Goal: Information Seeking & Learning: Learn about a topic

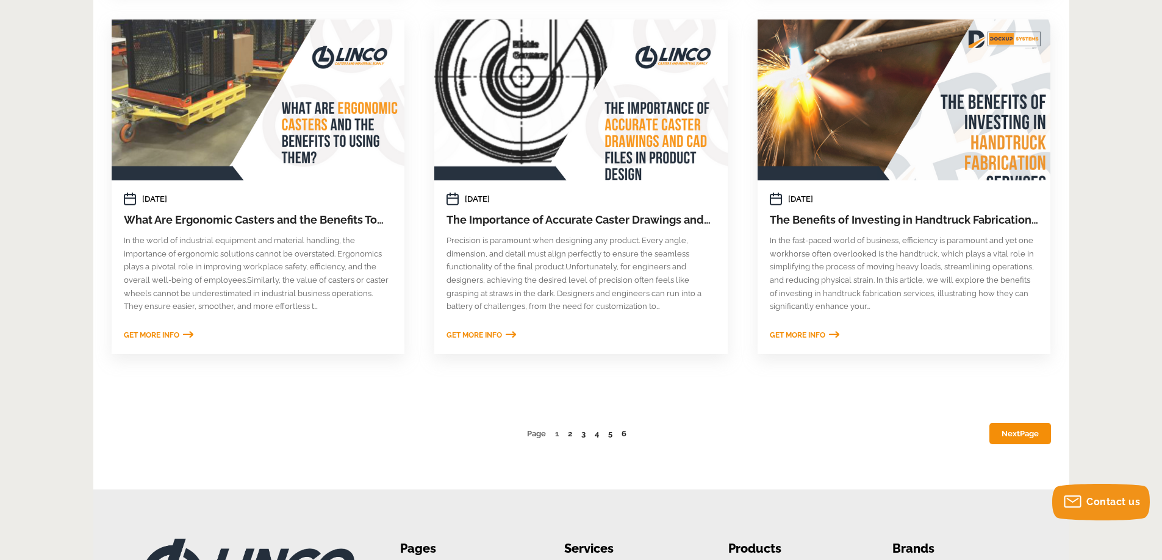
scroll to position [671, 0]
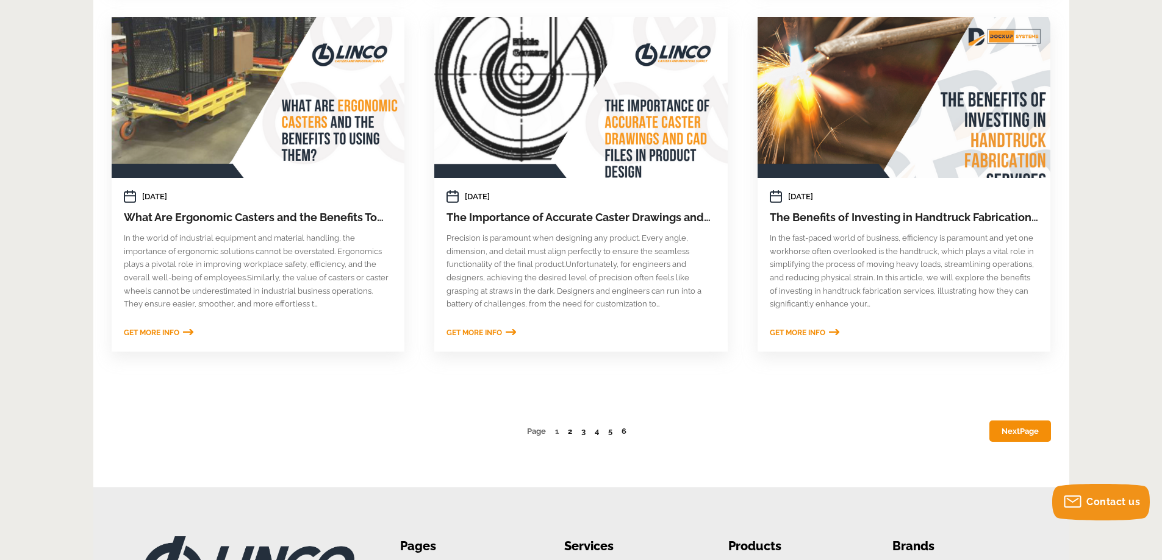
click at [568, 434] on link "2" at bounding box center [570, 431] width 4 height 9
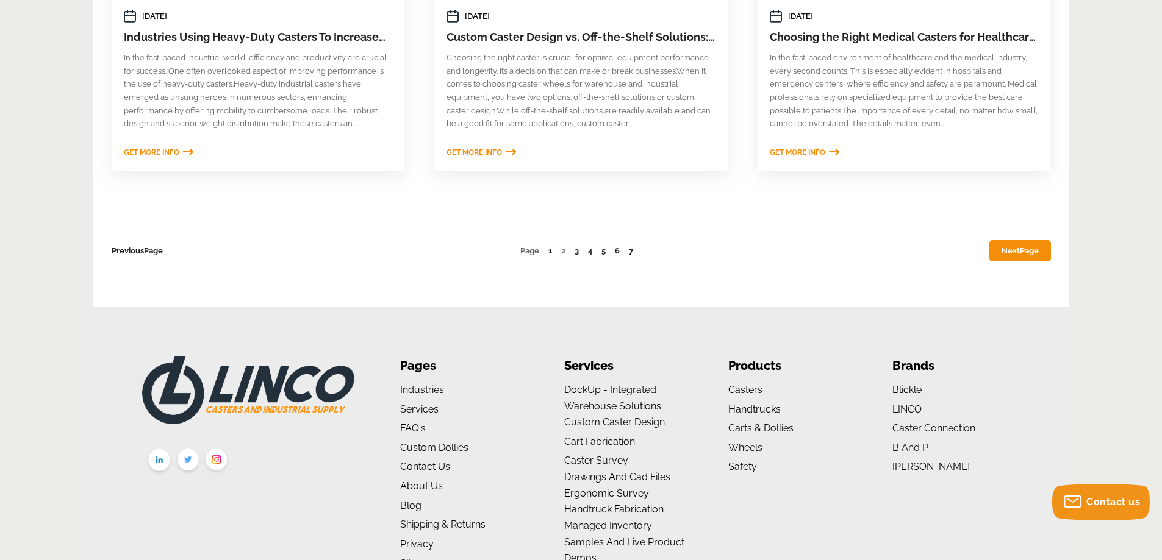
scroll to position [854, 0]
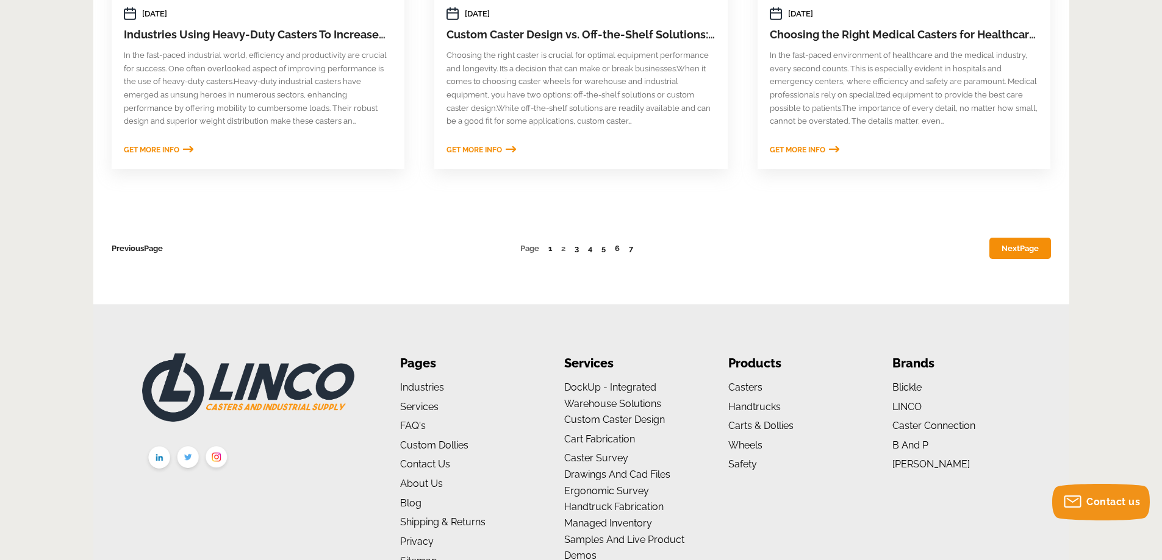
click at [574, 249] on link "3" at bounding box center [576, 248] width 4 height 9
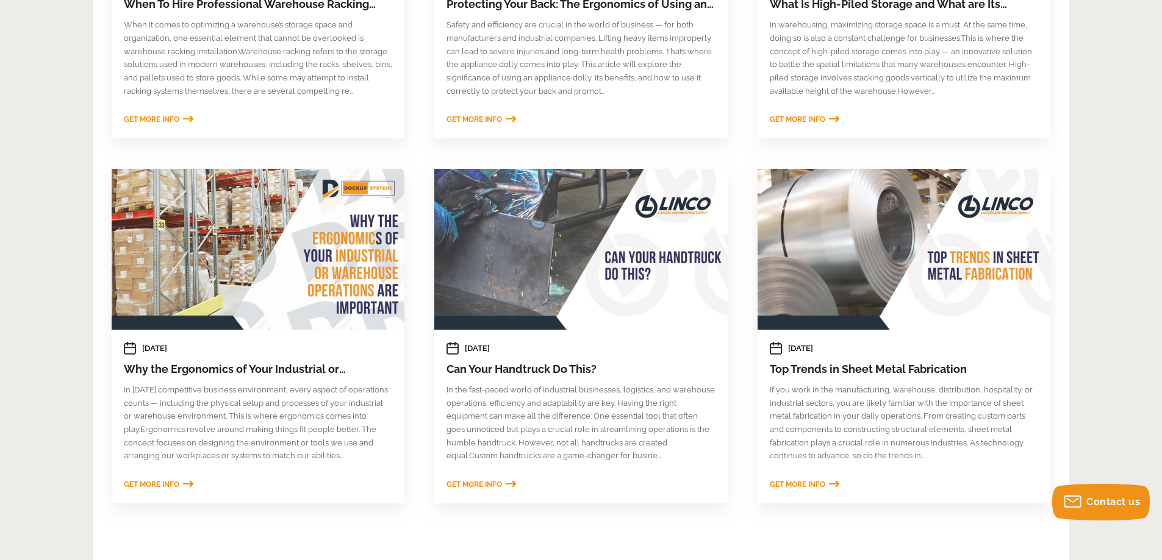
scroll to position [549, 0]
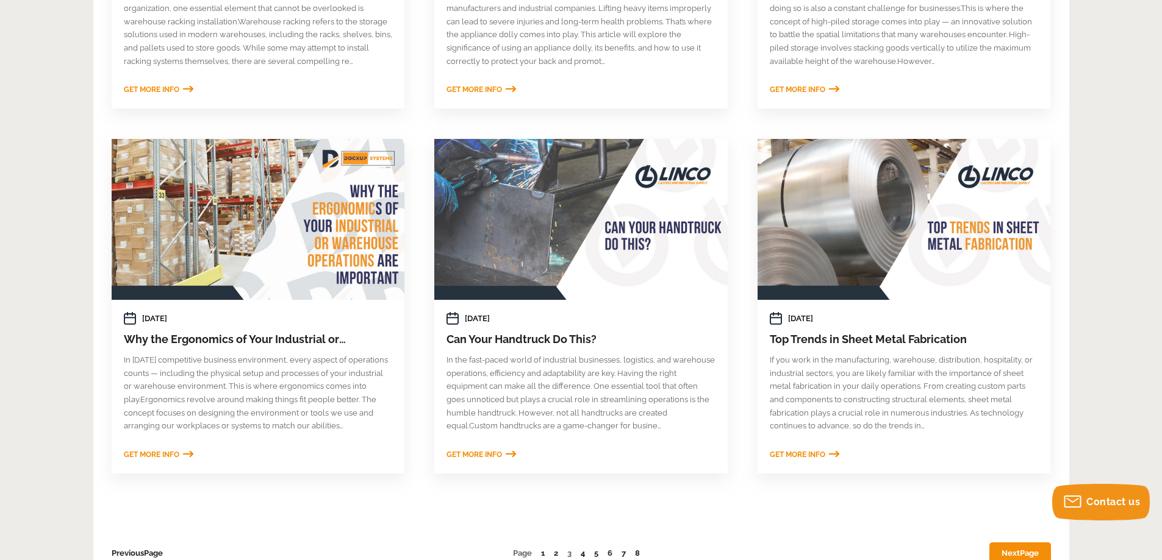
click at [584, 554] on link "4" at bounding box center [582, 553] width 4 height 9
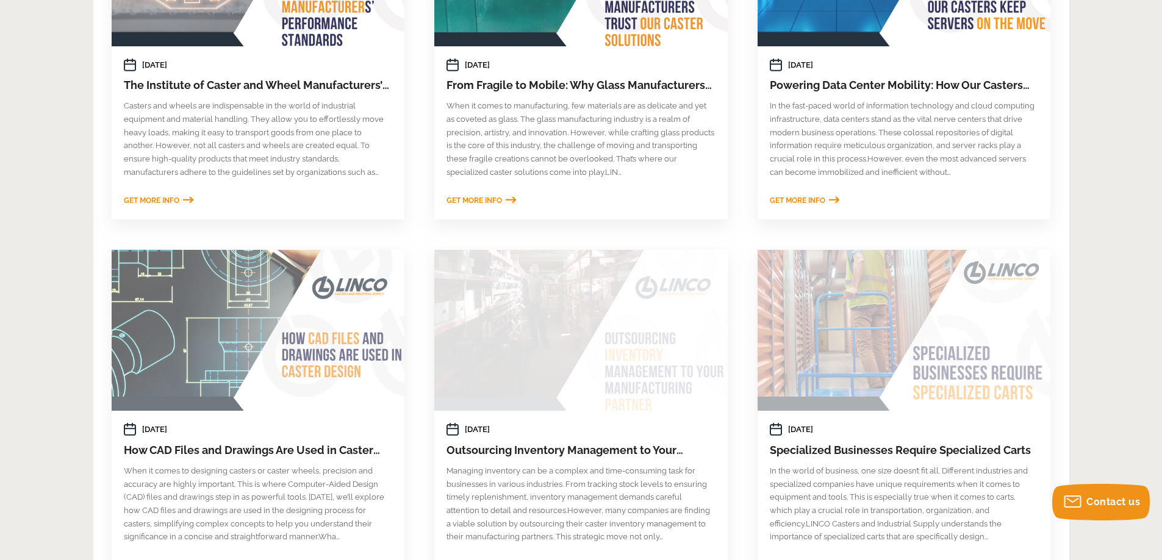
scroll to position [610, 0]
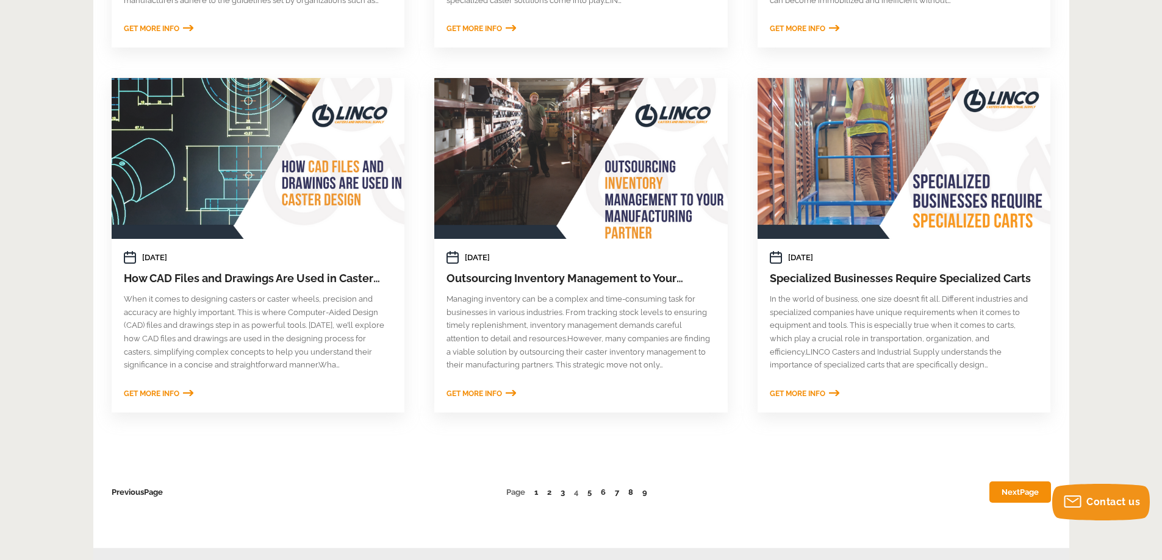
click at [1018, 497] on link "Next Page" at bounding box center [1020, 492] width 62 height 21
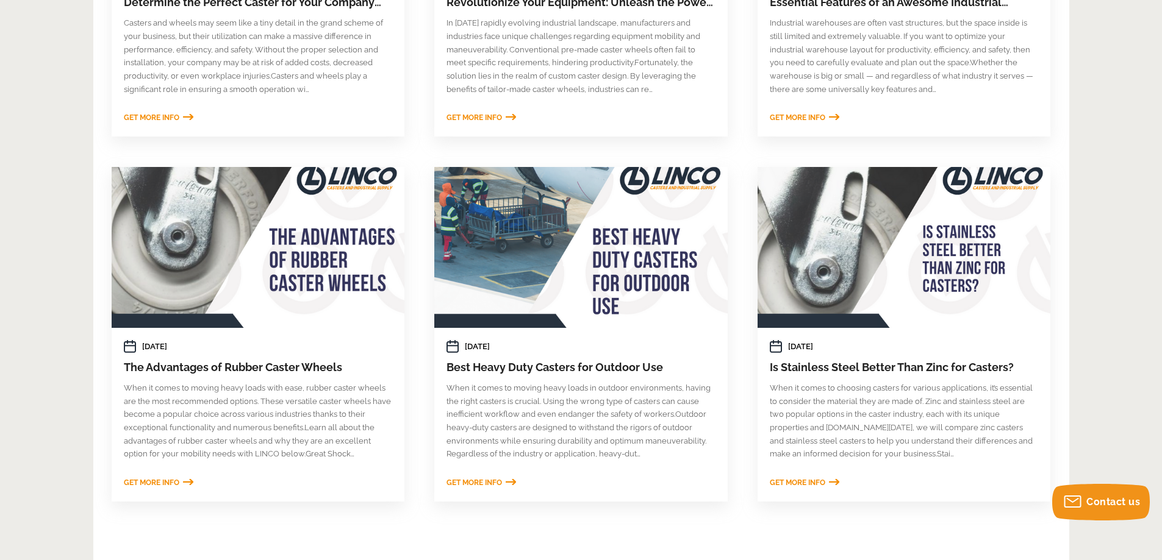
scroll to position [549, 0]
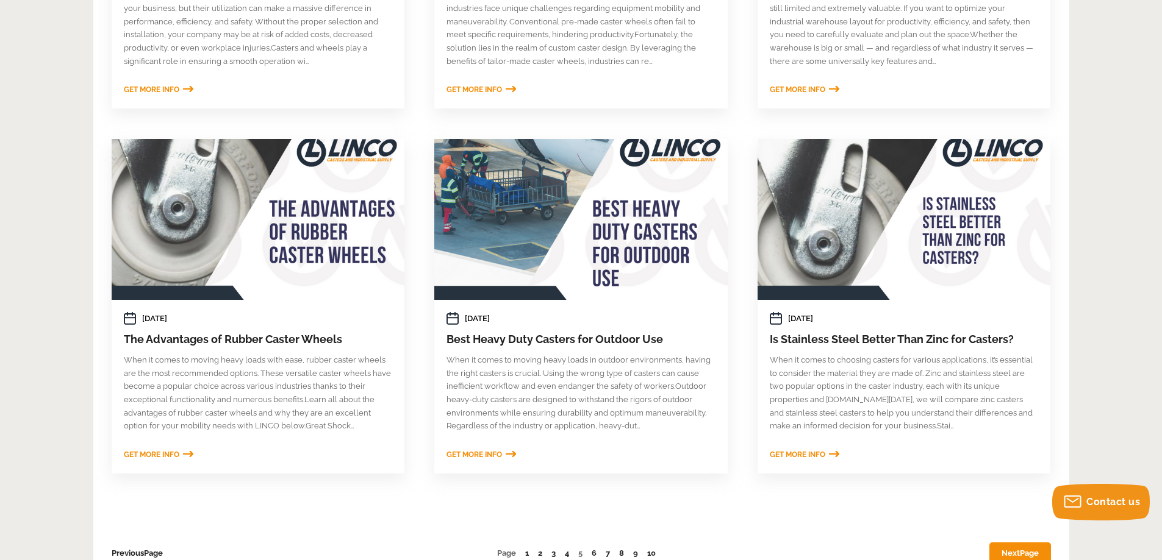
click at [488, 456] on span "Get More Info" at bounding box center [473, 455] width 55 height 9
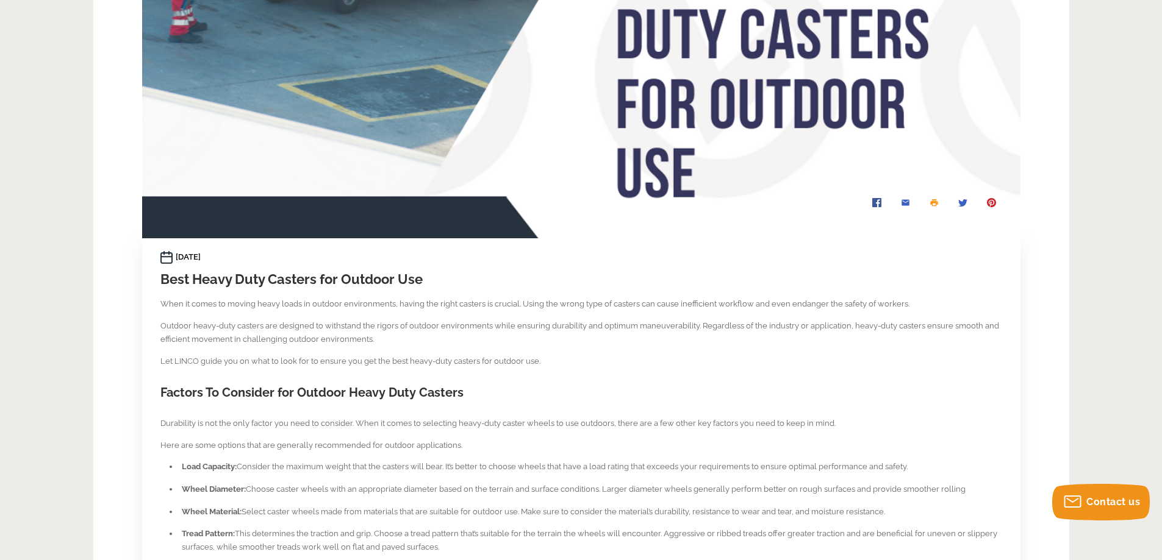
scroll to position [305, 0]
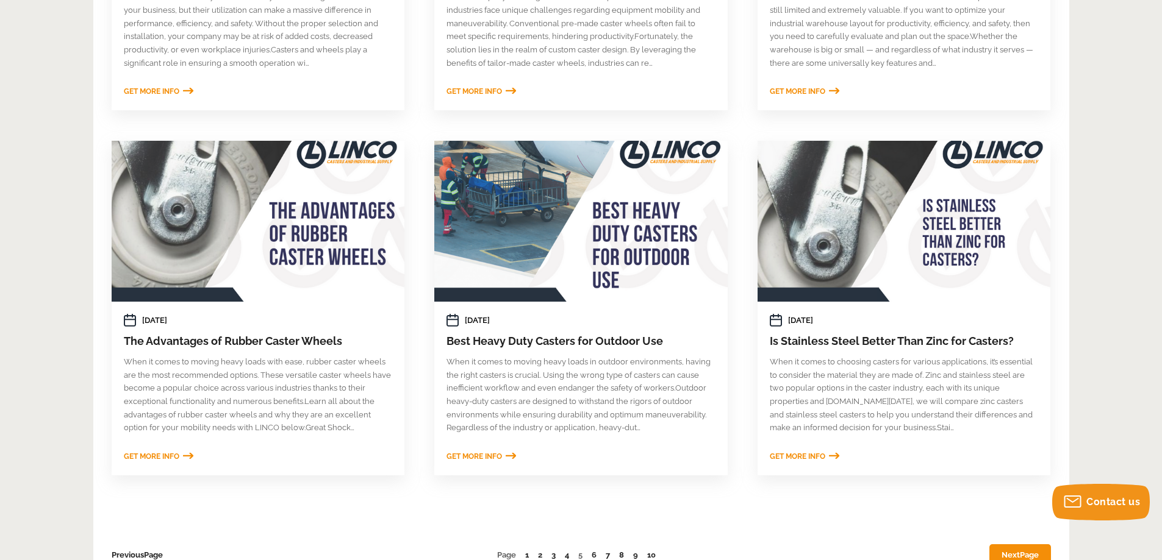
click at [1000, 551] on link "Next Page" at bounding box center [1020, 555] width 62 height 21
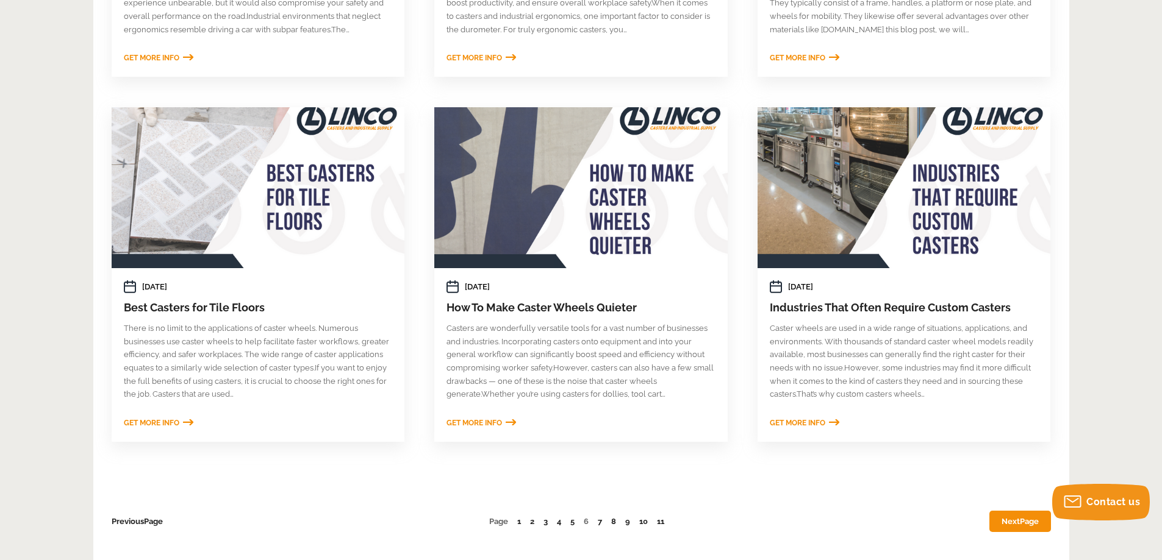
scroll to position [610, 0]
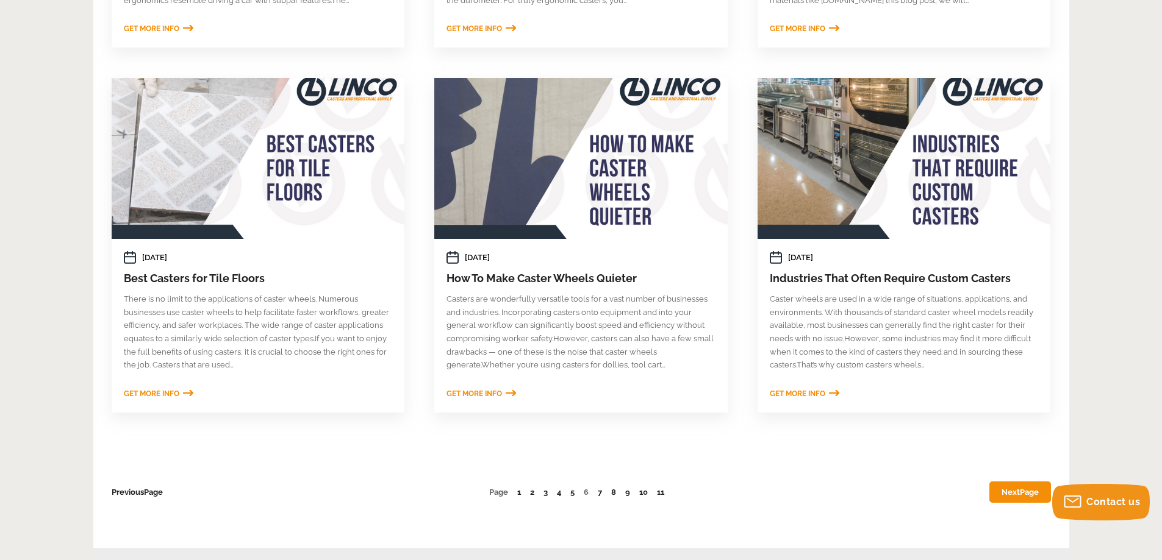
click at [1017, 491] on link "Next Page" at bounding box center [1020, 492] width 62 height 21
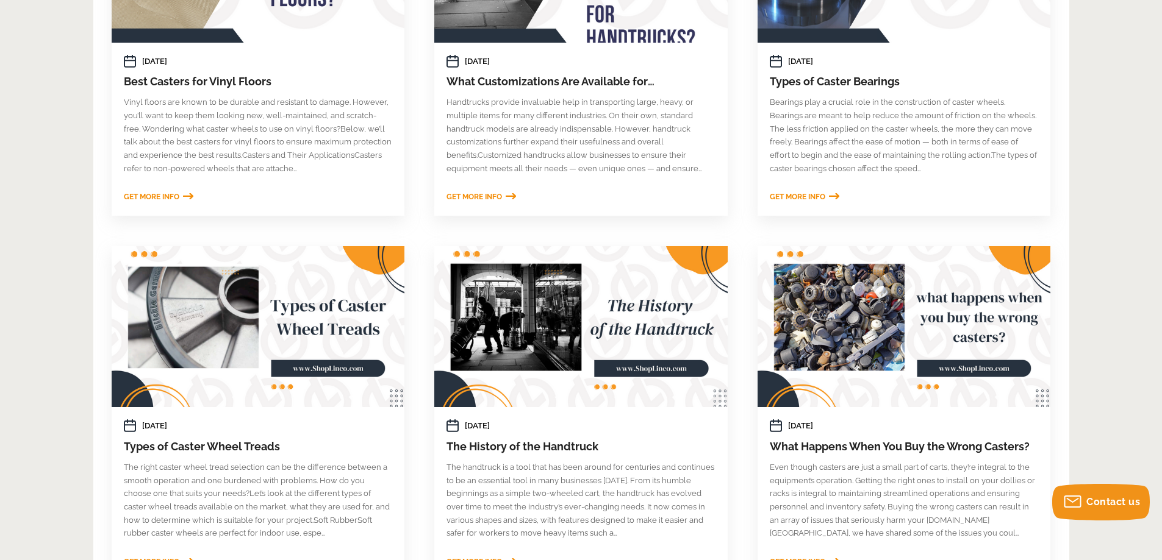
scroll to position [549, 0]
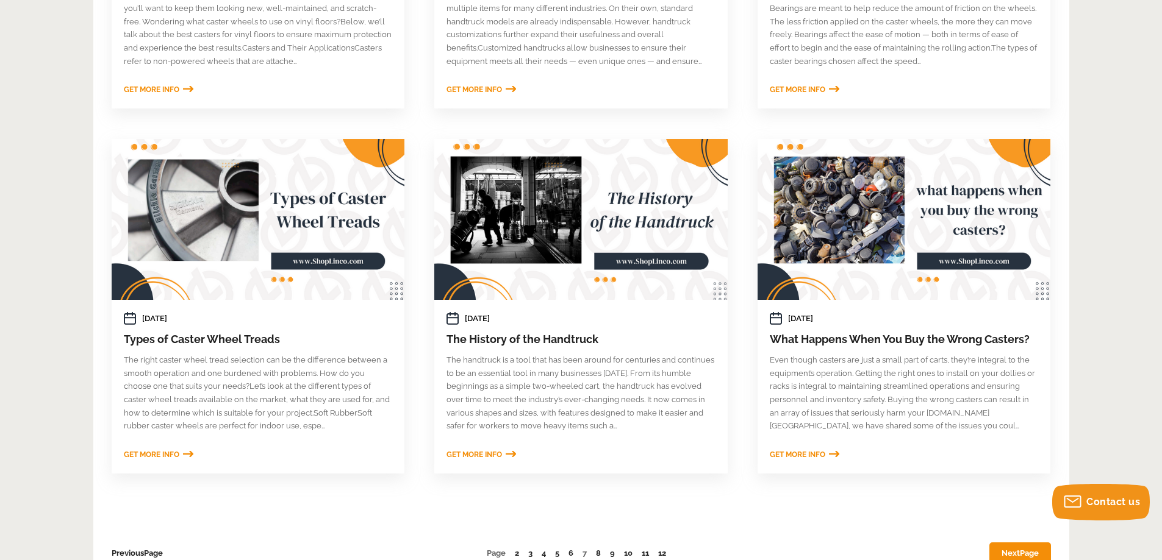
click at [1023, 550] on span "Page" at bounding box center [1029, 553] width 19 height 9
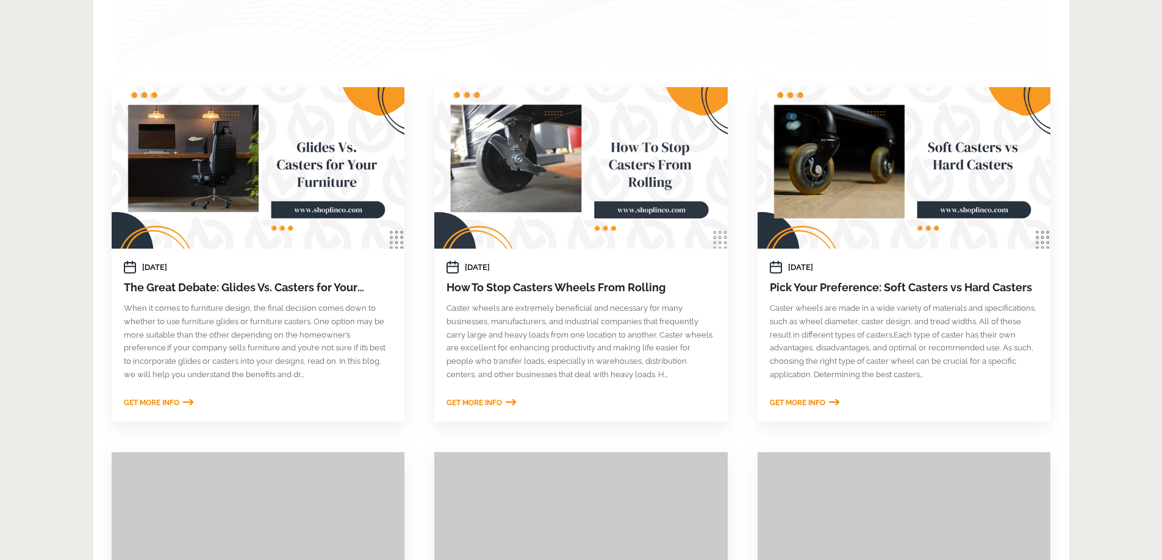
scroll to position [244, 0]
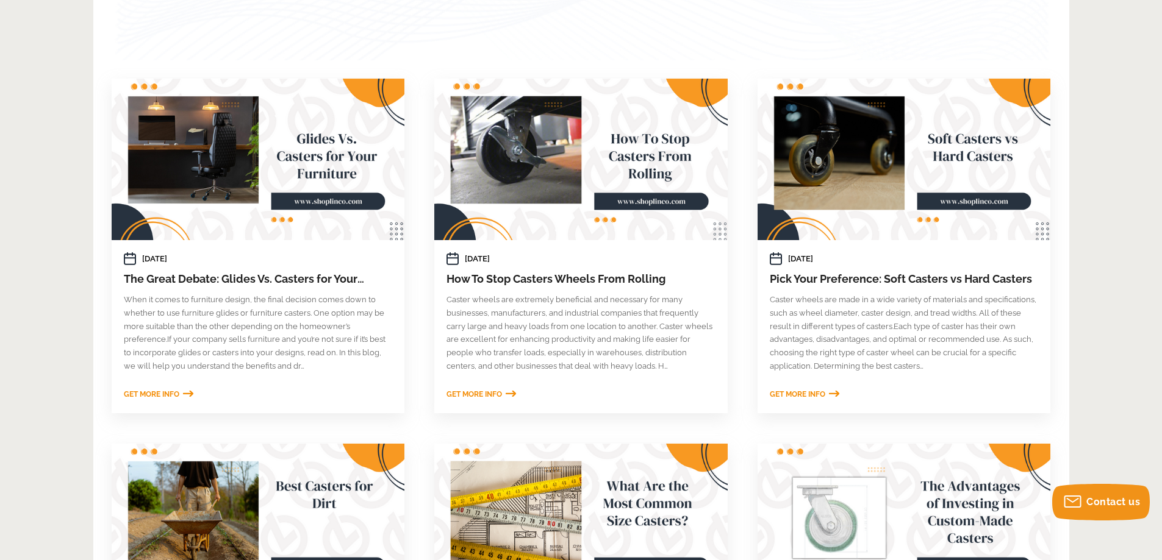
drag, startPoint x: 504, startPoint y: 390, endPoint x: 497, endPoint y: 395, distance: 8.7
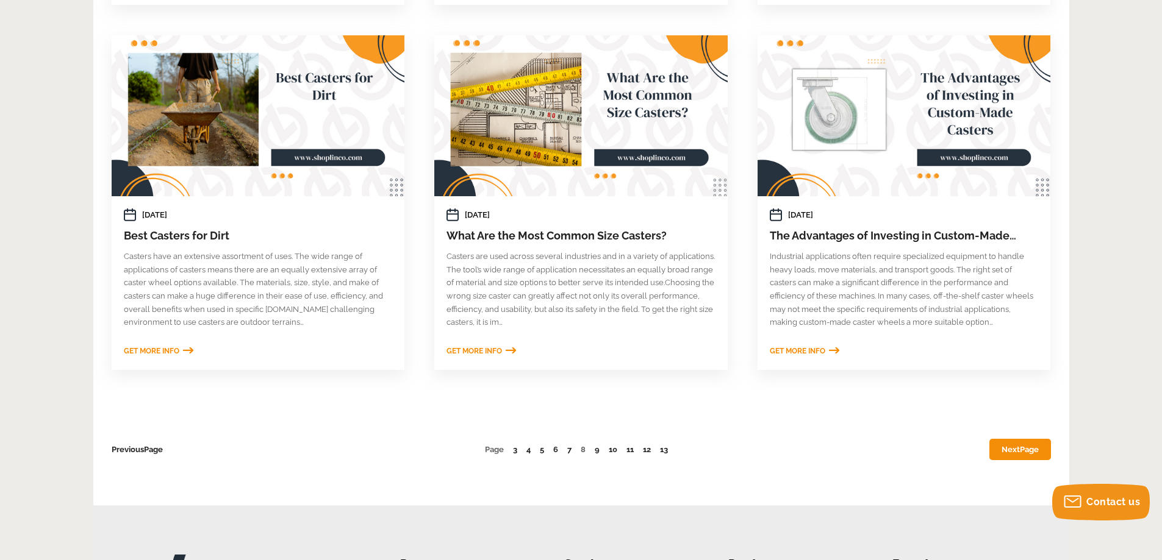
scroll to position [732, 0]
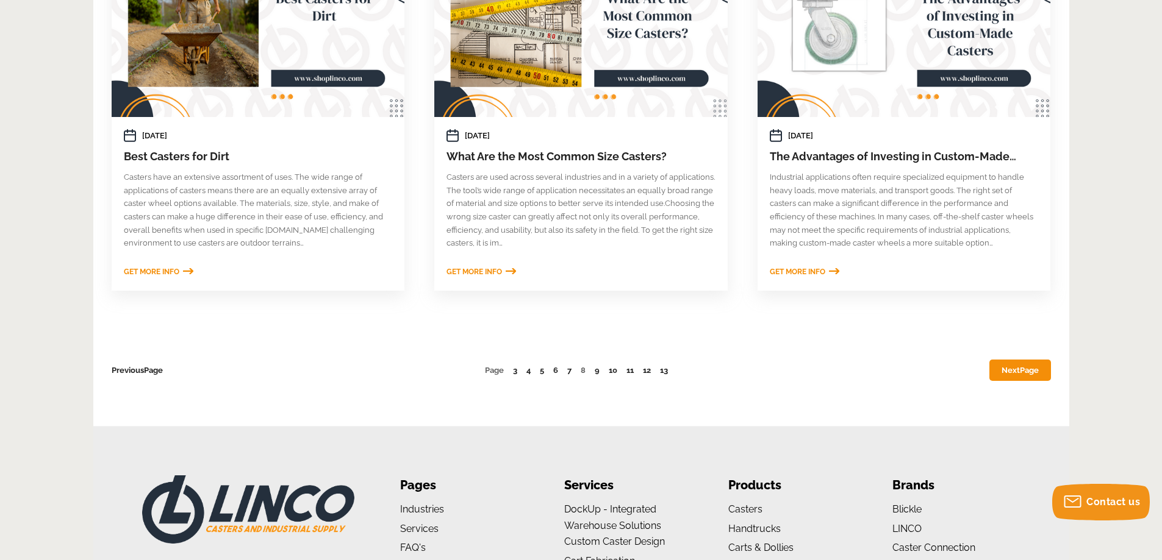
click at [1029, 368] on span "Page" at bounding box center [1029, 370] width 19 height 9
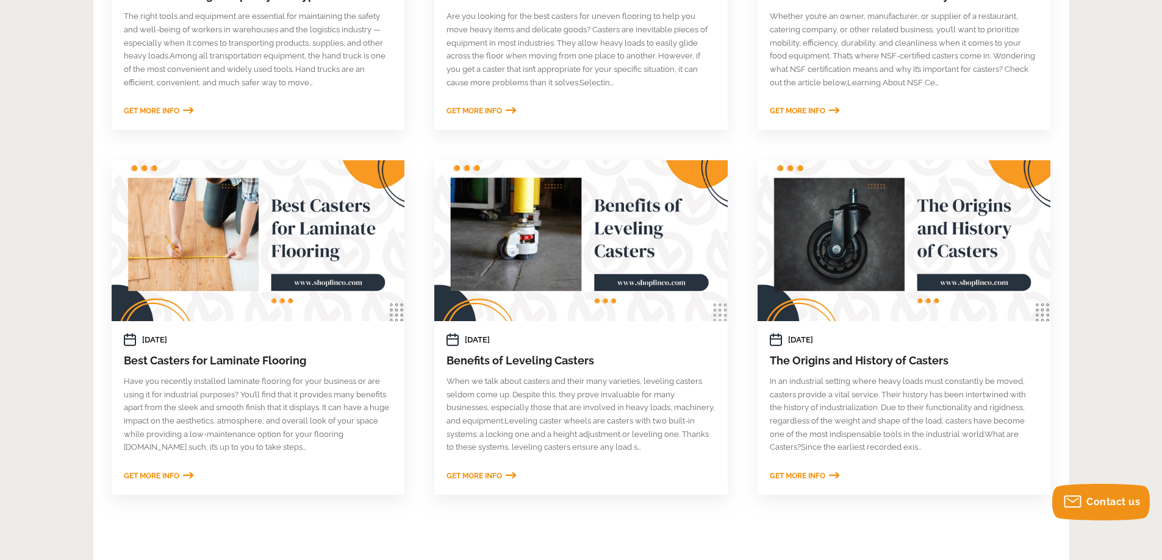
scroll to position [549, 0]
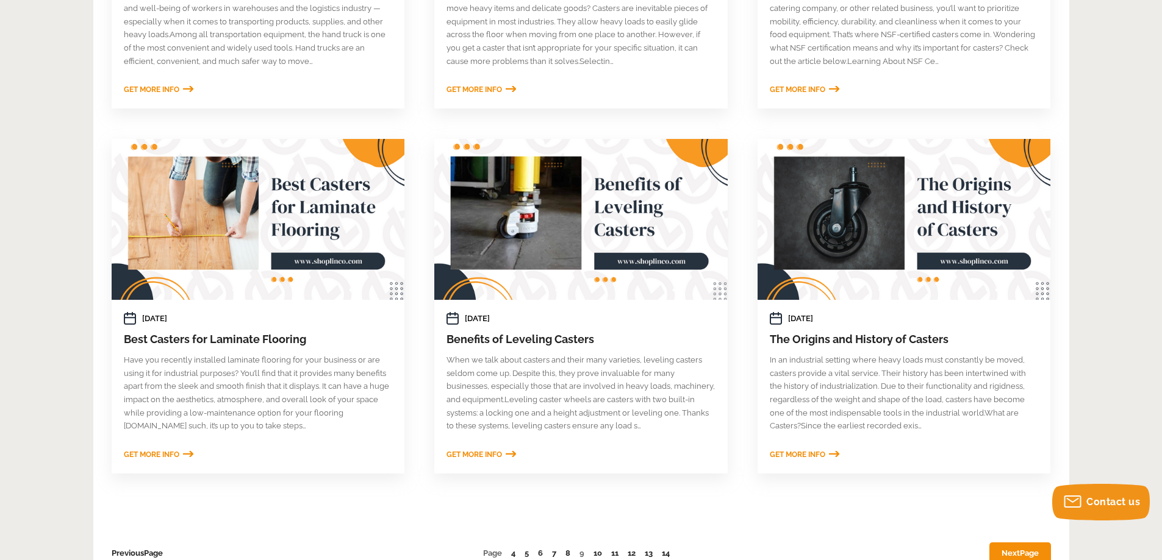
click at [1020, 549] on span "Page" at bounding box center [1029, 553] width 19 height 9
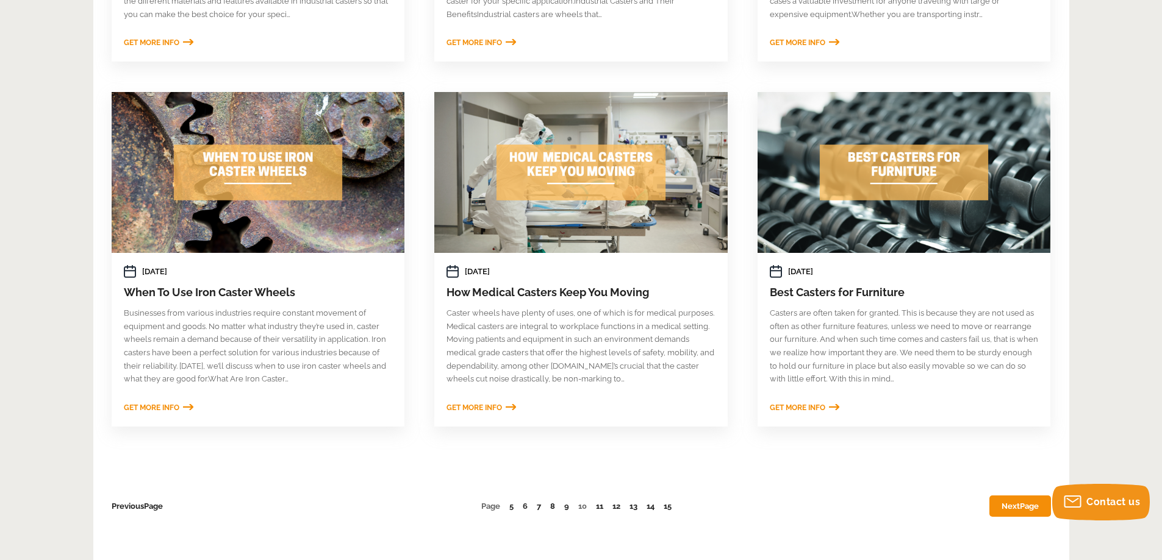
scroll to position [610, 0]
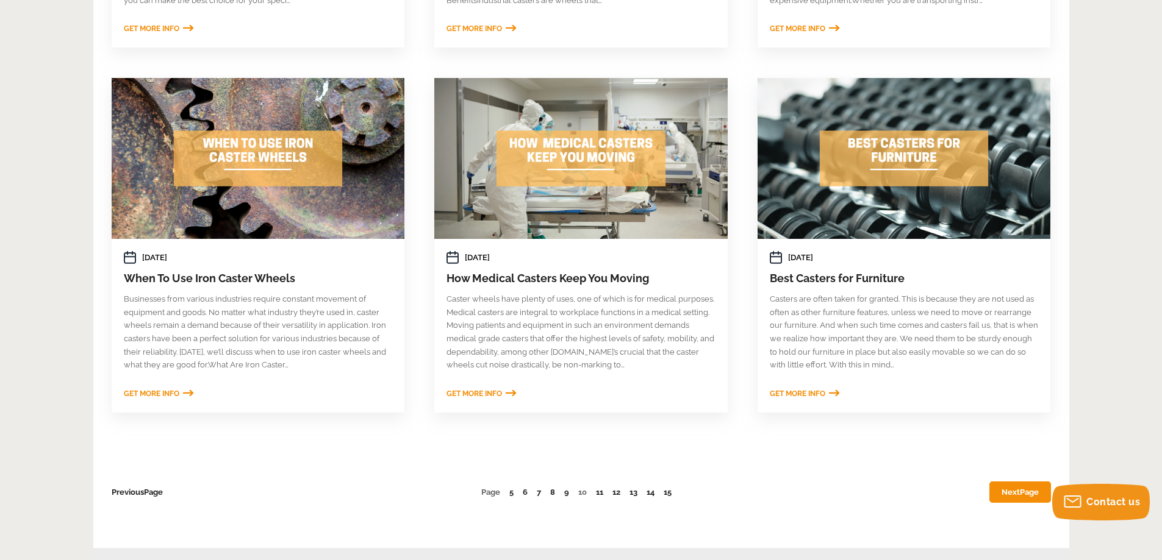
click at [1017, 492] on link "Next Page" at bounding box center [1020, 492] width 62 height 21
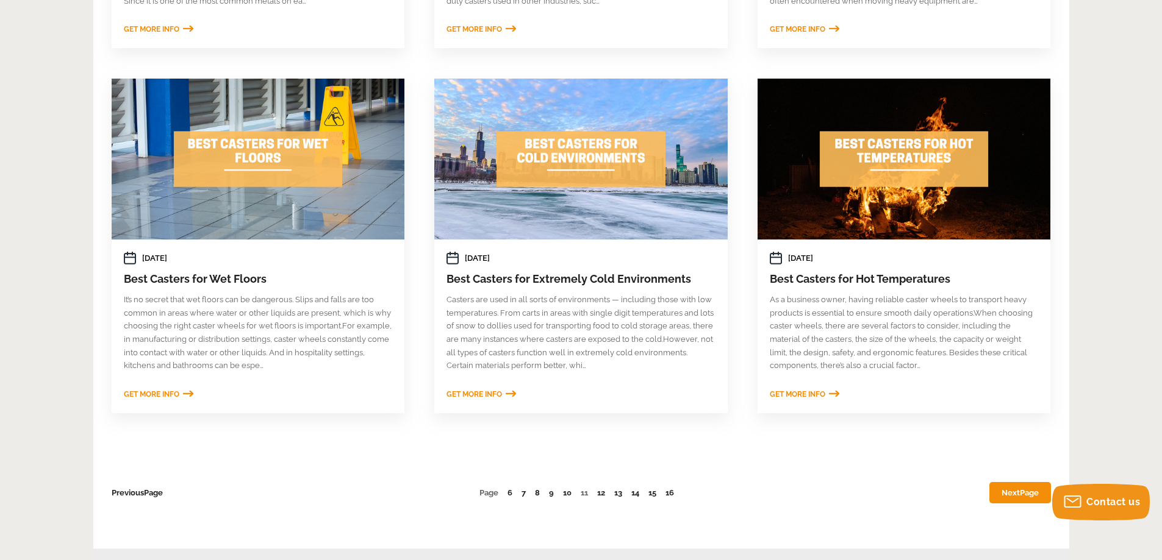
scroll to position [610, 0]
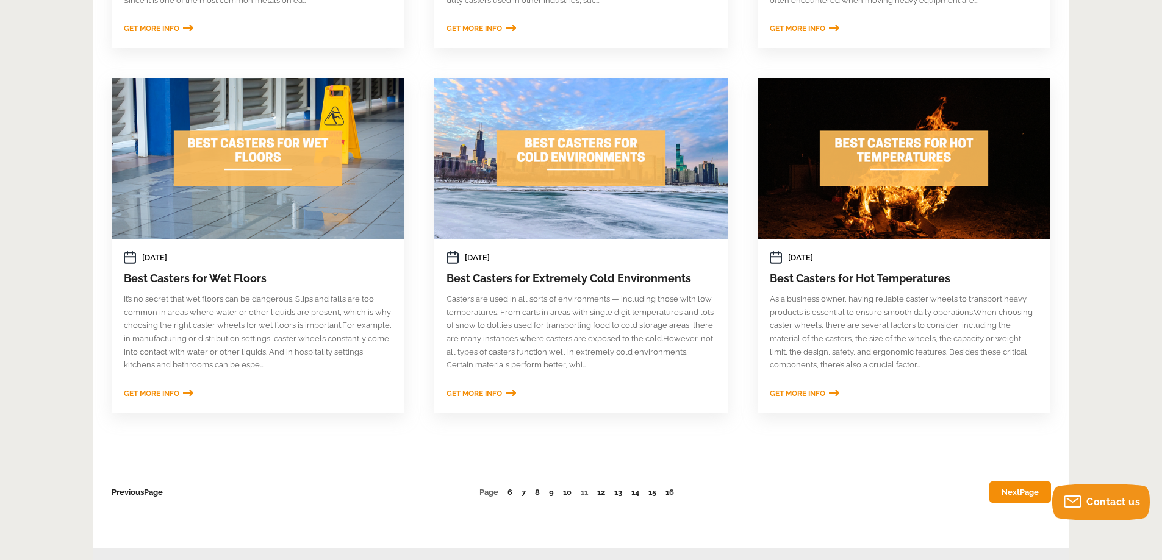
click at [1002, 490] on link "Next Page" at bounding box center [1020, 492] width 62 height 21
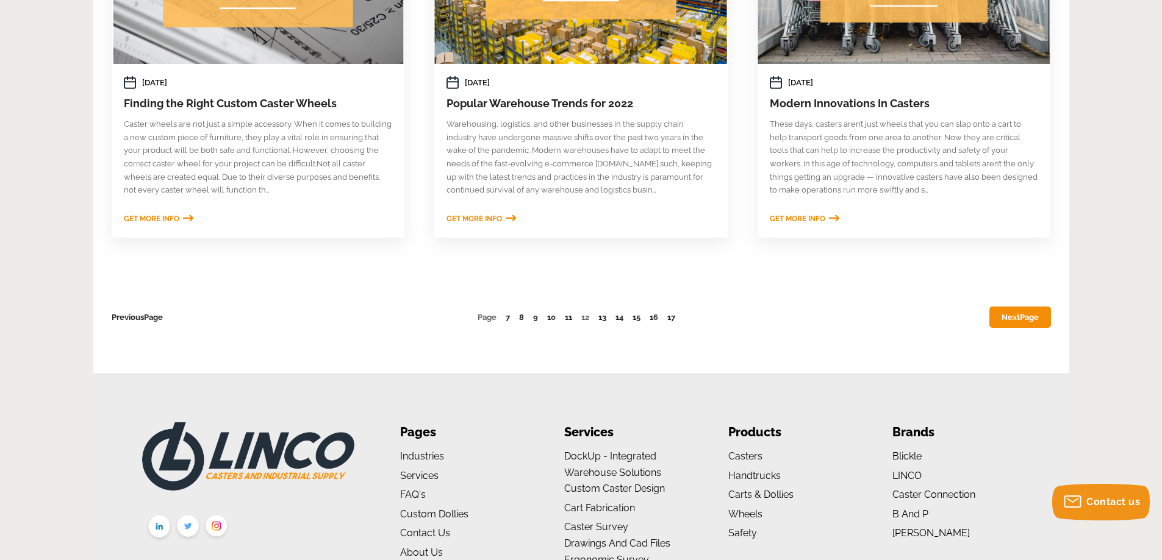
scroll to position [793, 0]
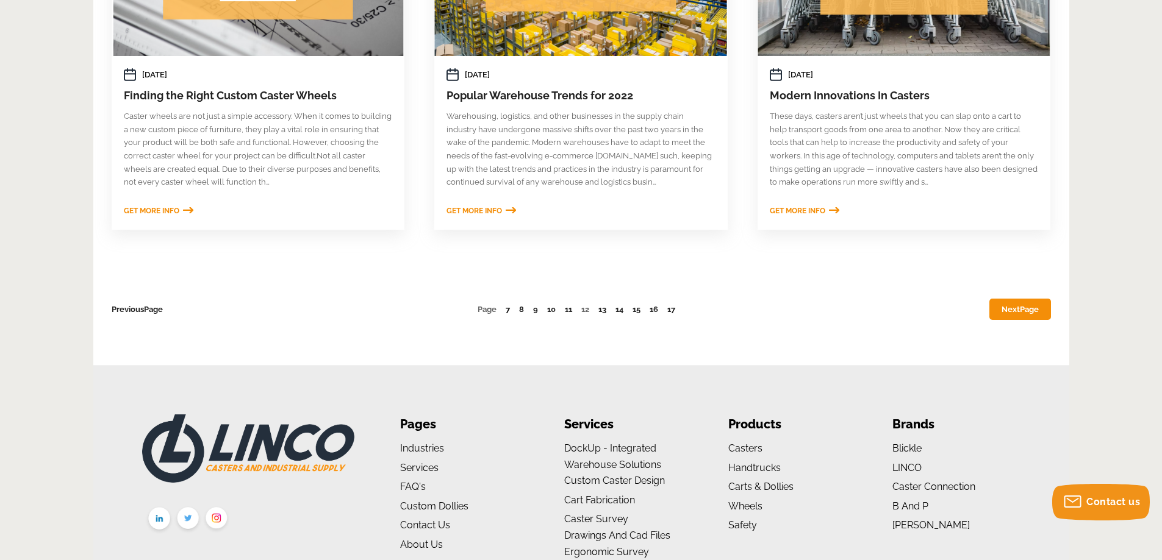
click at [508, 312] on link "7" at bounding box center [507, 309] width 4 height 9
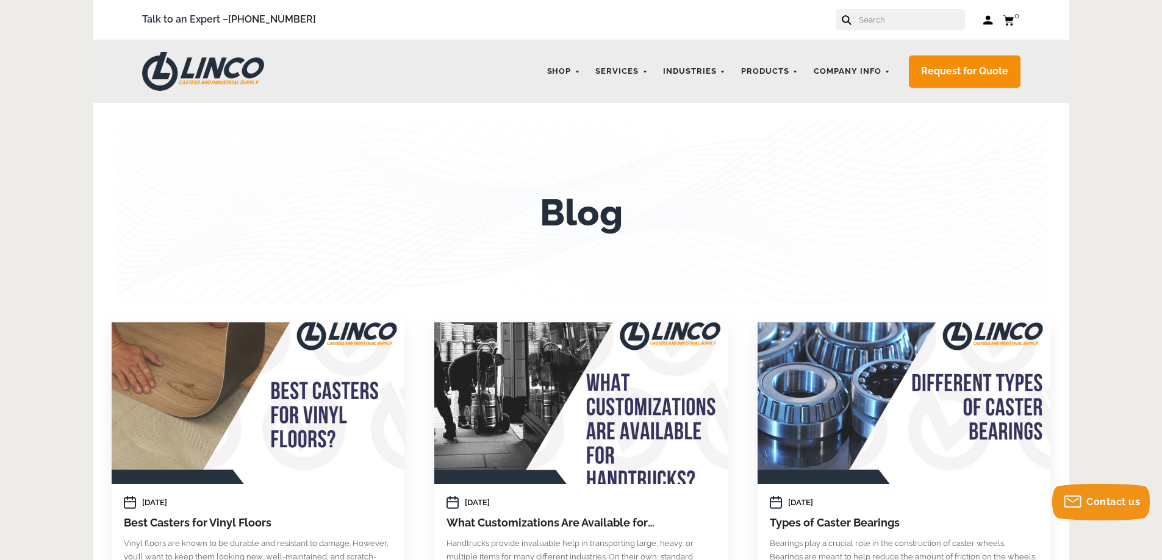
click at [891, 20] on input "text" at bounding box center [910, 19] width 107 height 21
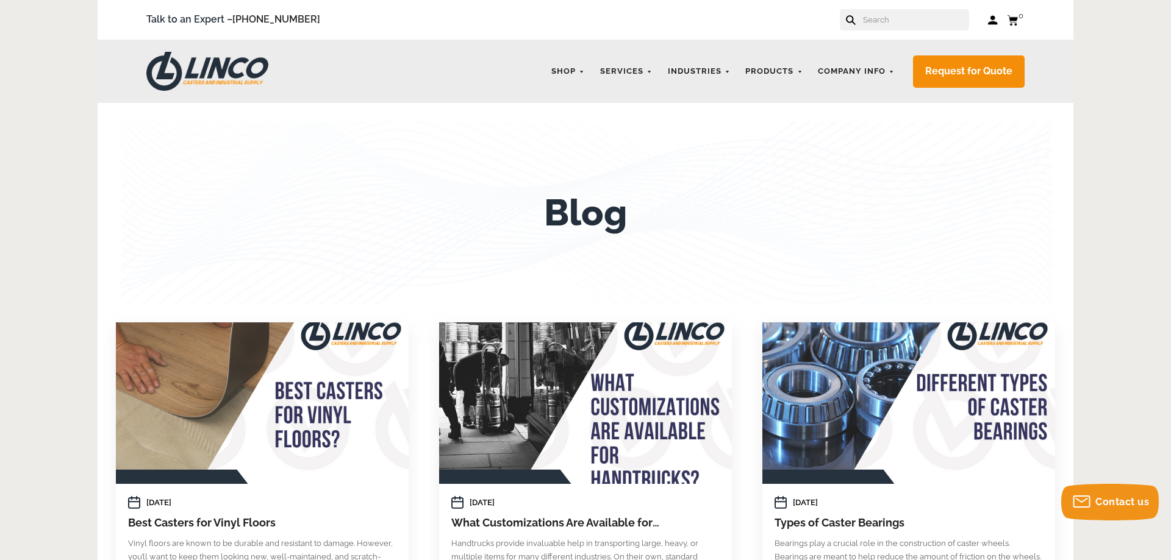
type input "c"
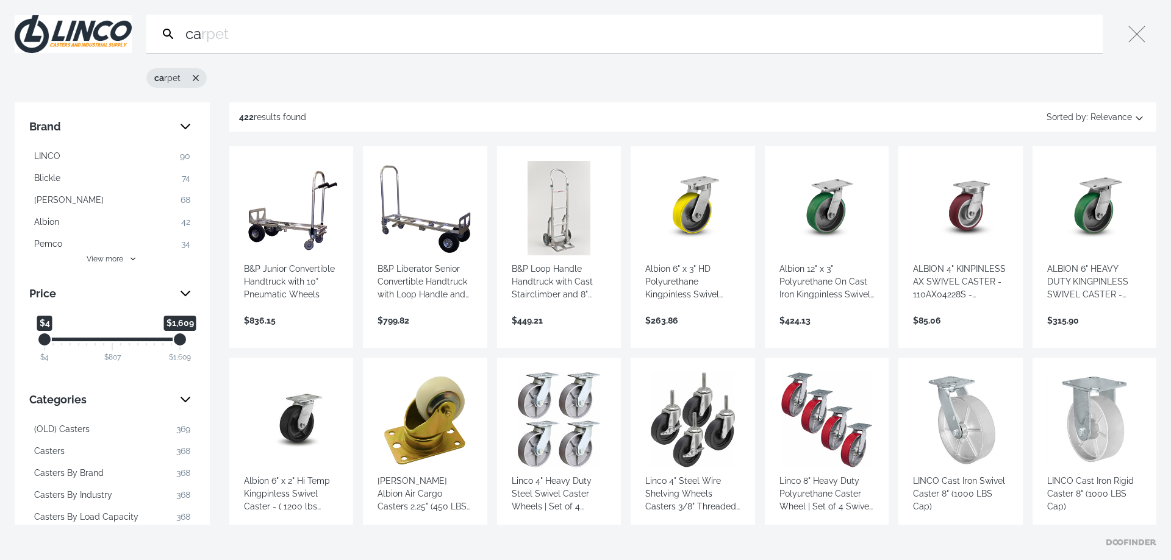
type input "c"
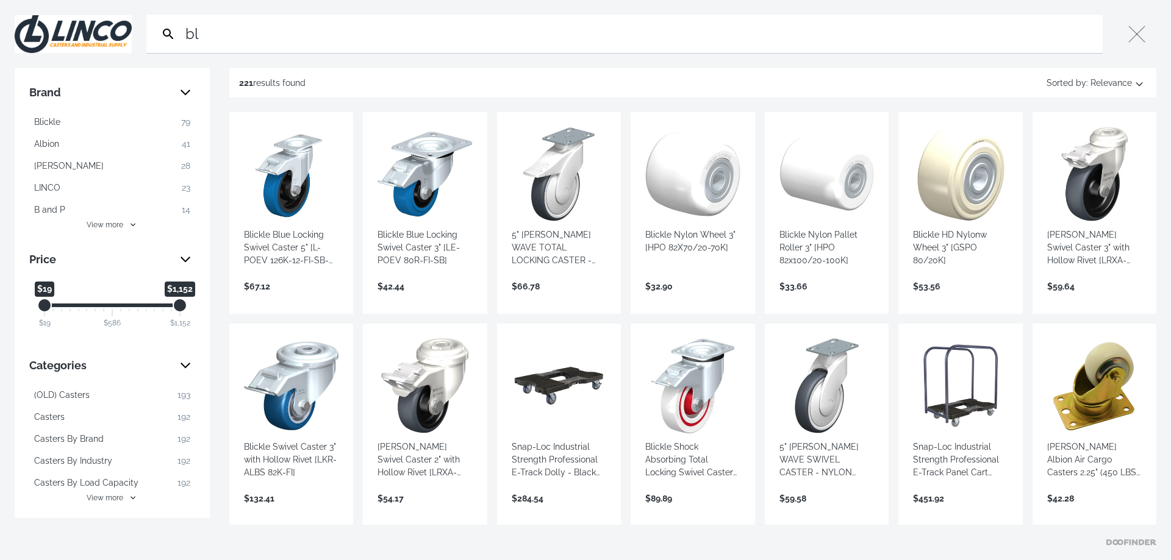
type input "b"
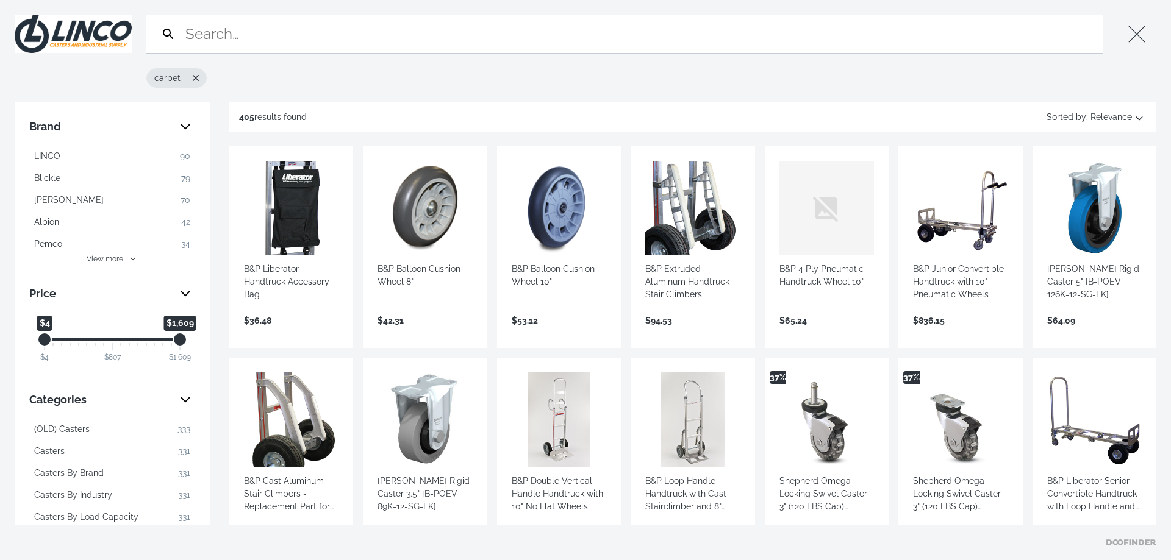
click at [1143, 30] on button "Close" at bounding box center [1136, 34] width 39 height 39
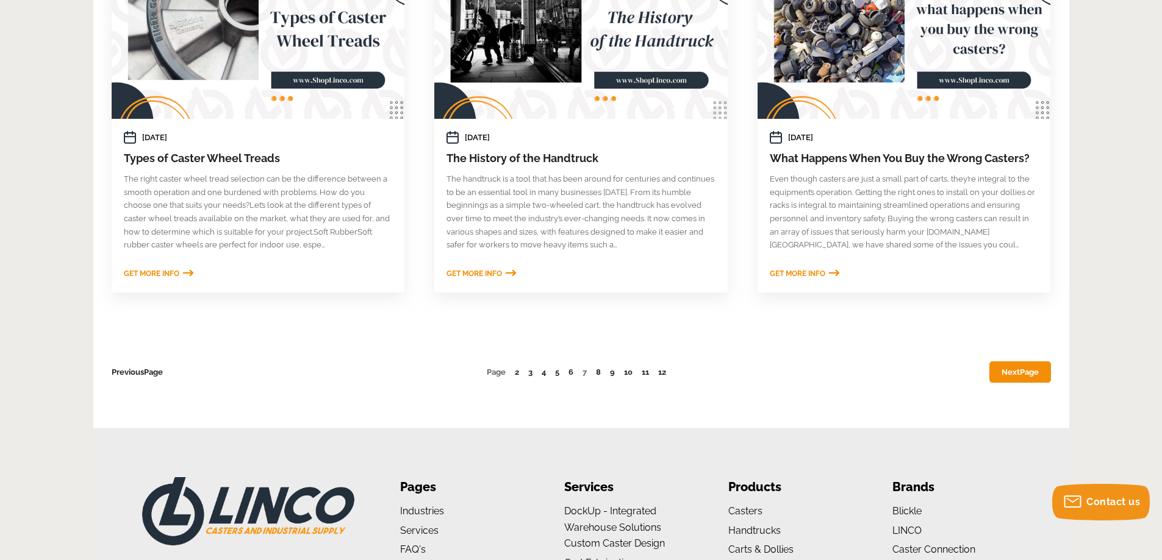
scroll to position [793, 0]
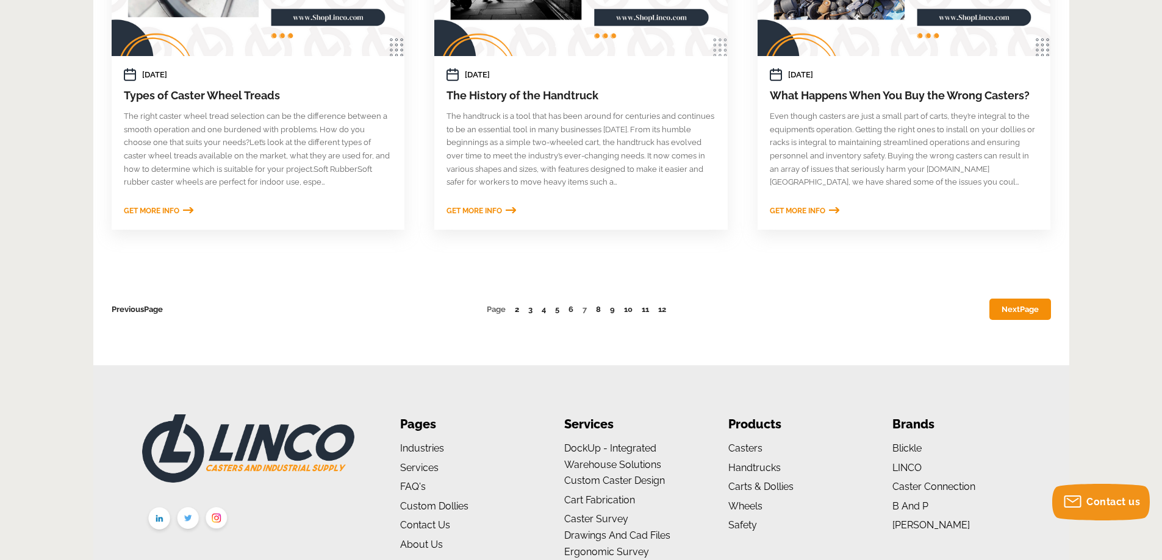
click at [517, 312] on link "2" at bounding box center [517, 309] width 4 height 9
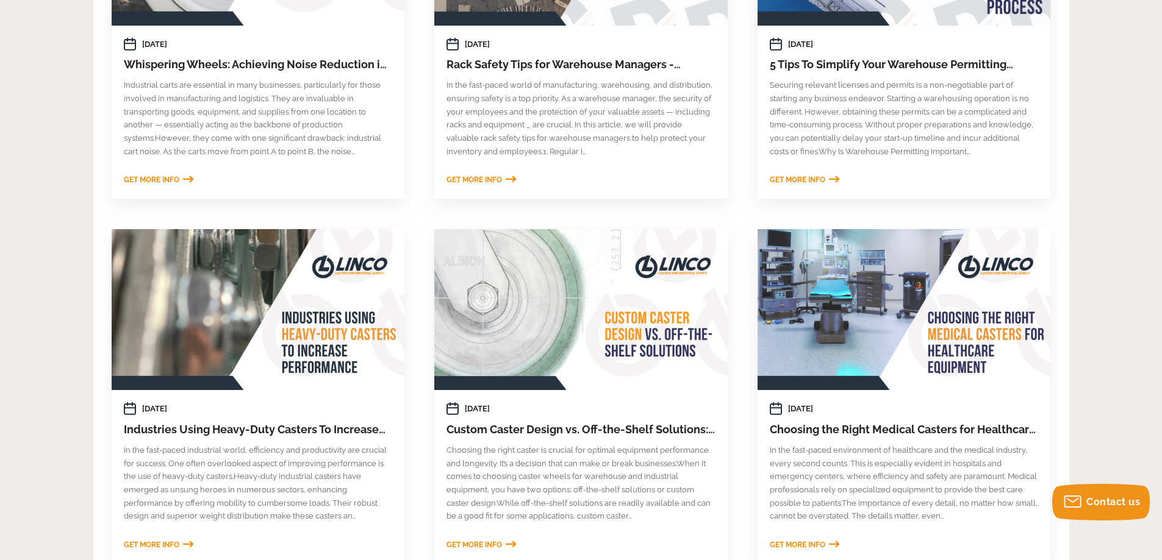
scroll to position [610, 0]
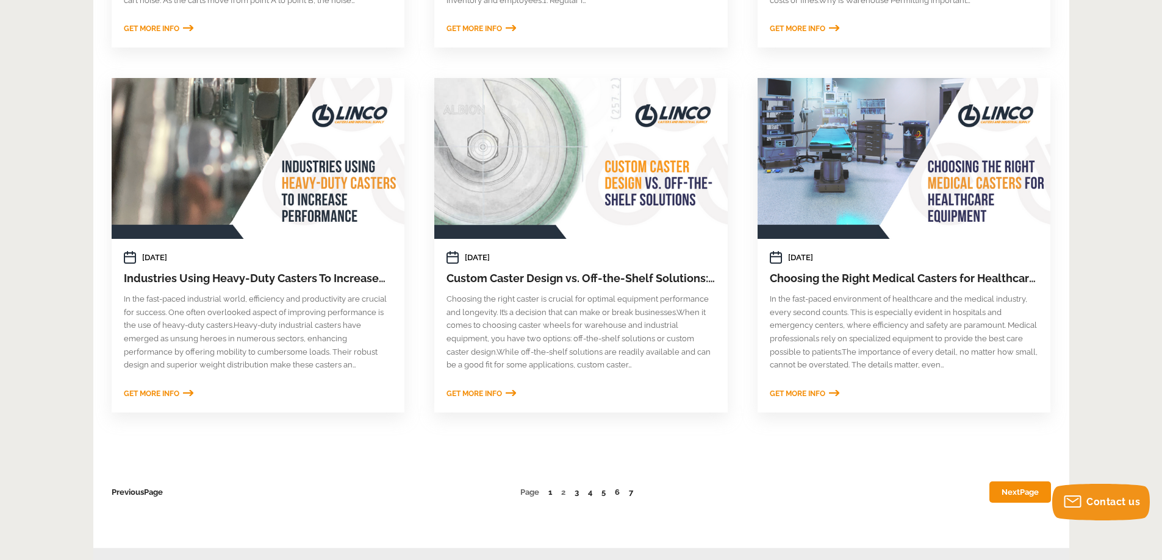
click at [1010, 501] on link "Next Page" at bounding box center [1020, 492] width 62 height 21
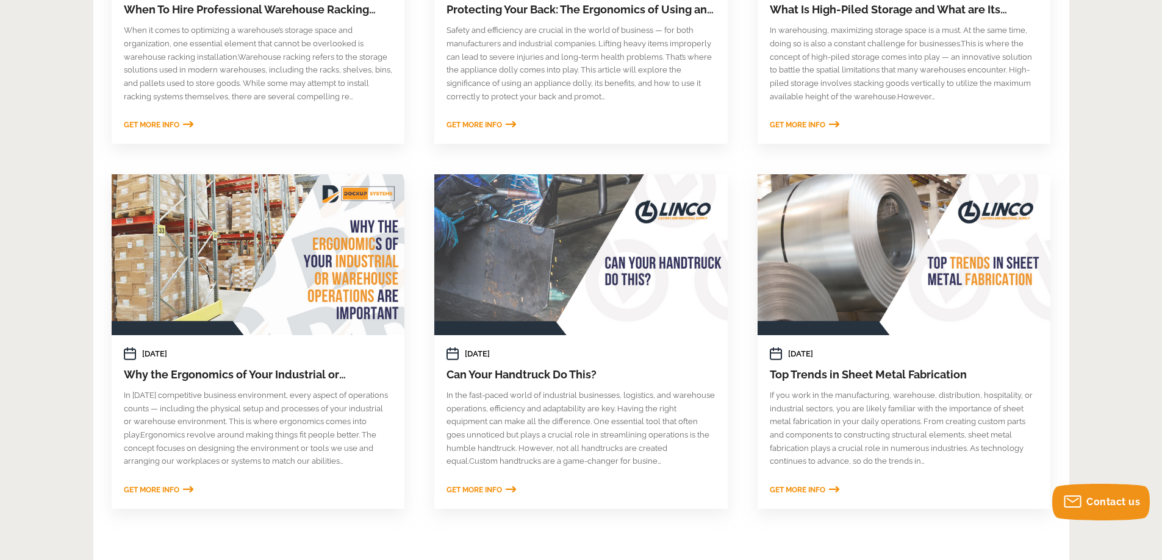
scroll to position [610, 0]
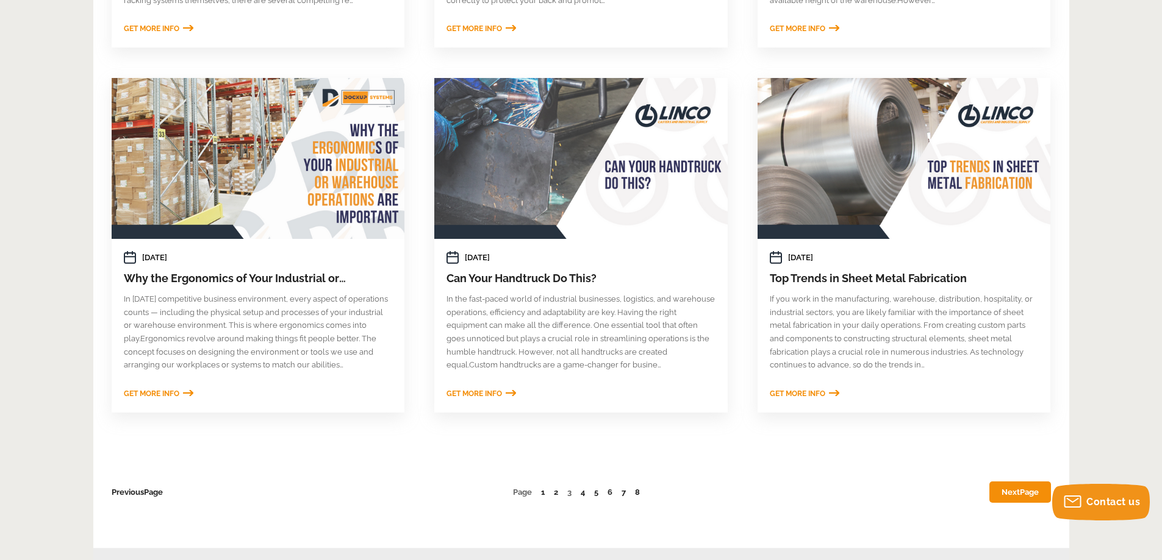
click at [1005, 497] on link "Next Page" at bounding box center [1020, 492] width 62 height 21
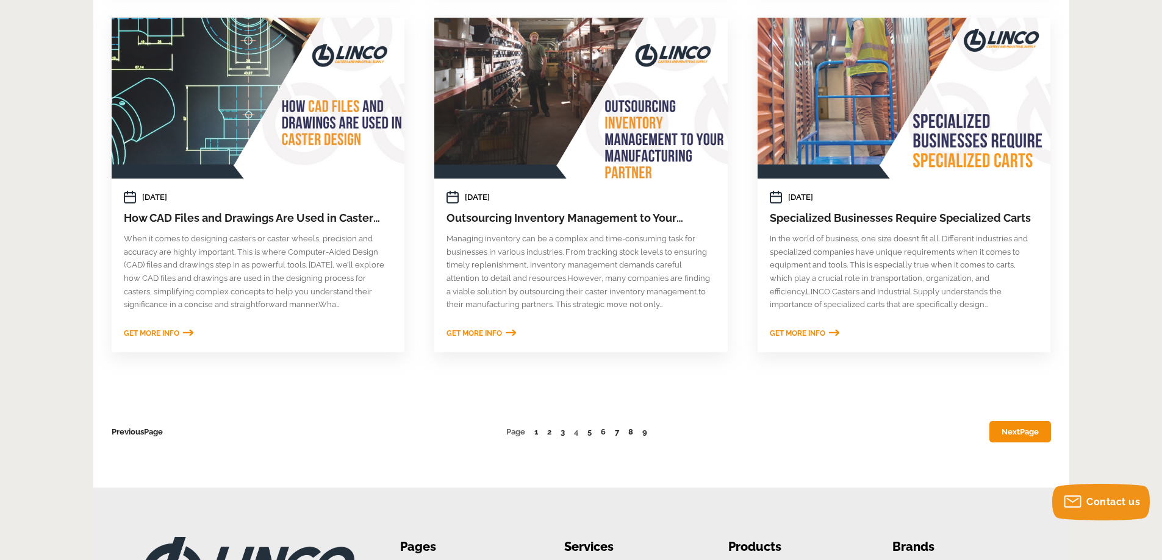
scroll to position [671, 0]
click at [1002, 427] on link "Next Page" at bounding box center [1020, 431] width 62 height 21
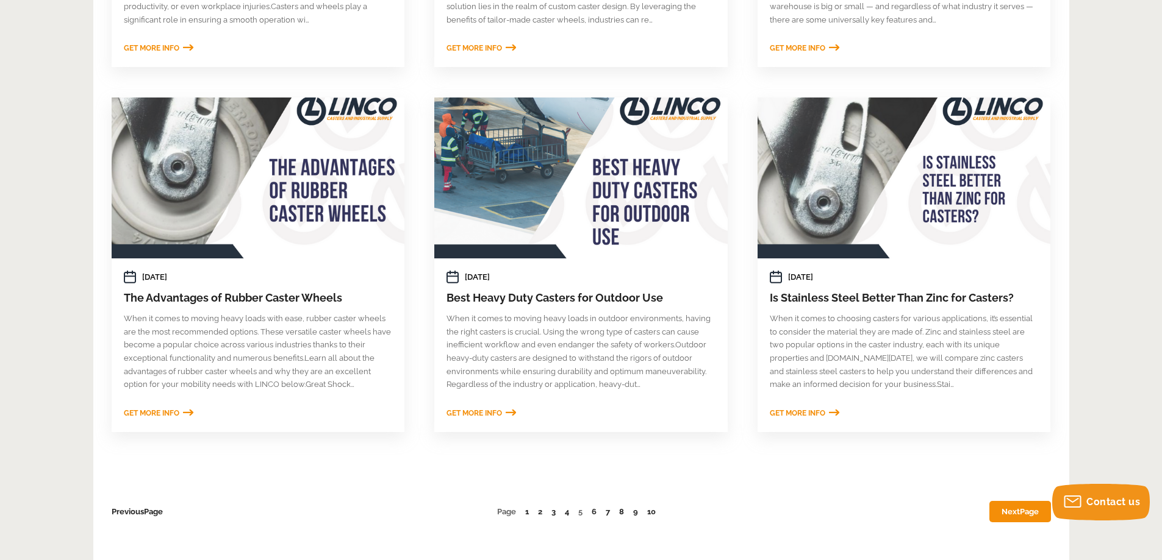
scroll to position [610, 0]
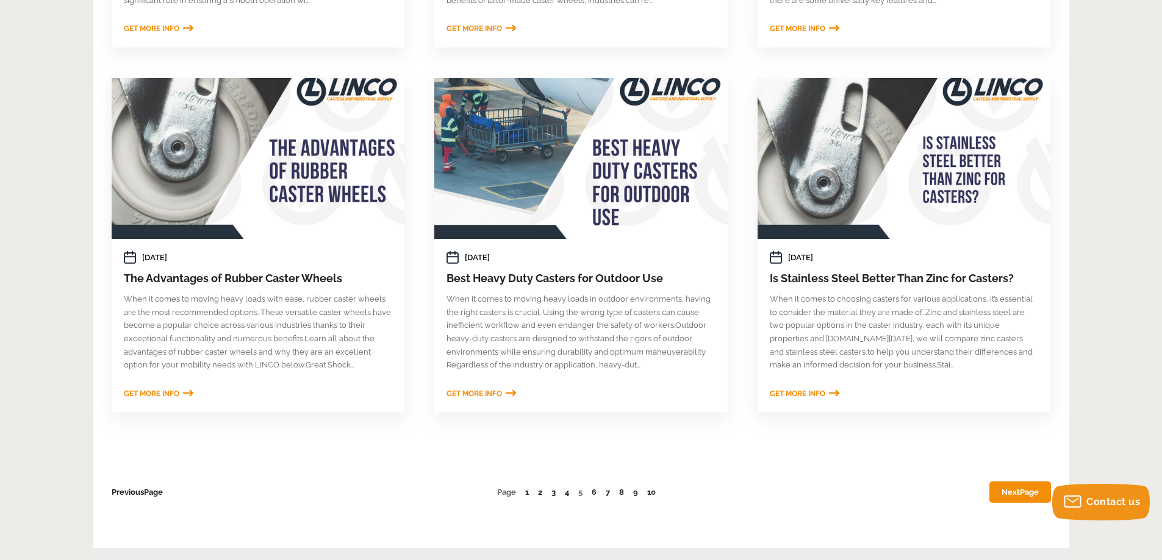
click at [1009, 496] on link "Next Page" at bounding box center [1020, 492] width 62 height 21
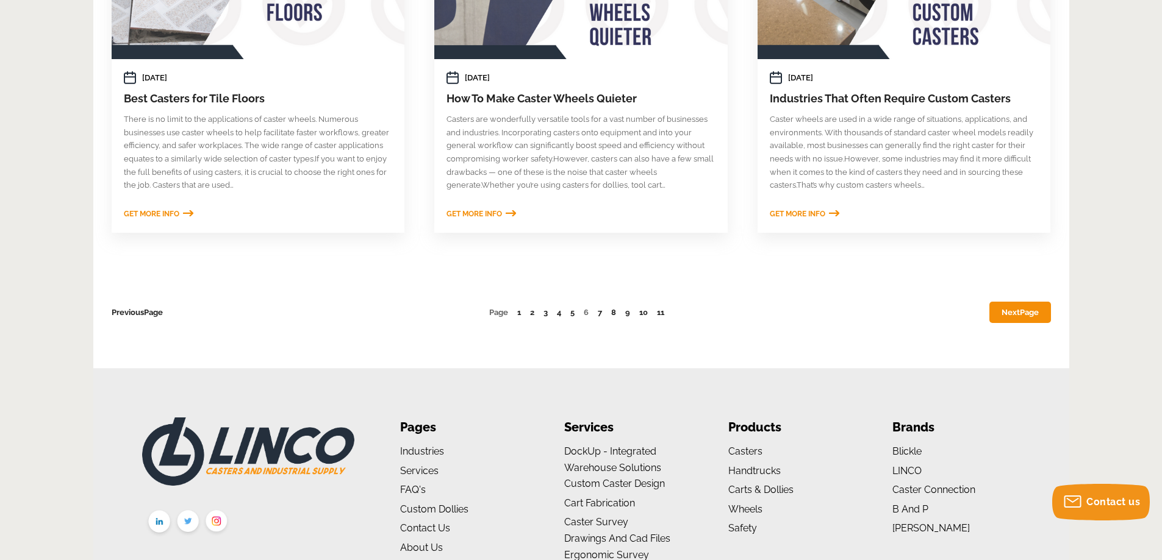
scroll to position [793, 0]
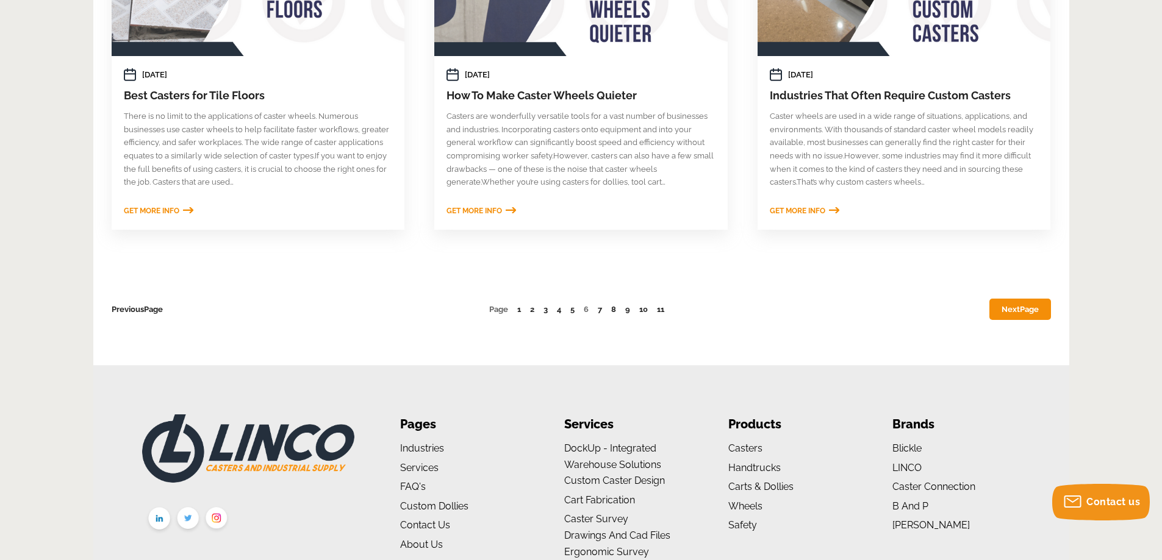
click at [1020, 310] on span "Page" at bounding box center [1029, 309] width 19 height 9
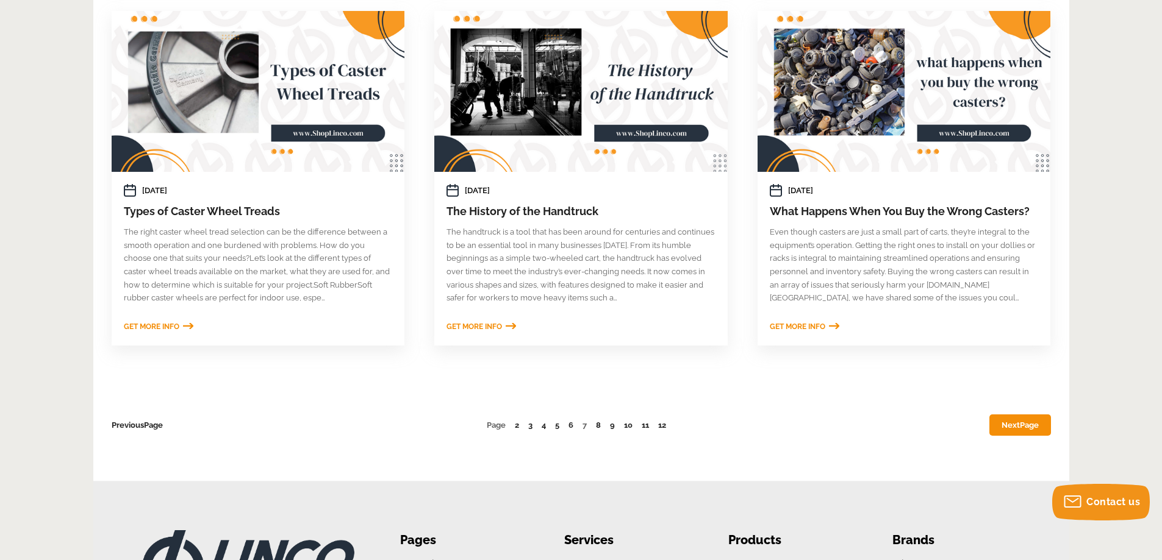
scroll to position [732, 0]
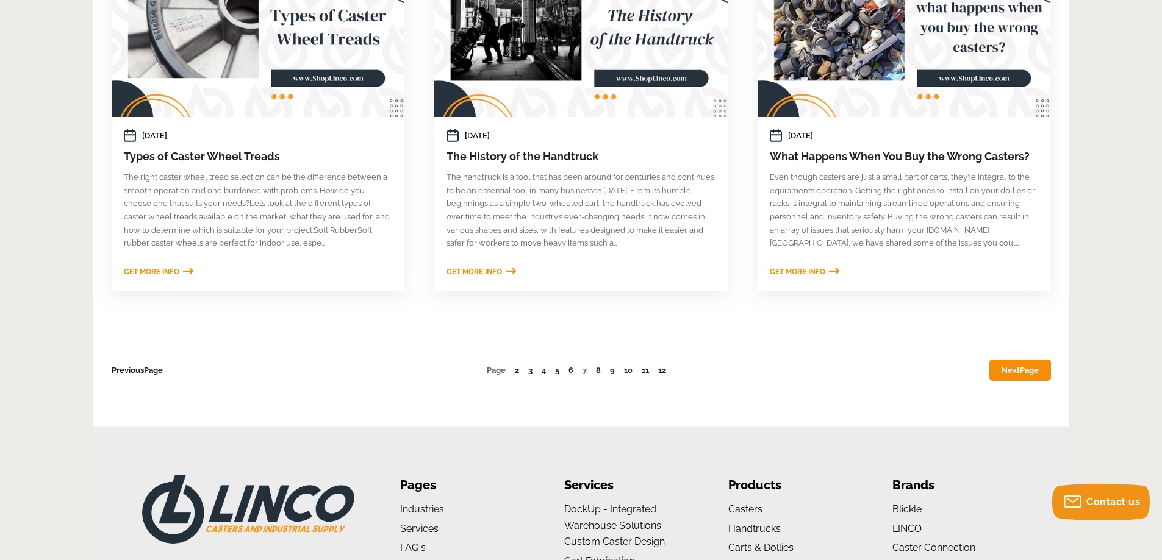
click at [1022, 375] on link "Next Page" at bounding box center [1020, 370] width 62 height 21
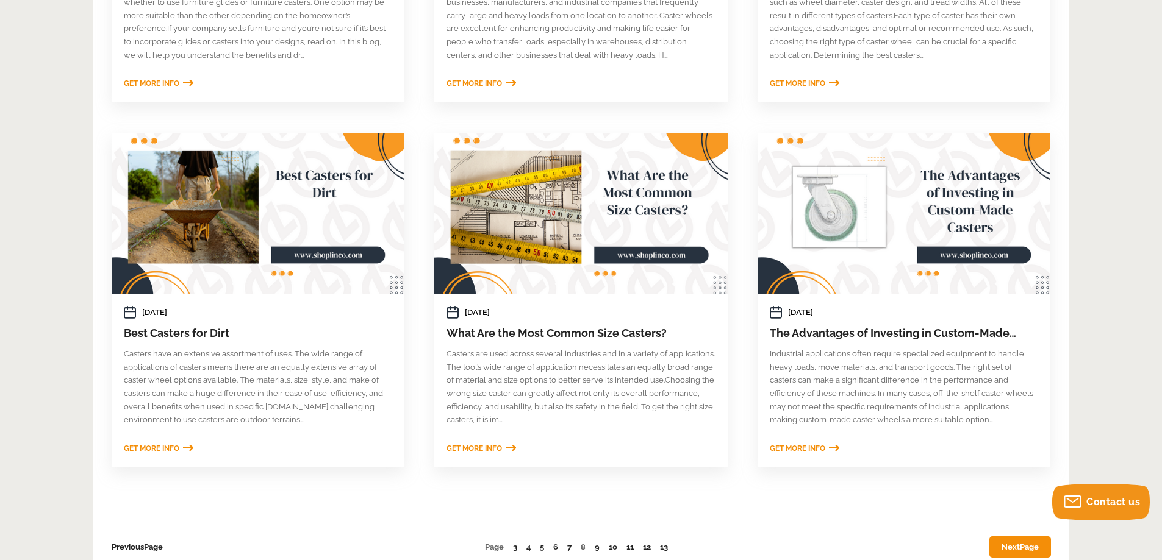
scroll to position [610, 0]
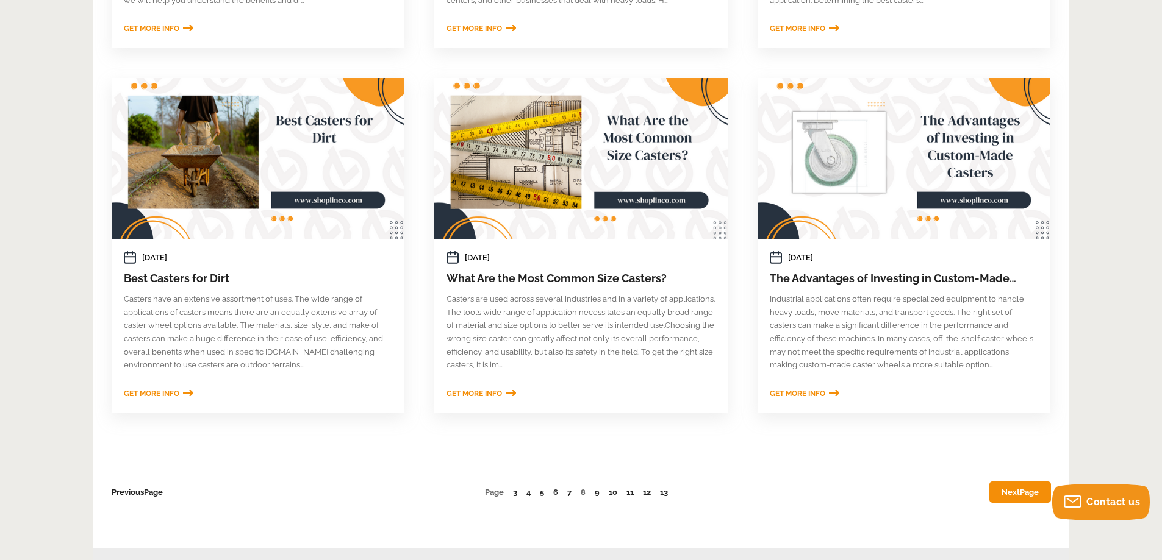
click at [1021, 491] on span "Page" at bounding box center [1029, 492] width 19 height 9
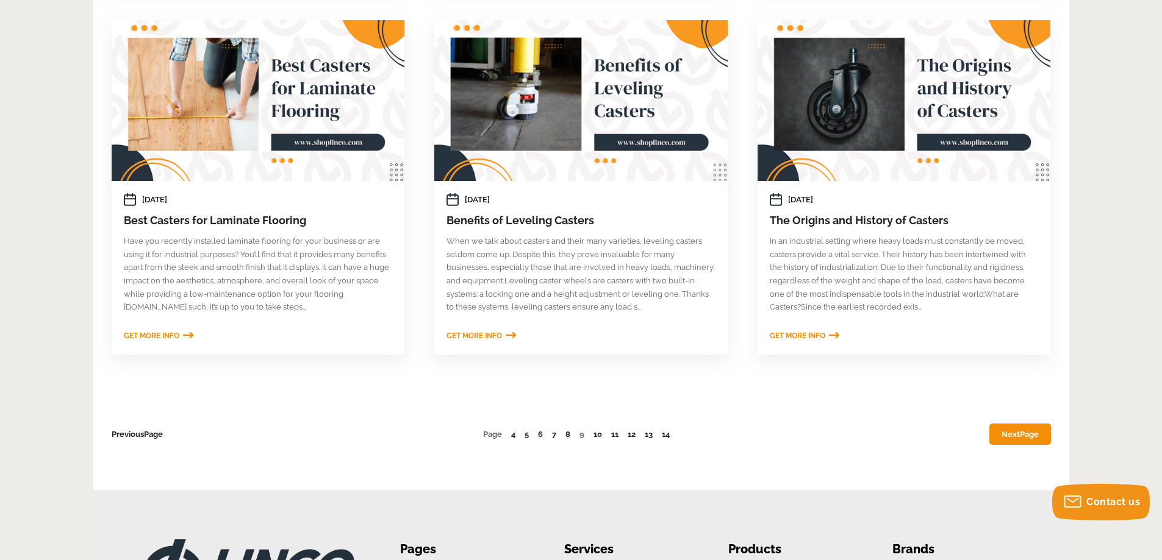
scroll to position [671, 0]
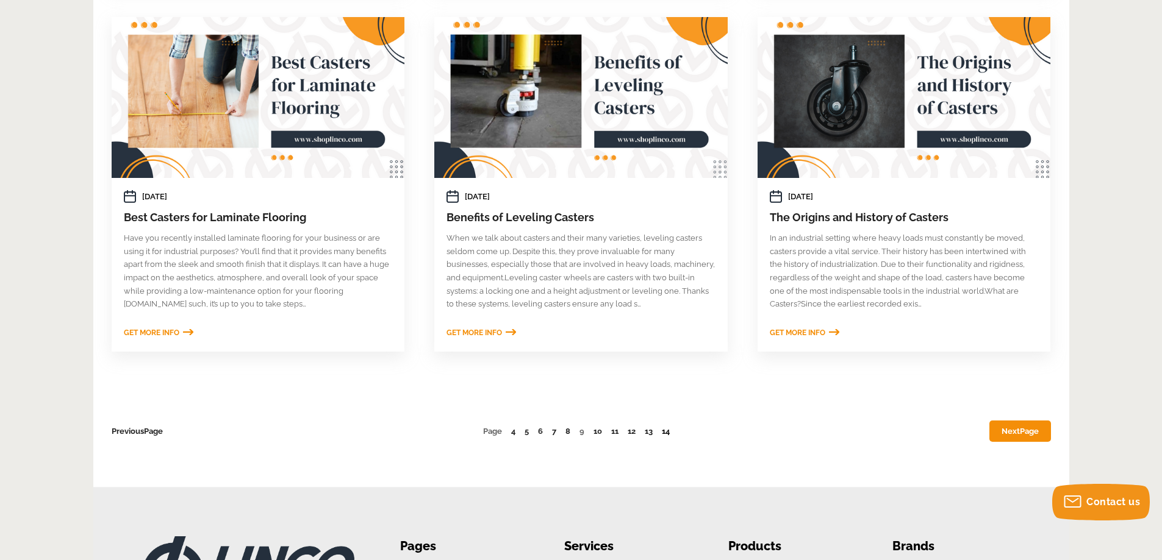
click at [668, 430] on link "14" at bounding box center [666, 431] width 8 height 9
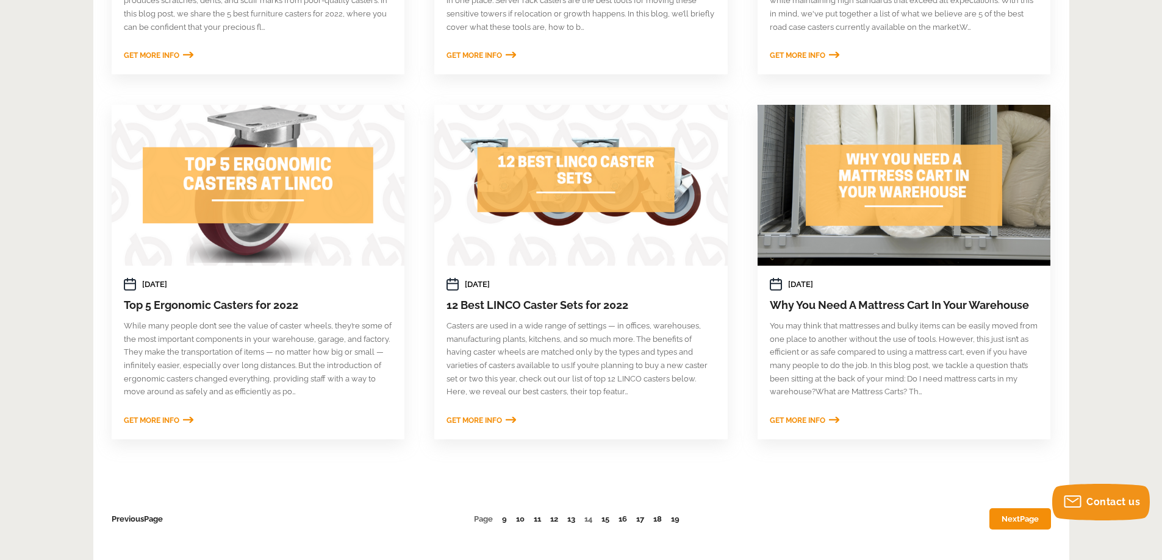
scroll to position [610, 0]
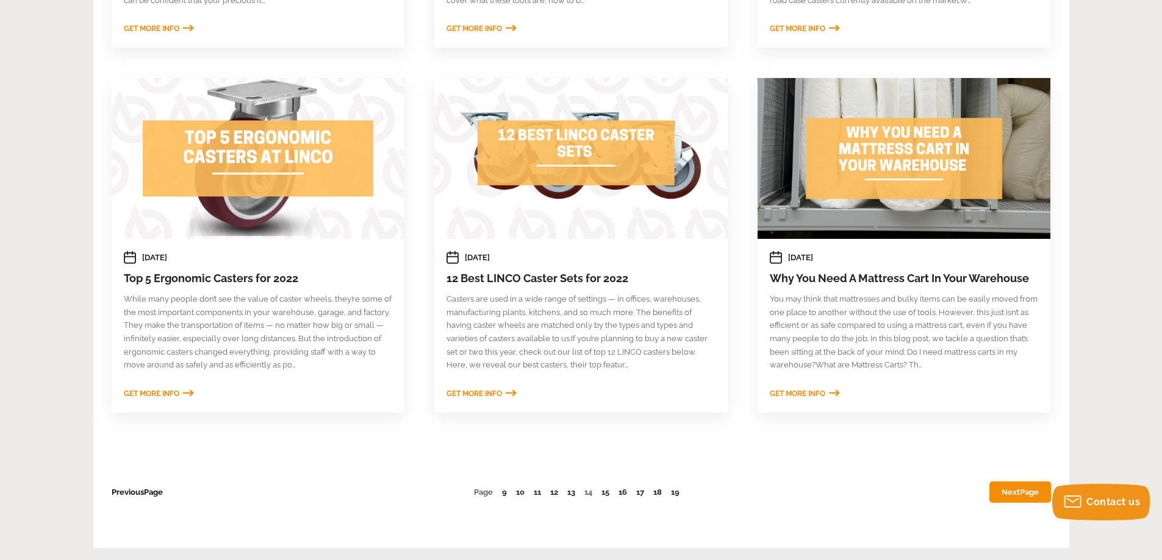
click at [153, 491] on span "Page" at bounding box center [153, 492] width 19 height 9
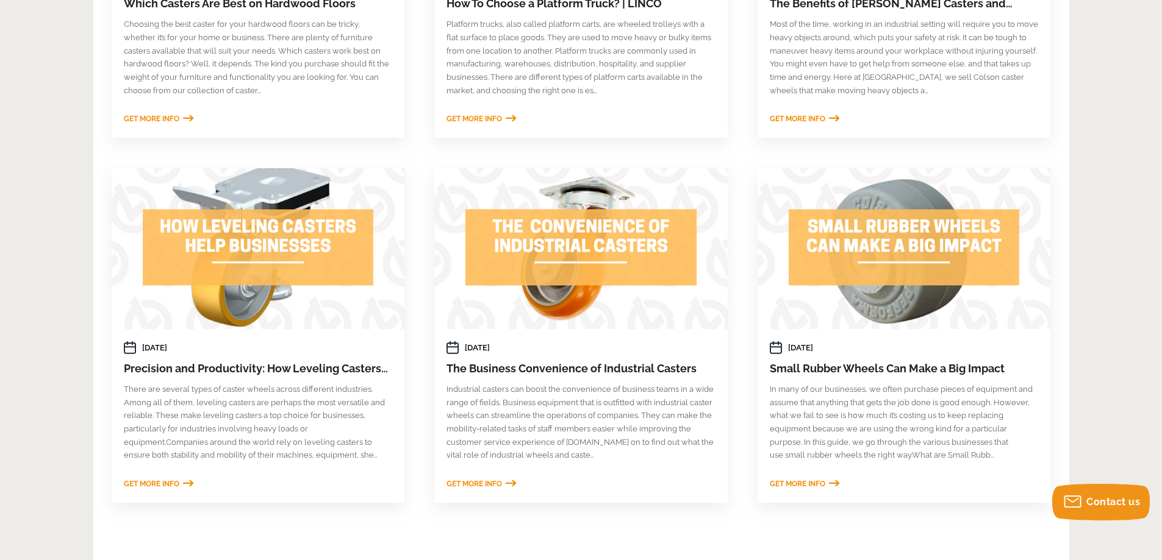
scroll to position [549, 0]
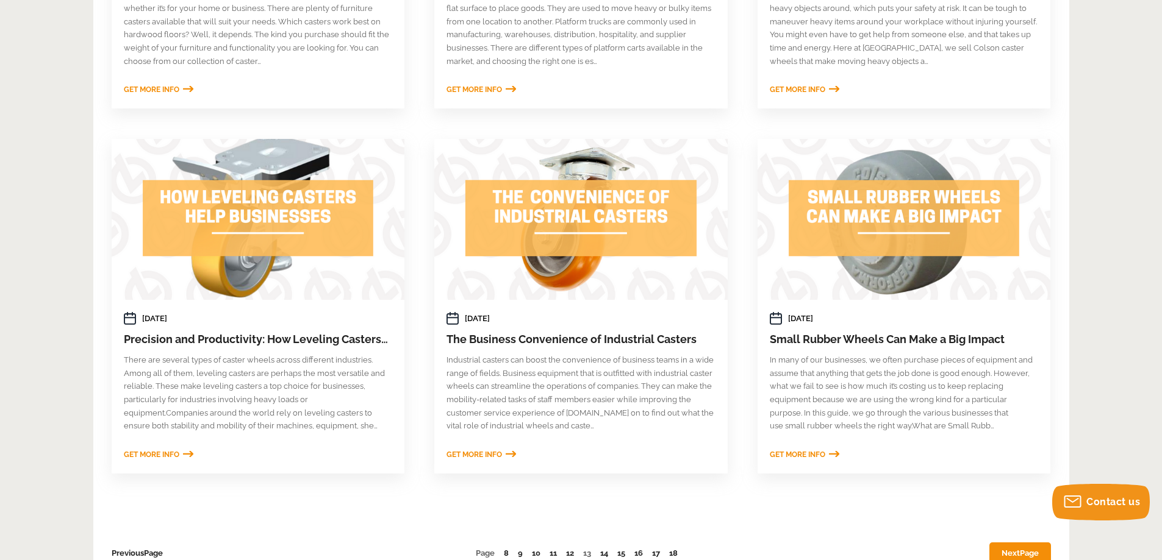
click at [1035, 546] on link "Next Page" at bounding box center [1020, 553] width 62 height 21
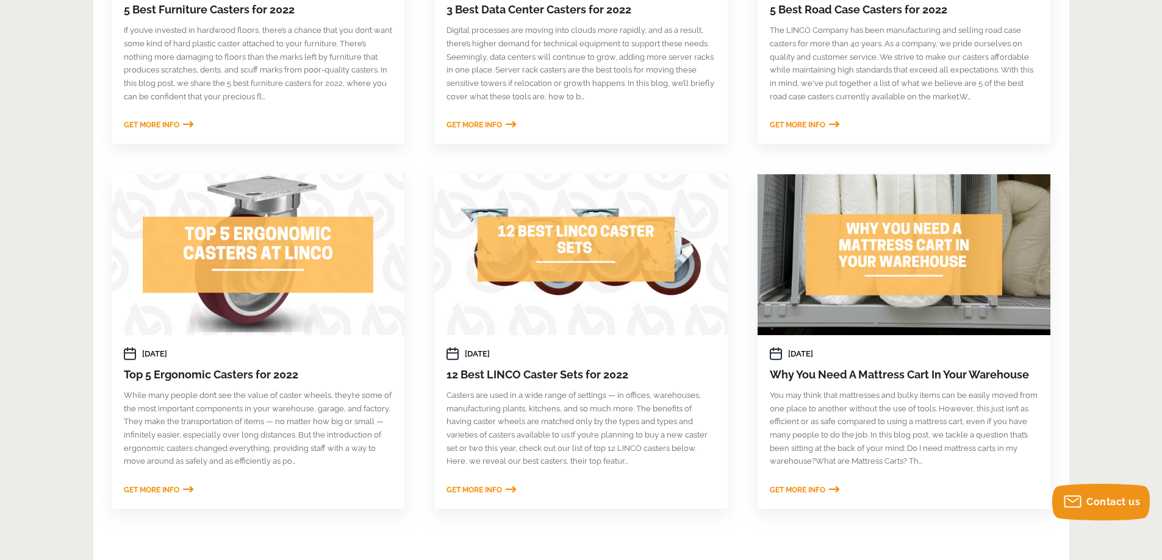
scroll to position [549, 0]
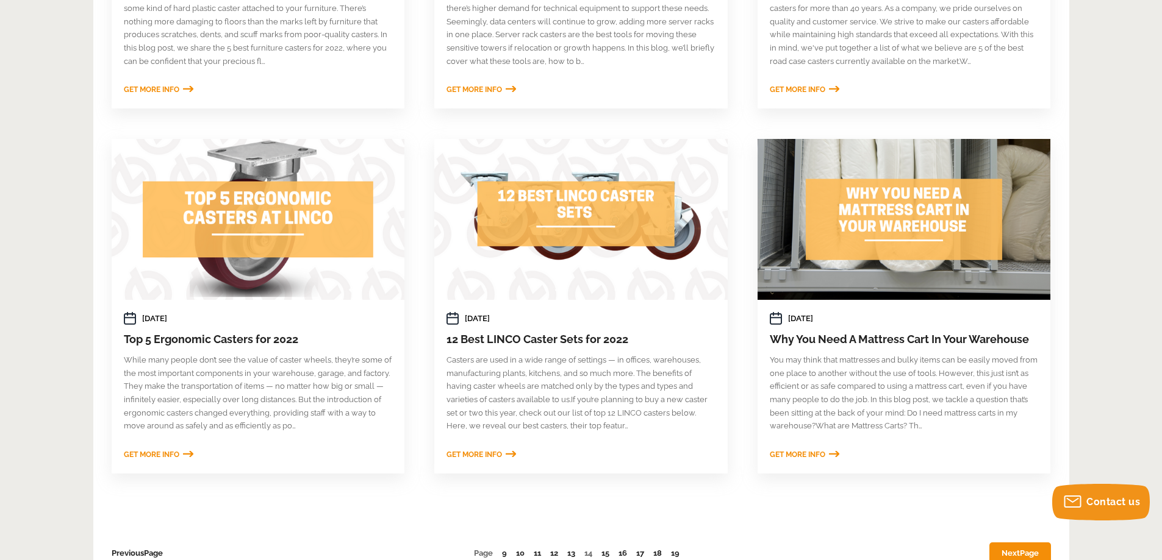
click at [1012, 551] on link "Next Page" at bounding box center [1020, 553] width 62 height 21
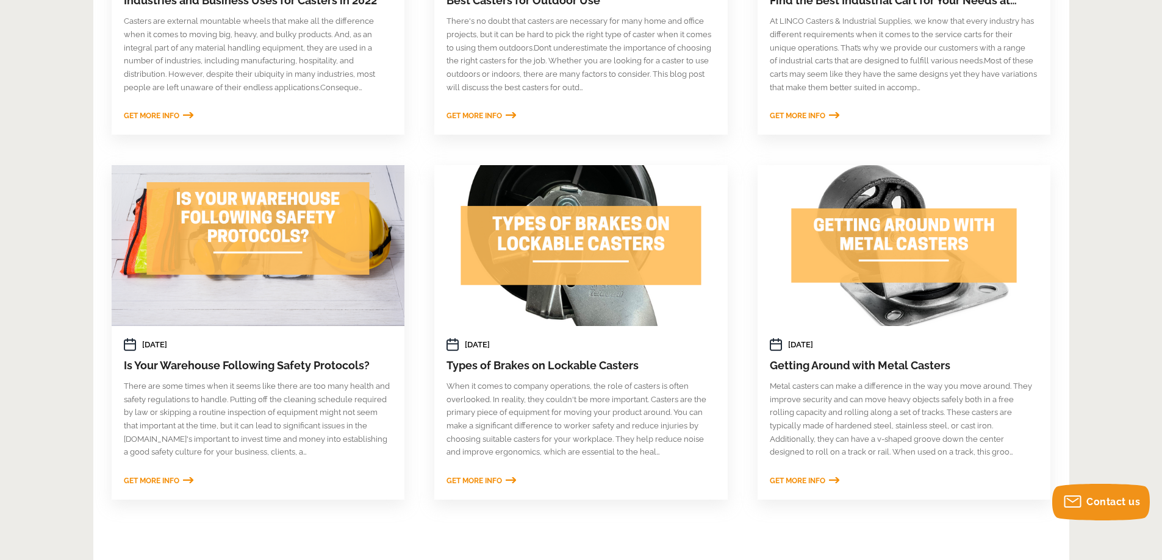
scroll to position [610, 0]
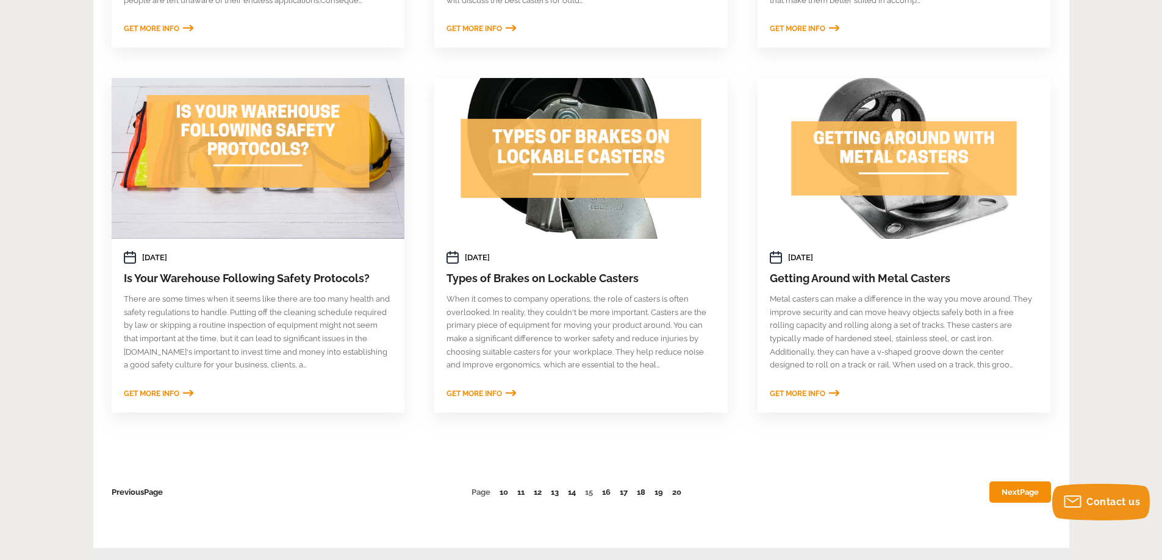
click at [1009, 495] on link "Next Page" at bounding box center [1020, 492] width 62 height 21
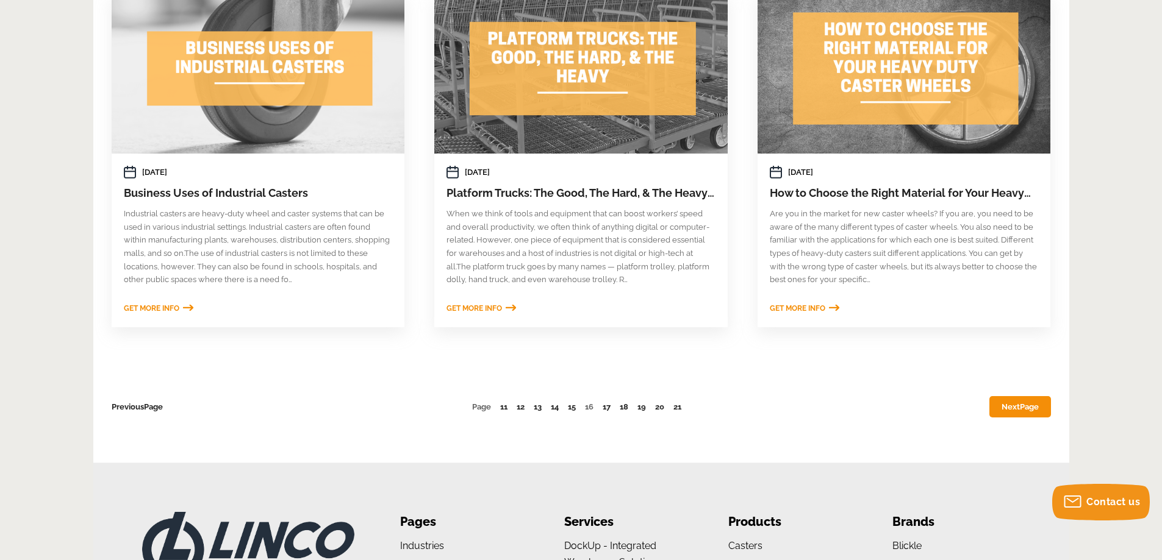
scroll to position [732, 0]
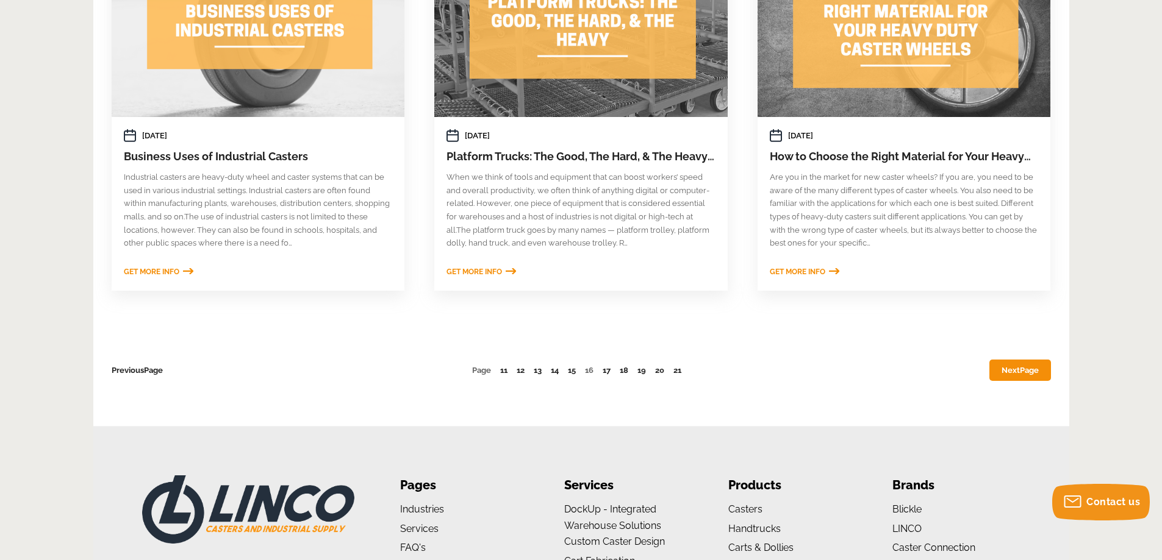
click at [1003, 376] on link "Next Page" at bounding box center [1020, 370] width 62 height 21
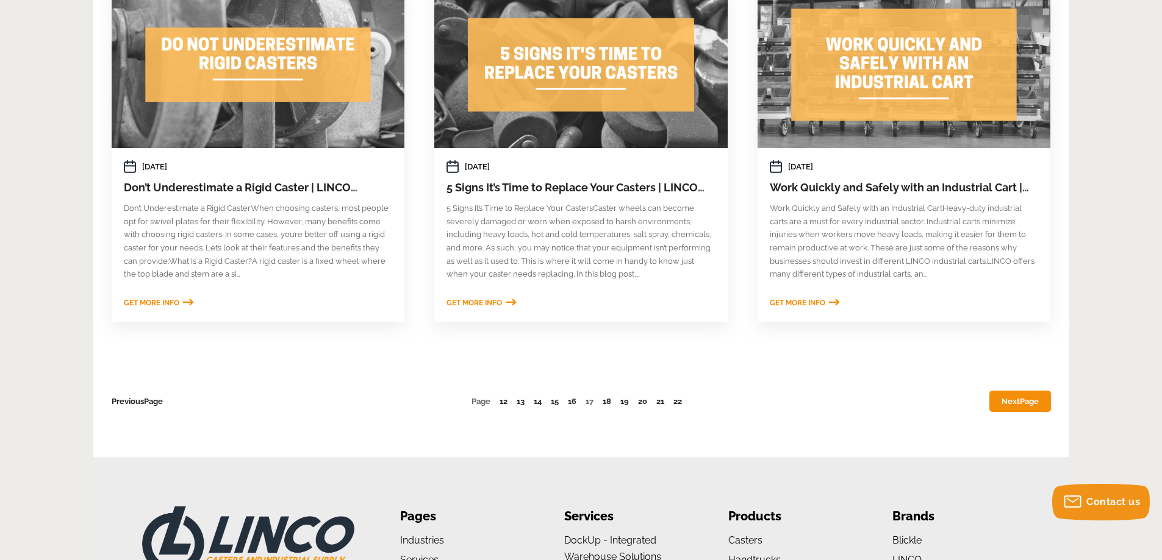
scroll to position [732, 0]
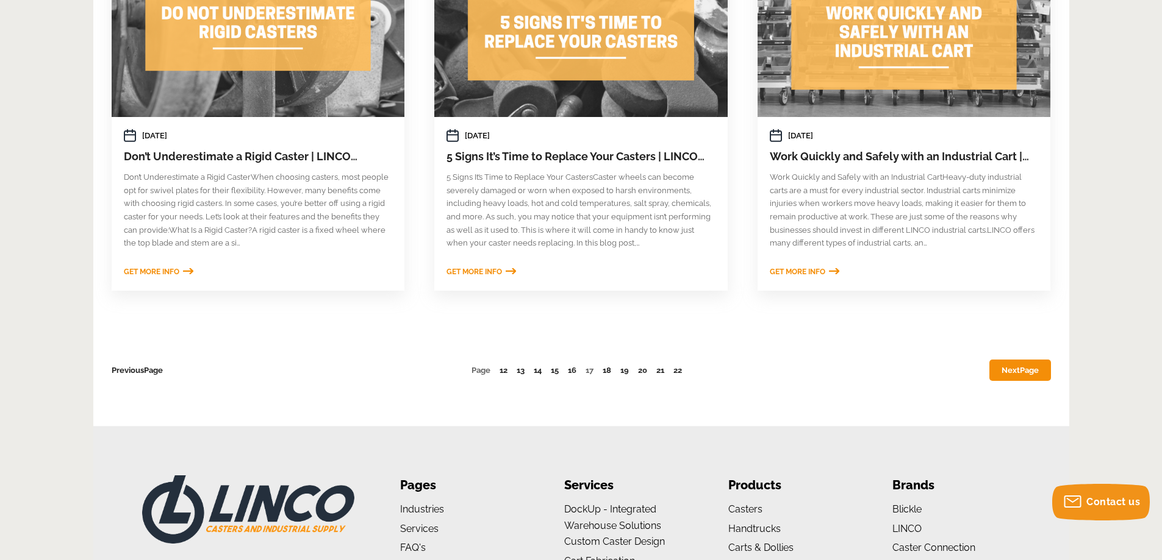
click at [1034, 371] on span "Page" at bounding box center [1029, 370] width 19 height 9
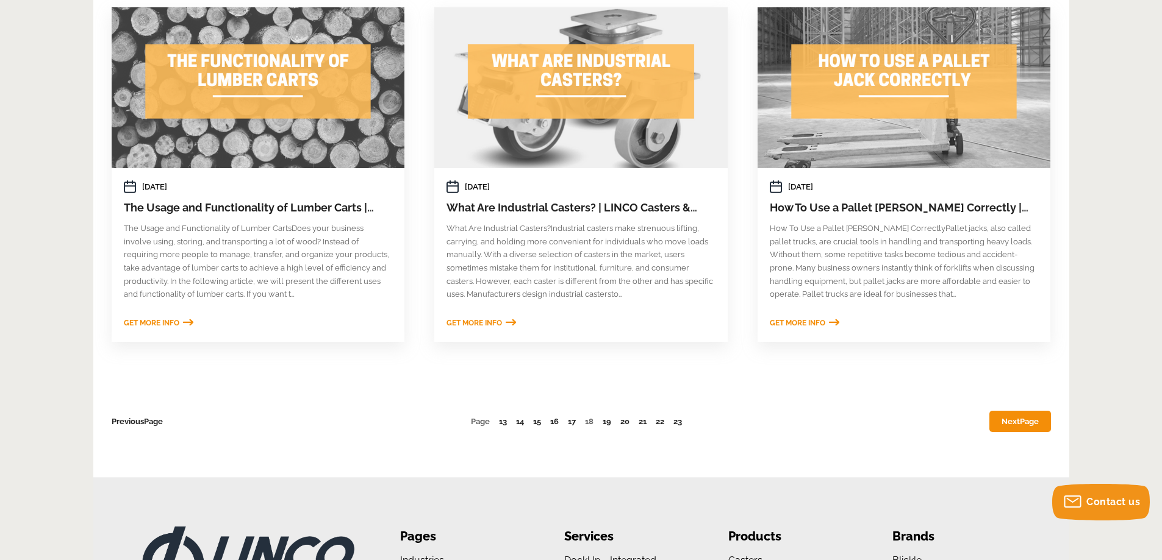
scroll to position [732, 0]
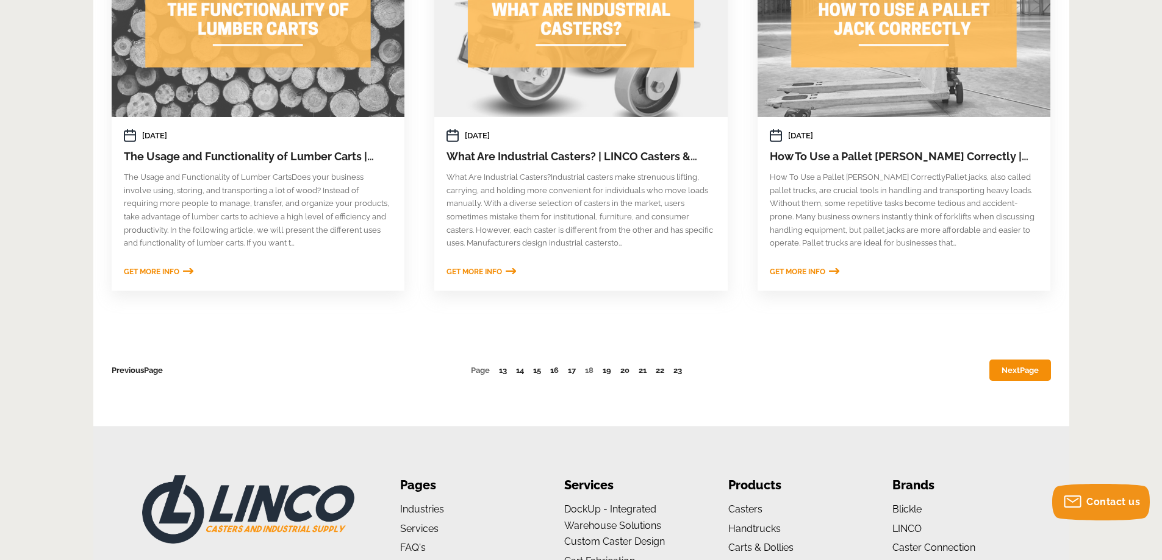
click at [1005, 374] on link "Next Page" at bounding box center [1020, 370] width 62 height 21
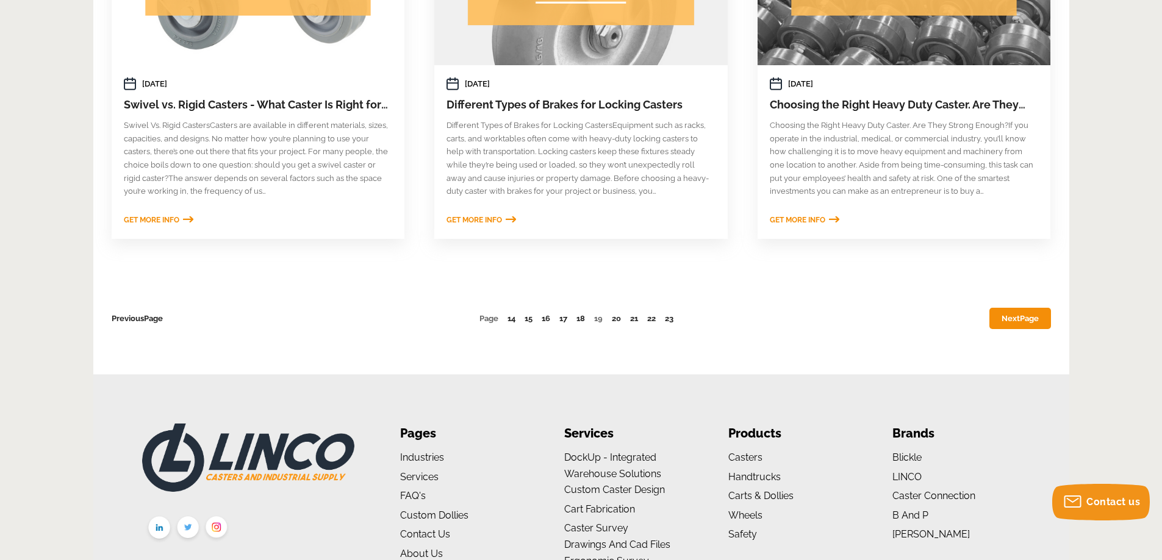
scroll to position [793, 0]
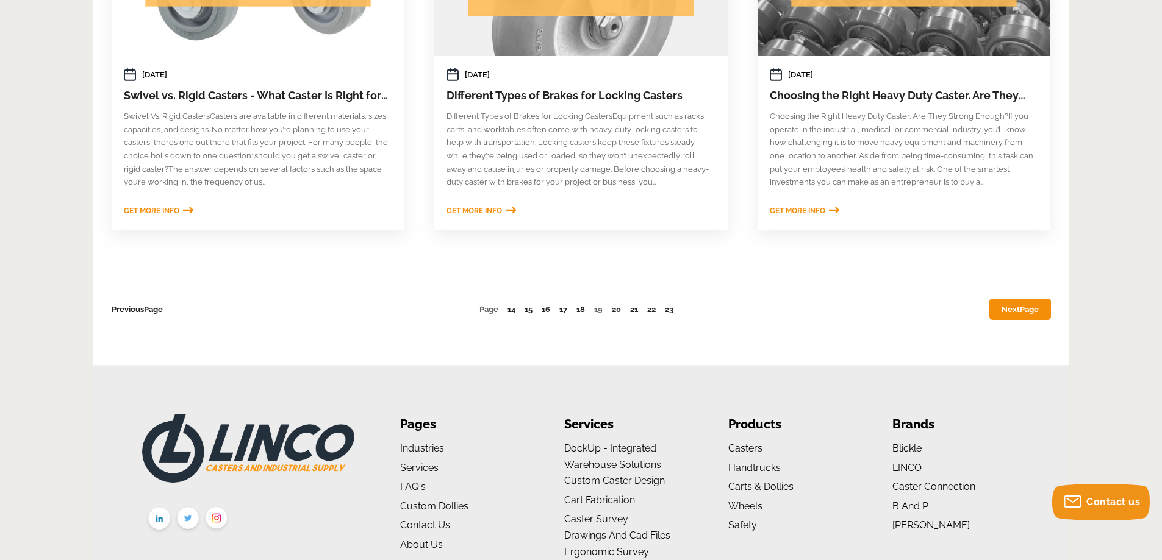
click at [1020, 313] on span "Page" at bounding box center [1029, 309] width 19 height 9
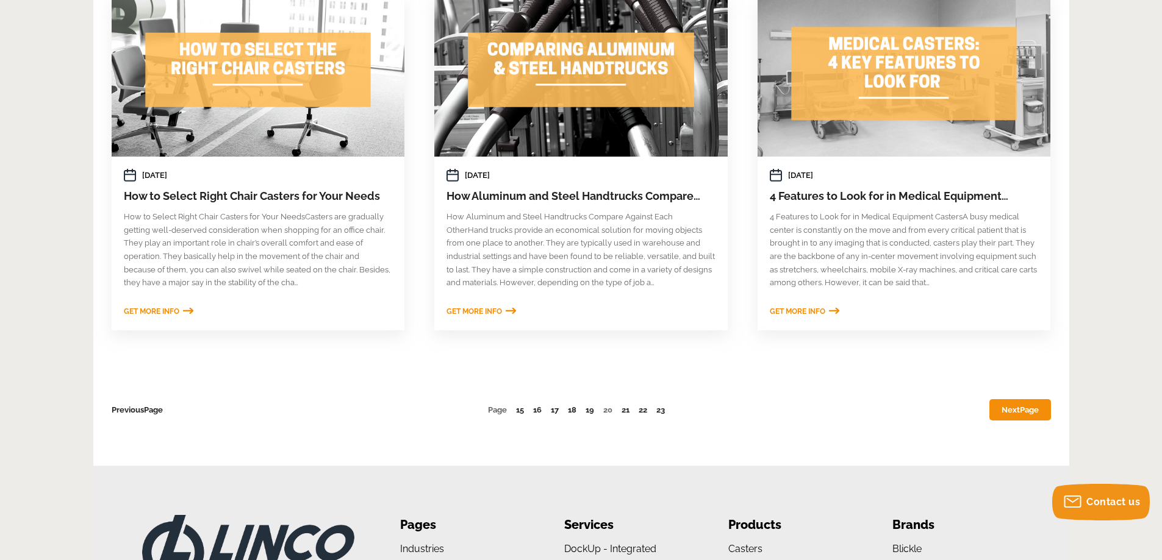
scroll to position [732, 0]
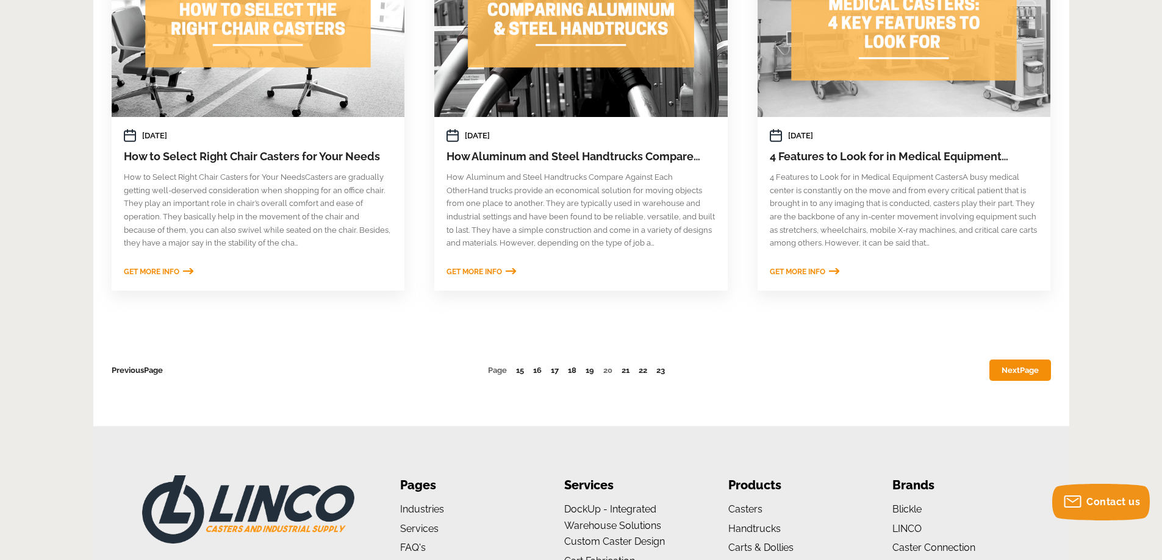
click at [1020, 371] on span "Page" at bounding box center [1029, 370] width 19 height 9
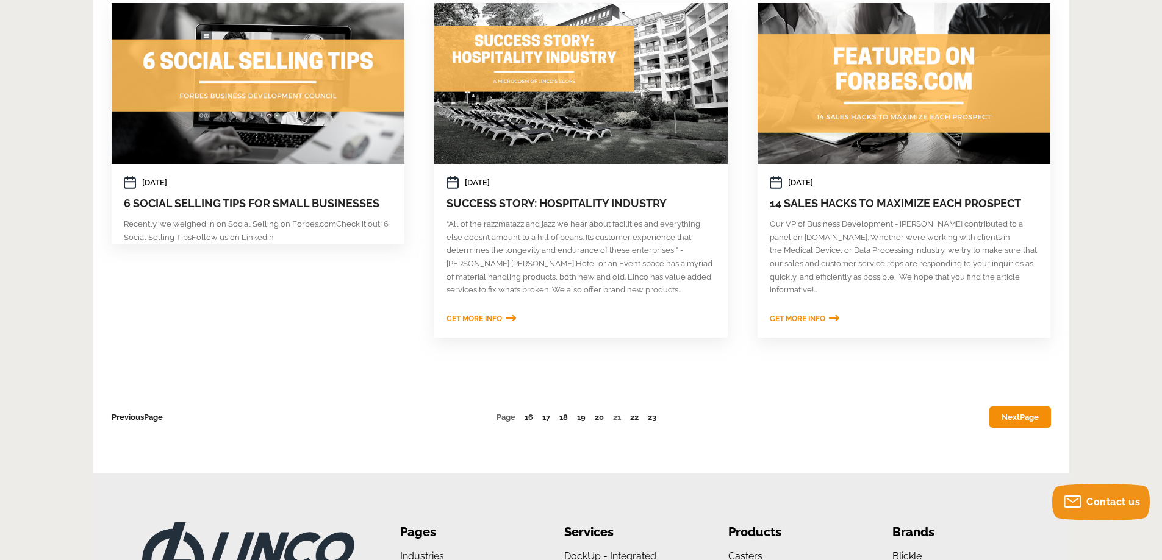
scroll to position [732, 0]
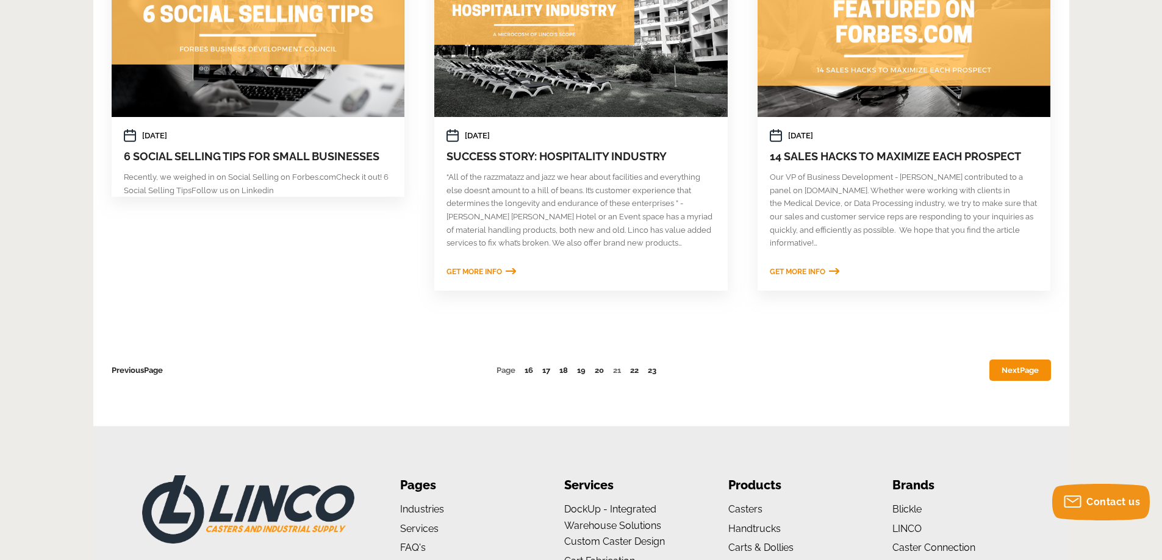
click at [1020, 372] on span "Page" at bounding box center [1029, 370] width 19 height 9
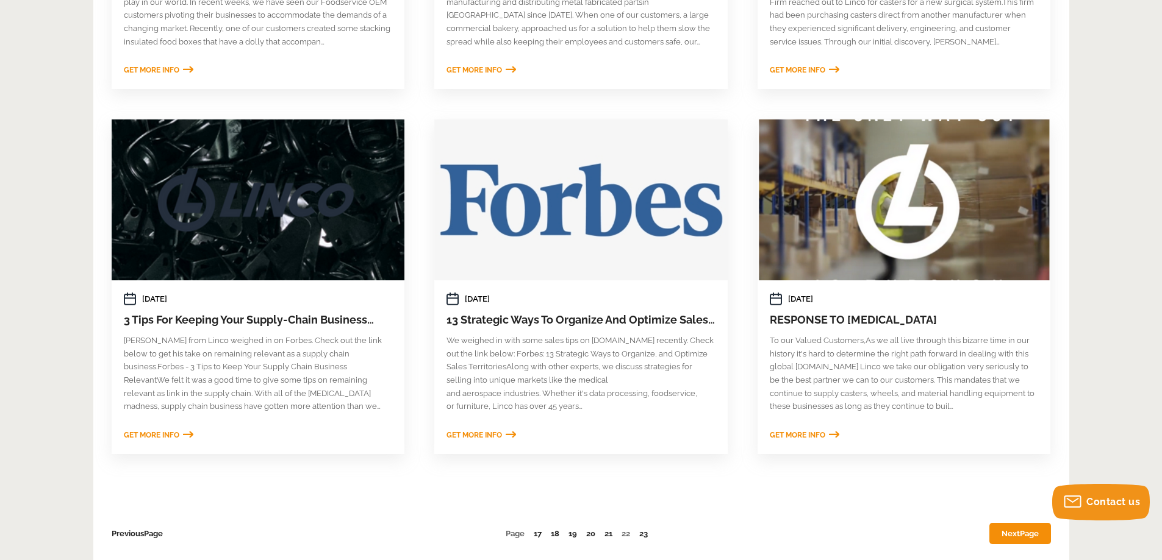
scroll to position [610, 0]
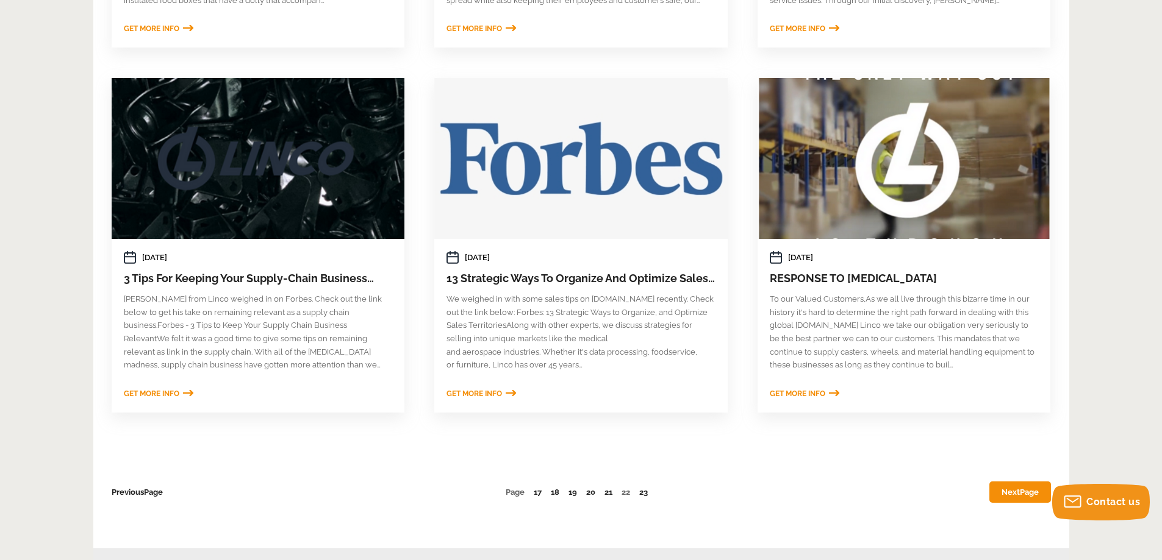
click at [1005, 490] on link "Next Page" at bounding box center [1020, 492] width 62 height 21
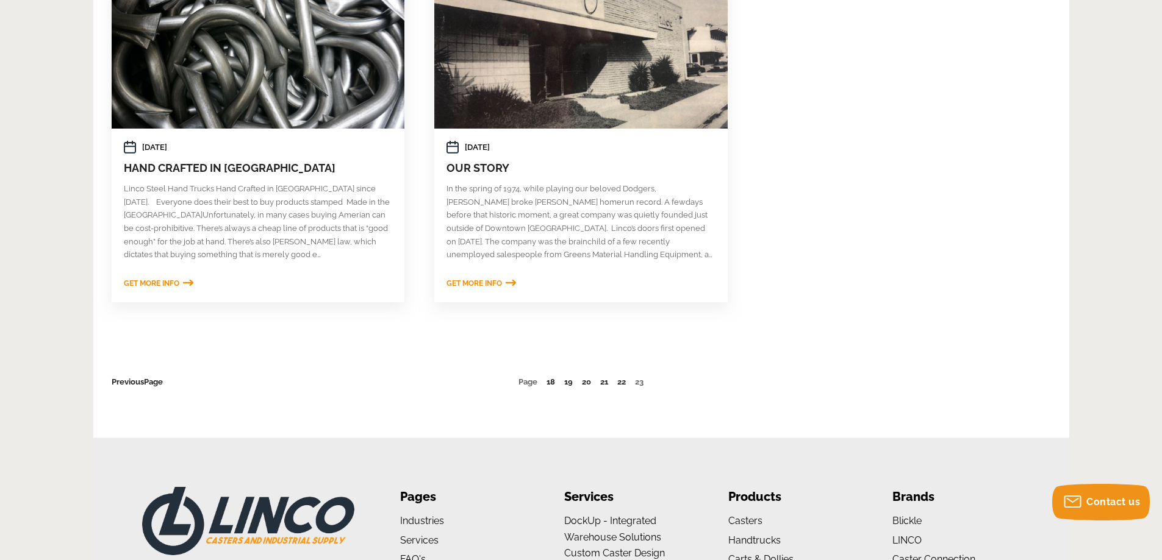
scroll to position [732, 0]
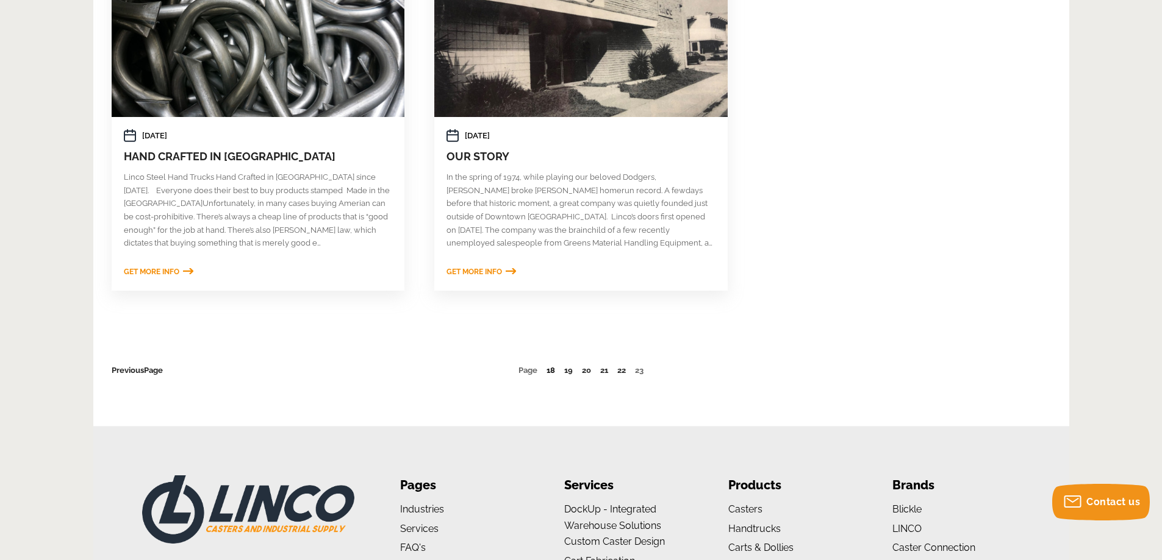
click at [554, 371] on link "18" at bounding box center [550, 370] width 9 height 9
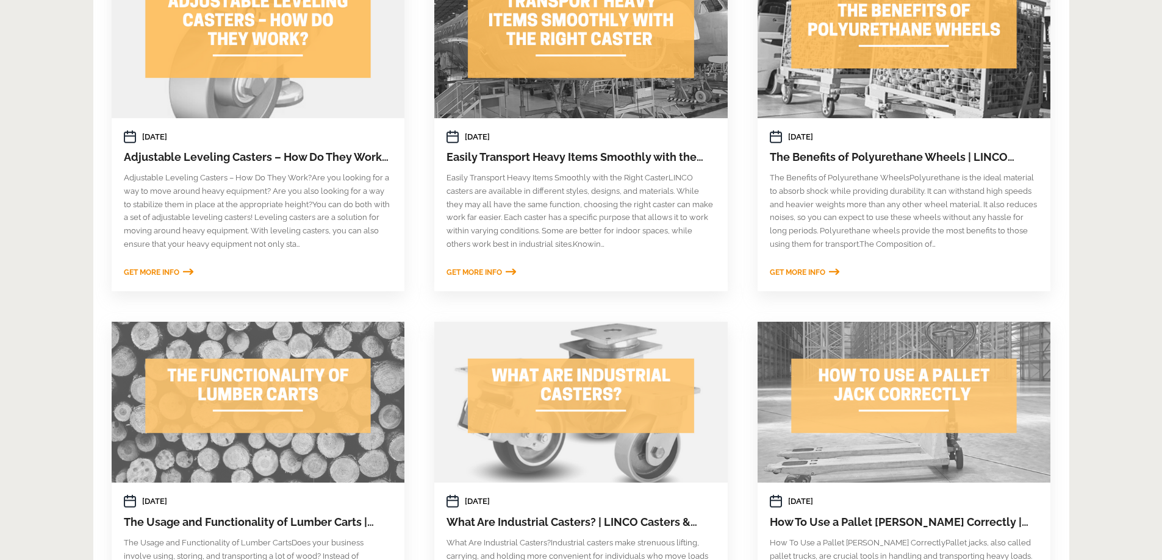
scroll to position [732, 0]
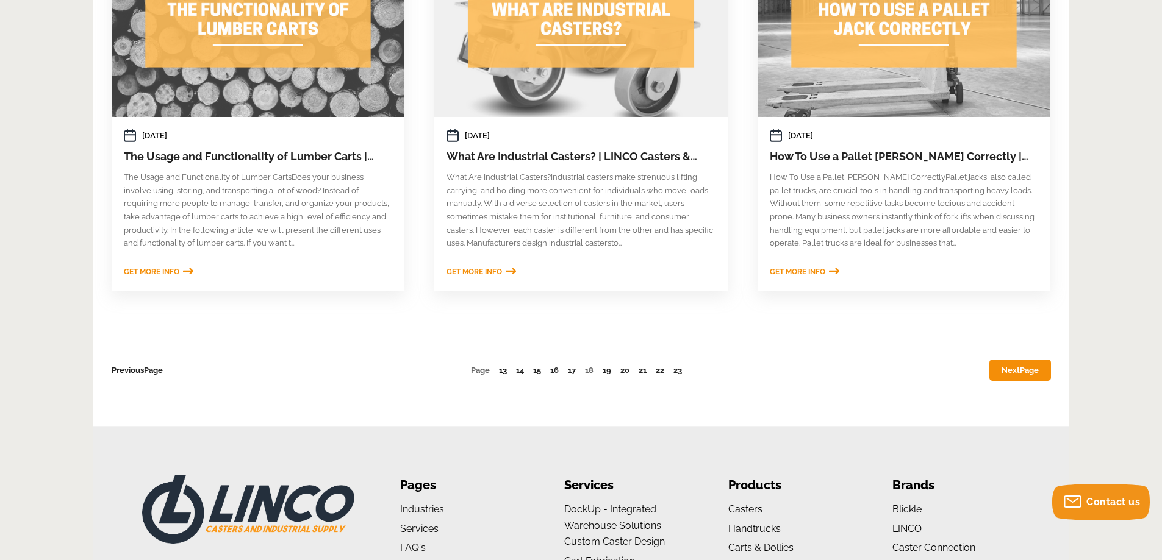
click at [501, 372] on link "13" at bounding box center [503, 370] width 8 height 9
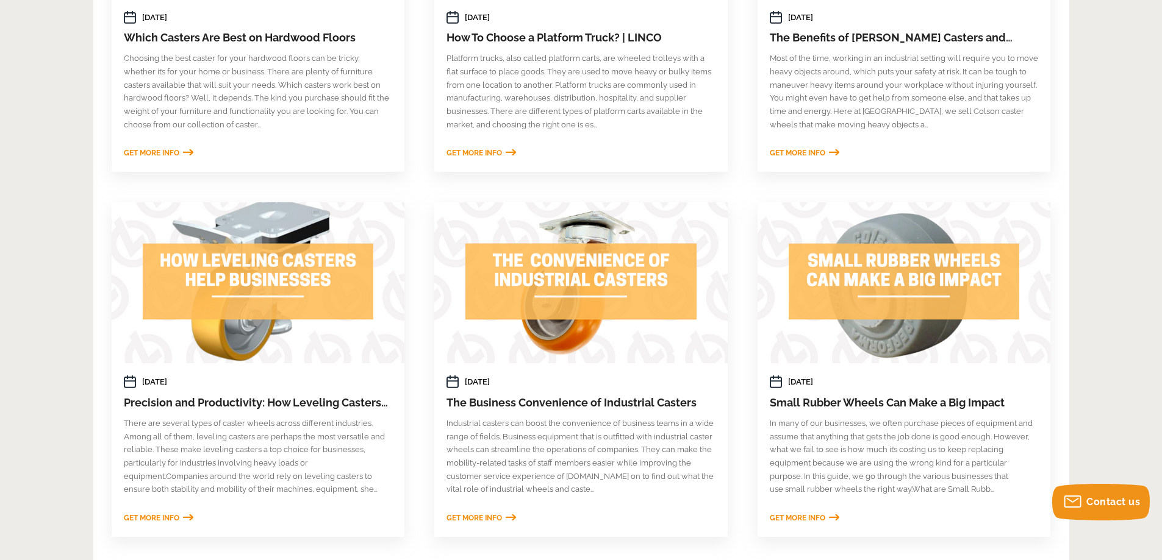
scroll to position [610, 0]
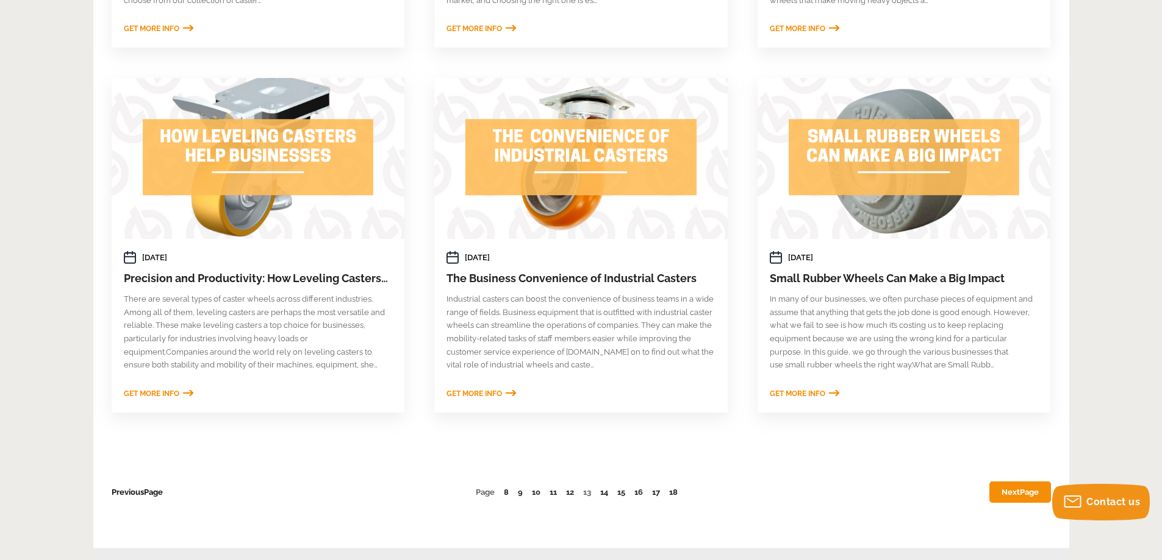
click at [156, 493] on span "Page" at bounding box center [153, 492] width 19 height 9
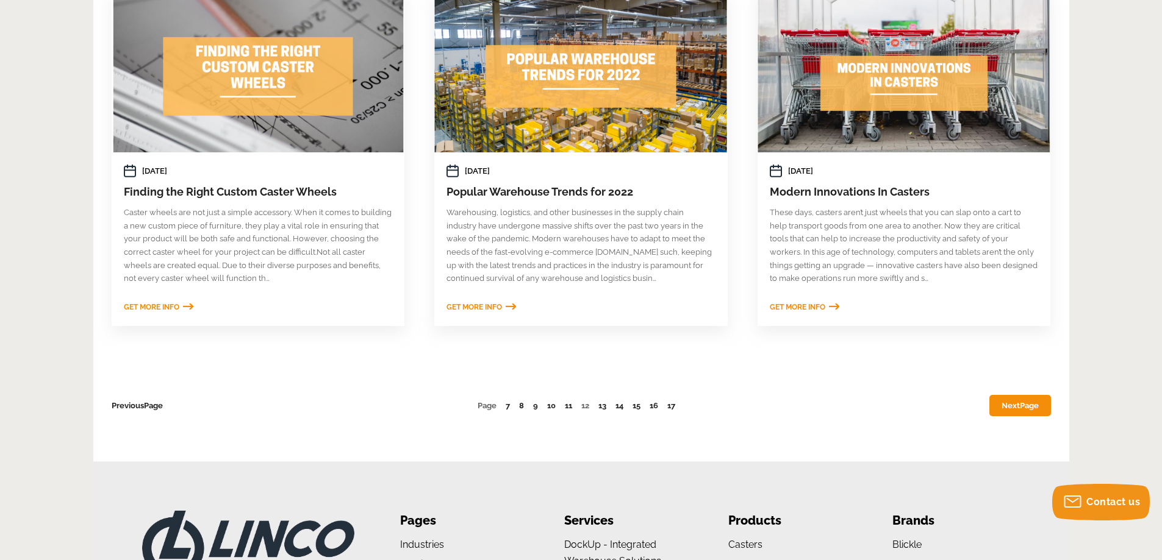
scroll to position [732, 0]
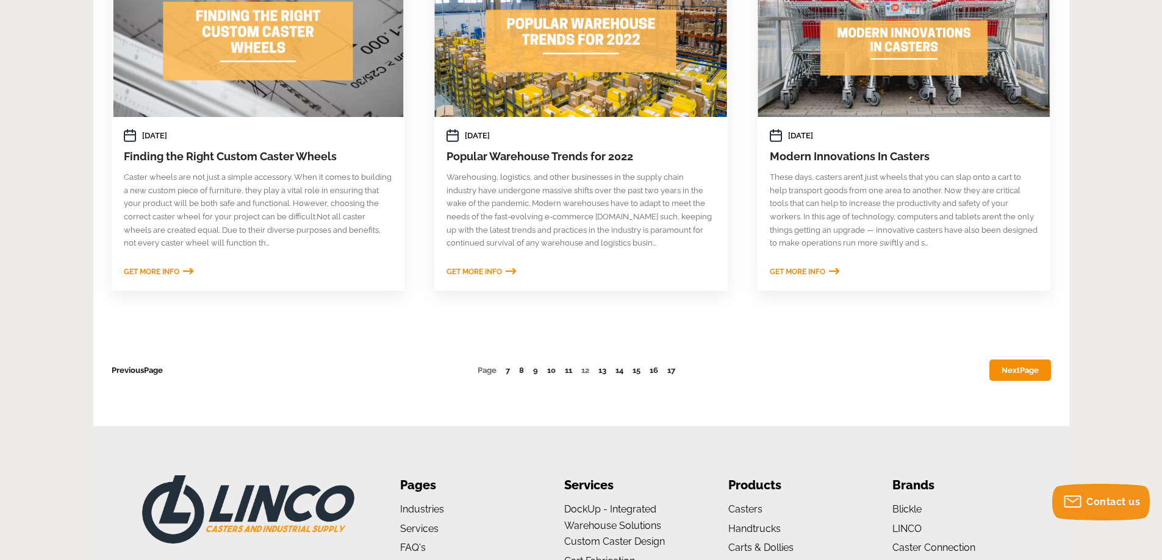
click at [152, 370] on span "Page" at bounding box center [153, 370] width 19 height 9
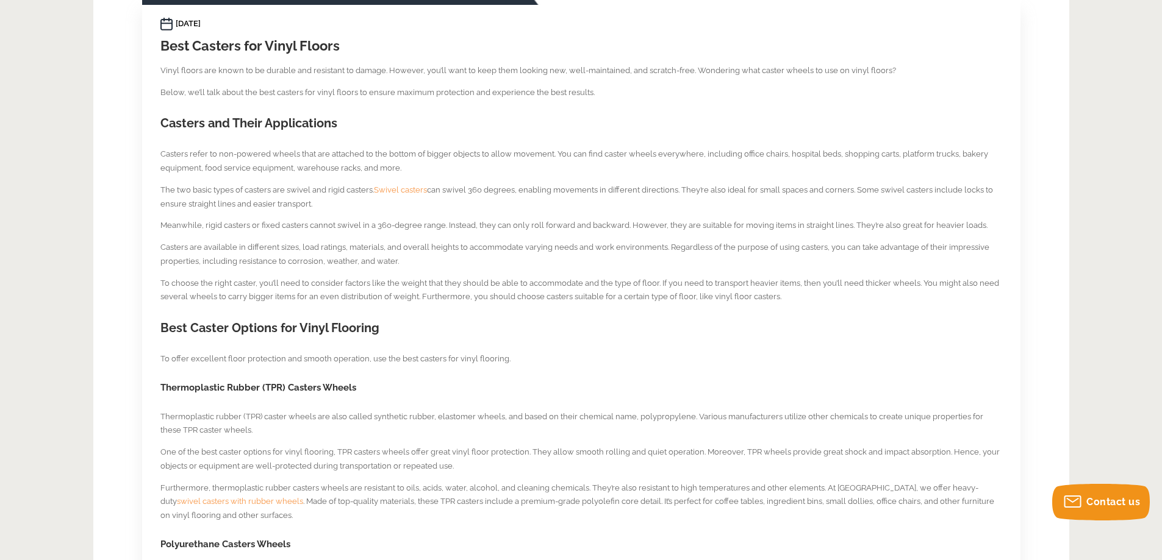
scroll to position [610, 0]
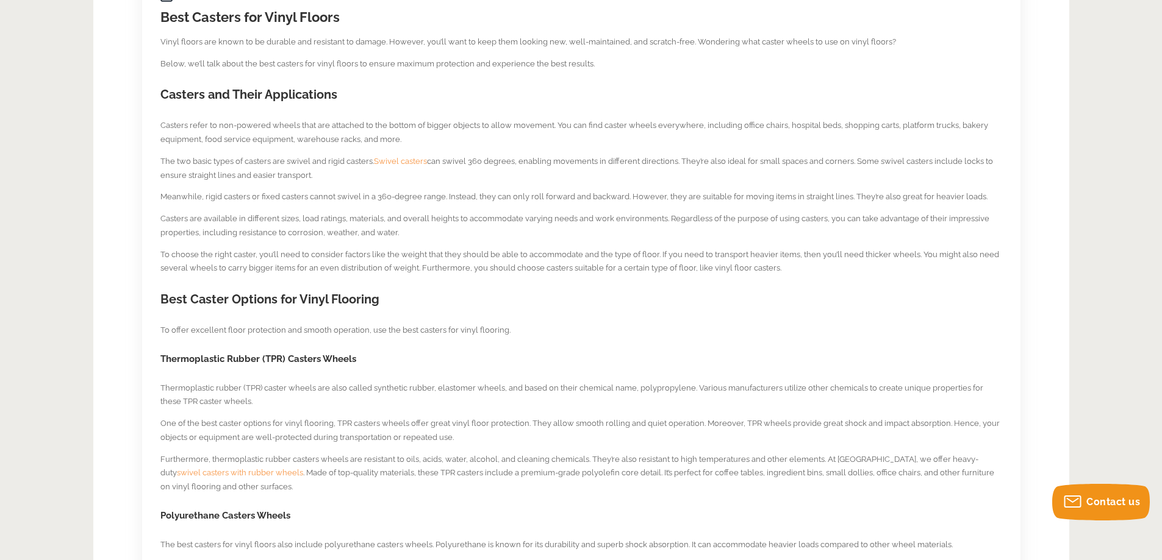
click at [623, 338] on section "25th May 2023 Best Casters for Vinyl Floors Vinyl floors are known to be durabl…" at bounding box center [580, 369] width 841 height 762
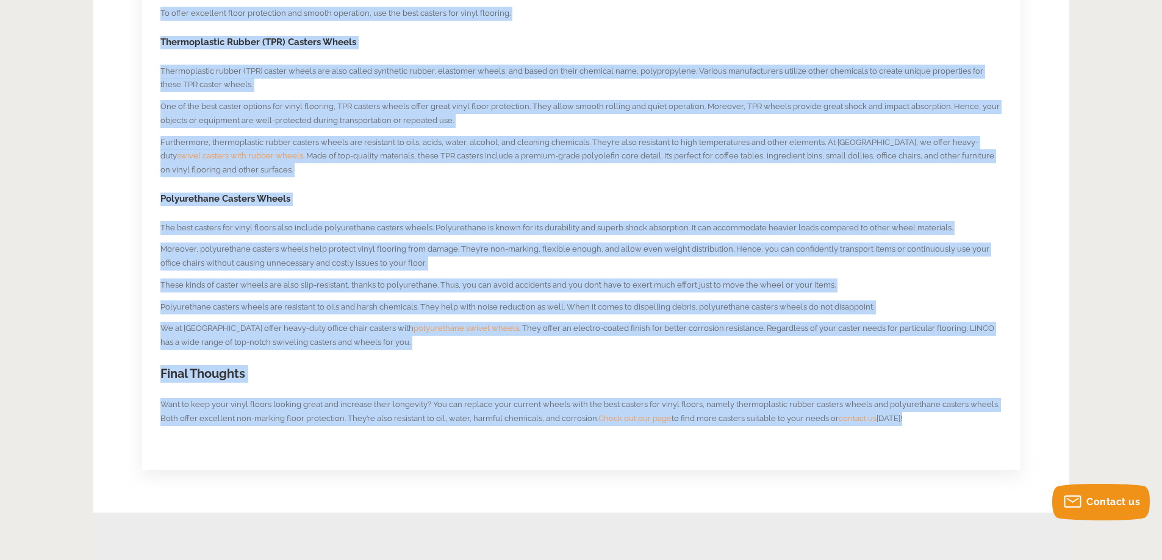
scroll to position [946, 0]
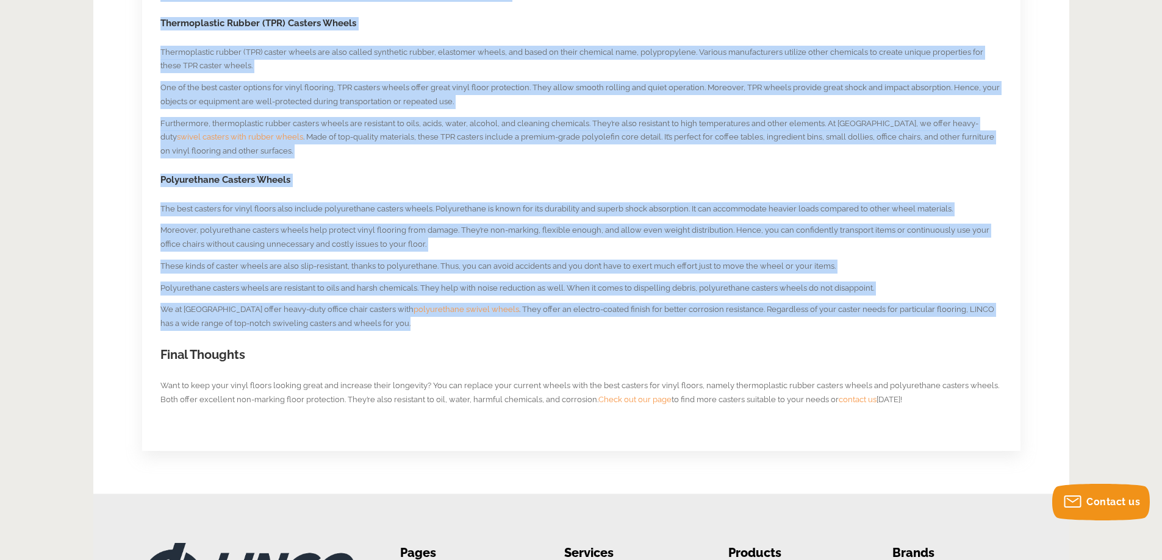
drag, startPoint x: 162, startPoint y: 17, endPoint x: 930, endPoint y: 318, distance: 825.0
click at [930, 318] on section "25th May 2023 Best Casters for Vinyl Floors Vinyl floors are known to be durabl…" at bounding box center [580, 33] width 841 height 762
copy section "Best Casters for Vinyl Floors Vinyl floors are known to be durable and resistan…"
drag, startPoint x: 980, startPoint y: 152, endPoint x: 994, endPoint y: 118, distance: 37.5
click at [980, 152] on p "Furthermore, thermoplastic rubber casters wheels are resistant to oils, acids, …" at bounding box center [580, 137] width 841 height 41
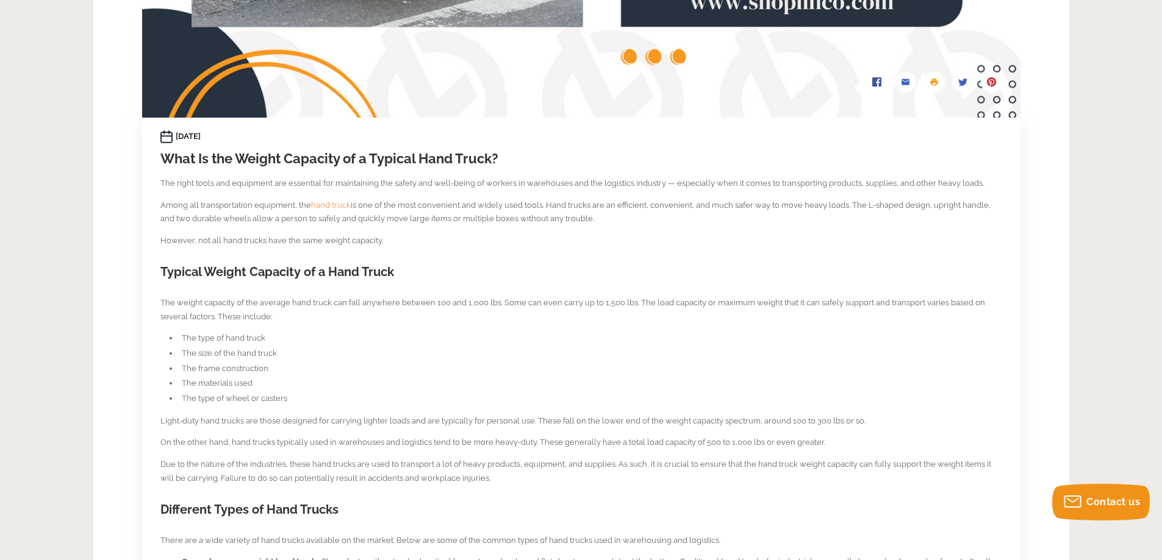
scroll to position [549, 0]
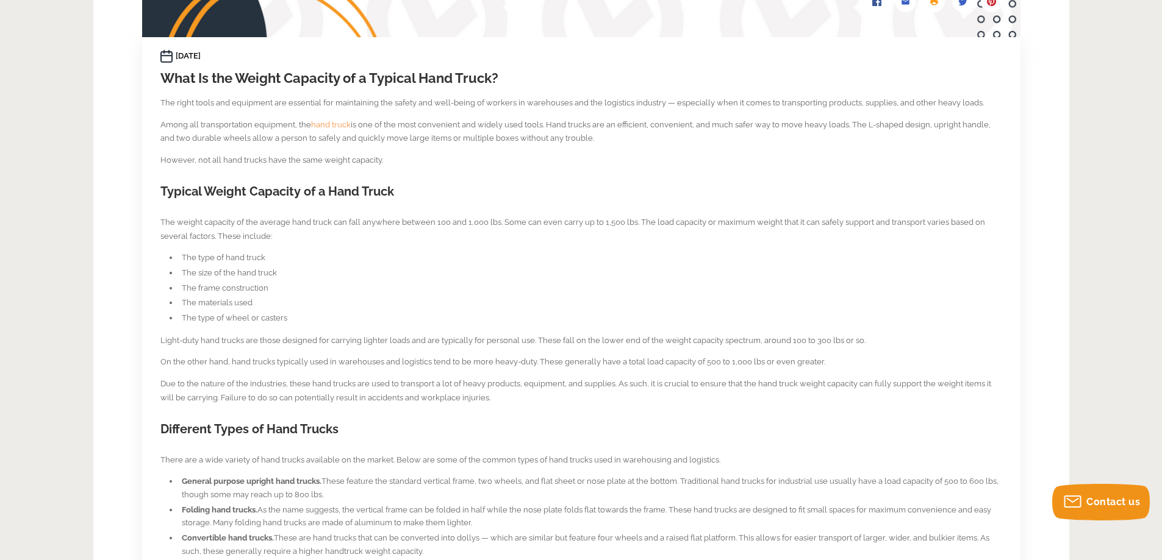
drag, startPoint x: 526, startPoint y: 98, endPoint x: 517, endPoint y: 93, distance: 10.4
click at [526, 97] on p "The right tools and equipment are essential for maintaining the safety and well…" at bounding box center [580, 103] width 841 height 14
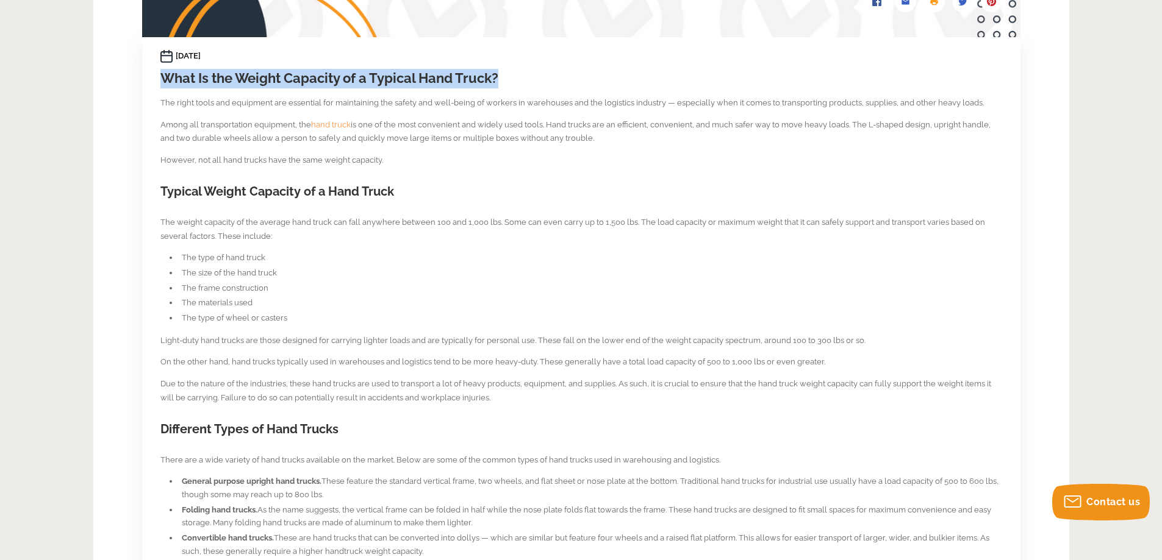
drag, startPoint x: 509, startPoint y: 76, endPoint x: 167, endPoint y: 83, distance: 341.5
click at [167, 83] on h1 "What Is the Weight Capacity of a Typical Hand Truck?" at bounding box center [580, 79] width 841 height 20
copy h1 "What Is the Weight Capacity of a Typical Hand Truck?"
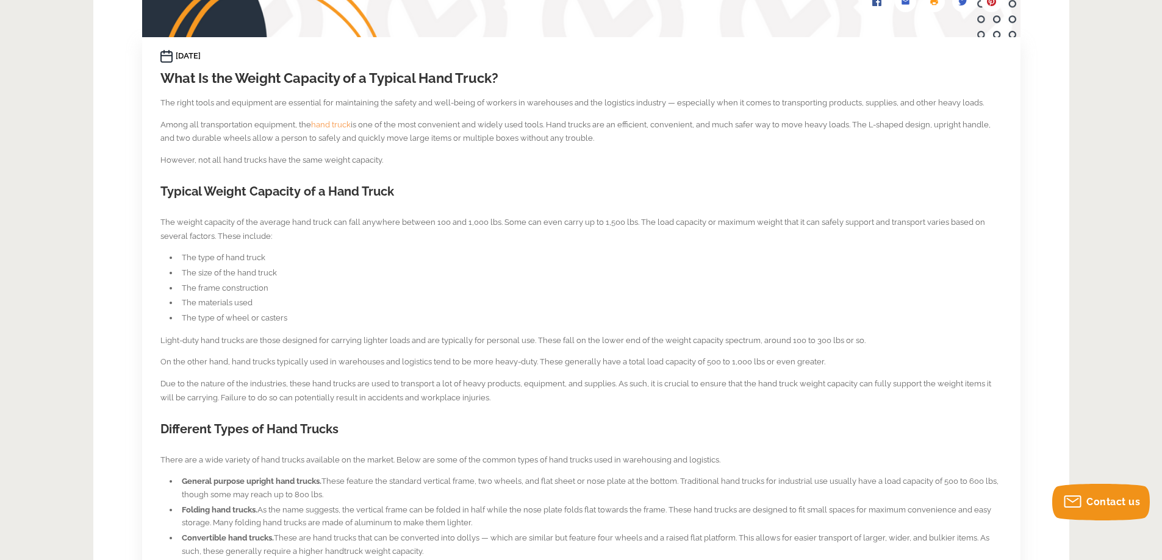
click at [348, 243] on p "The weight capacity of the average hand truck can fall anywhere between 100 and…" at bounding box center [580, 230] width 841 height 28
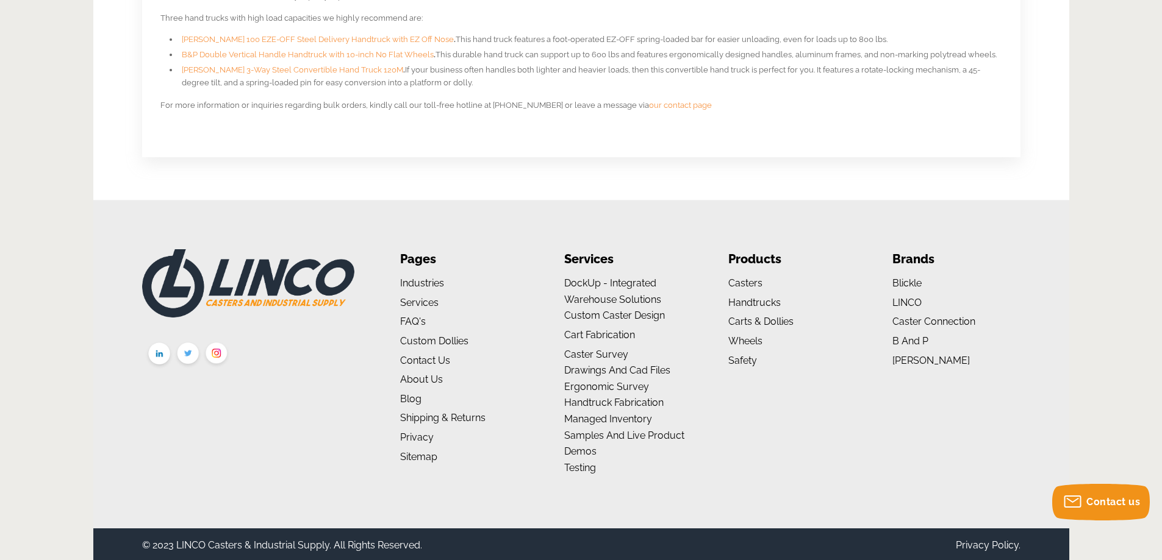
scroll to position [1197, 0]
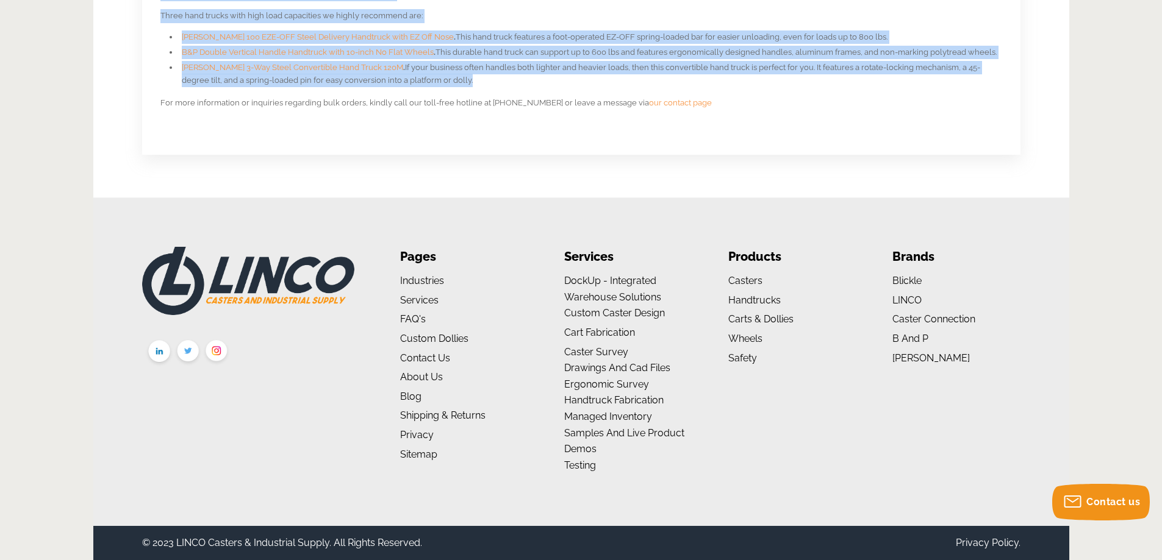
drag, startPoint x: 161, startPoint y: 102, endPoint x: 735, endPoint y: 76, distance: 574.4
copy section "The right tools and equipment are essential for maintaining the safety and well…"
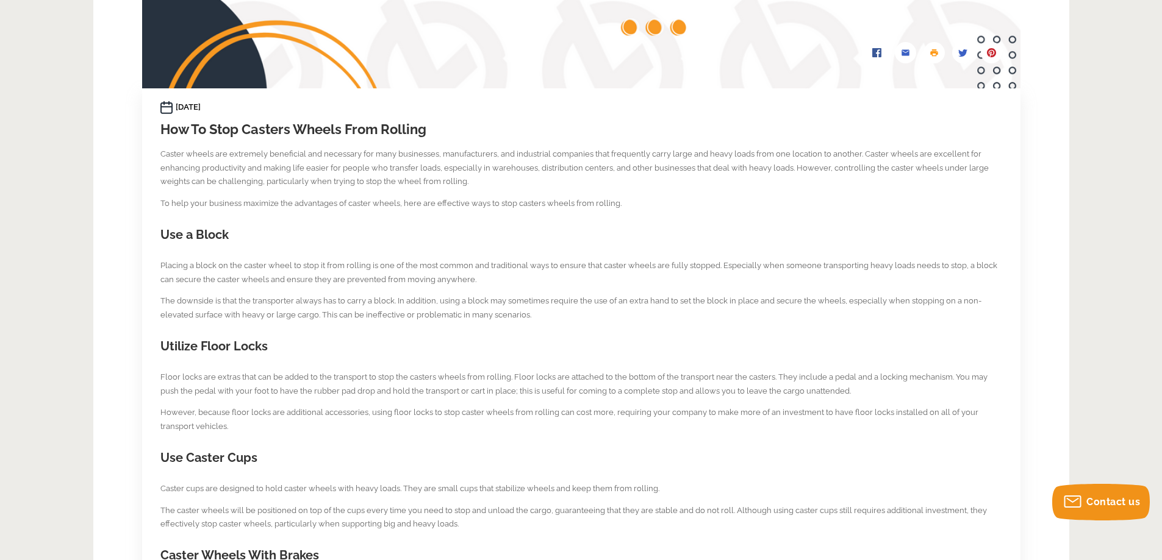
scroll to position [549, 0]
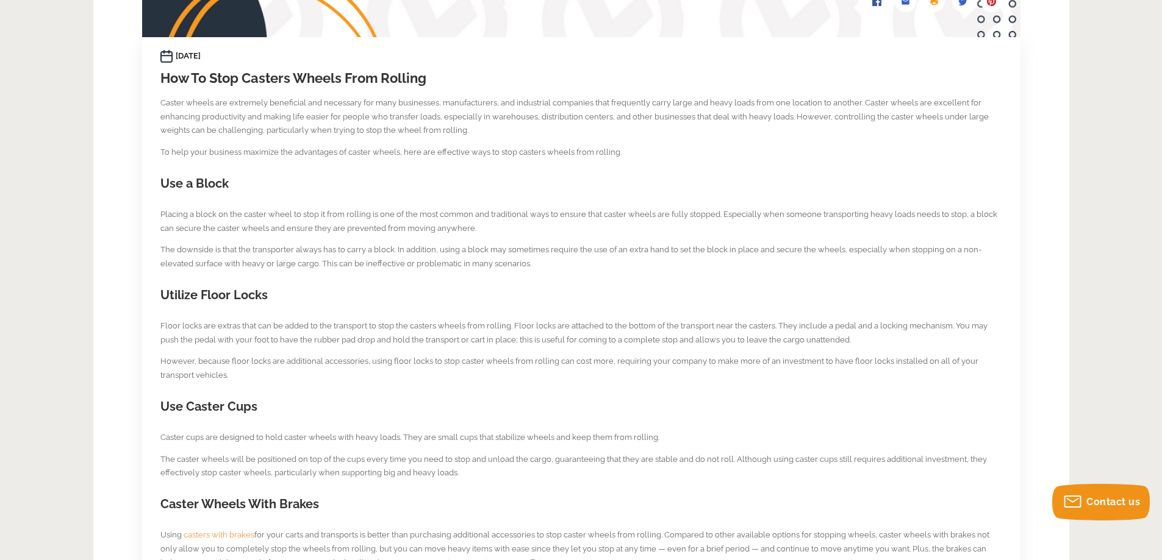
drag, startPoint x: 325, startPoint y: 187, endPoint x: 225, endPoint y: 149, distance: 106.9
click at [325, 185] on h2 "Use a Block" at bounding box center [580, 184] width 841 height 18
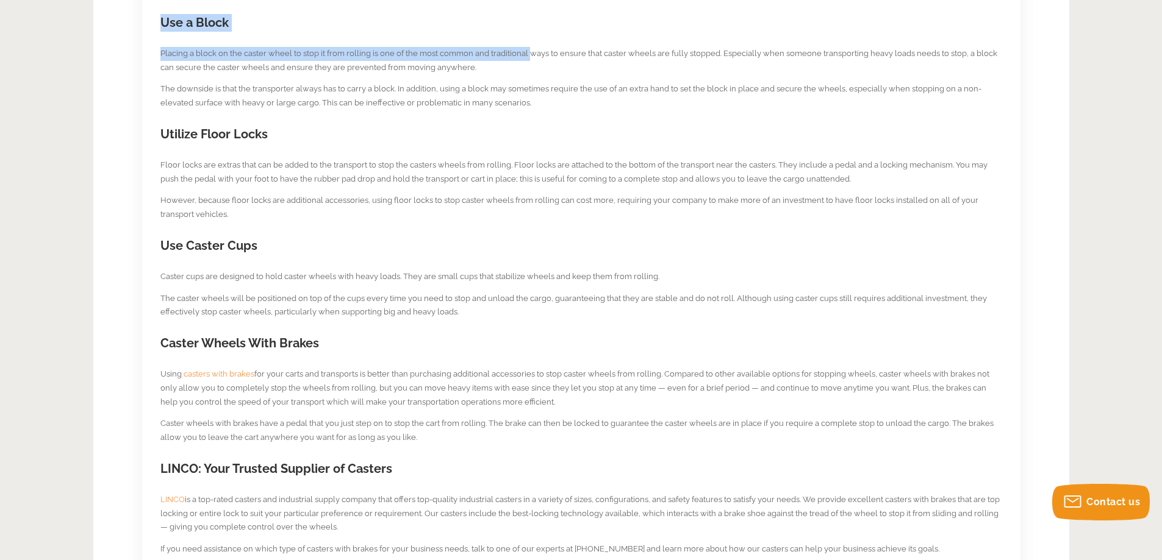
scroll to position [690, 0]
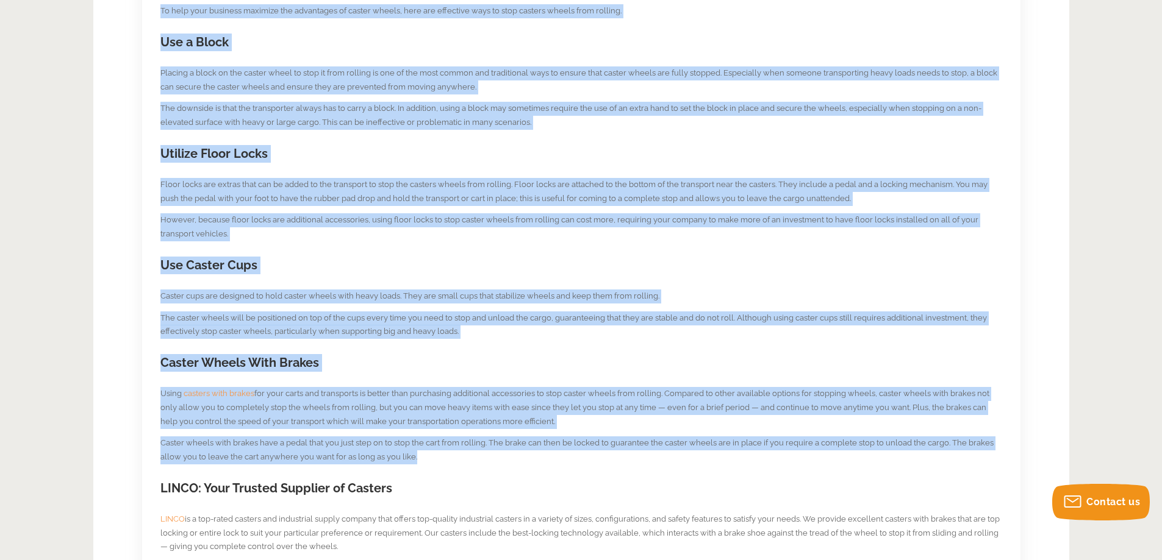
drag, startPoint x: 160, startPoint y: 101, endPoint x: 552, endPoint y: 462, distance: 532.9
click at [552, 462] on section "27th Mar 2023 How To Stop Casters Wheels From Rolling Caster wheels are extreme…" at bounding box center [580, 246] width 841 height 676
copy section "Caster wheels are extremely beneficial and necessary for many businesses, manuf…"
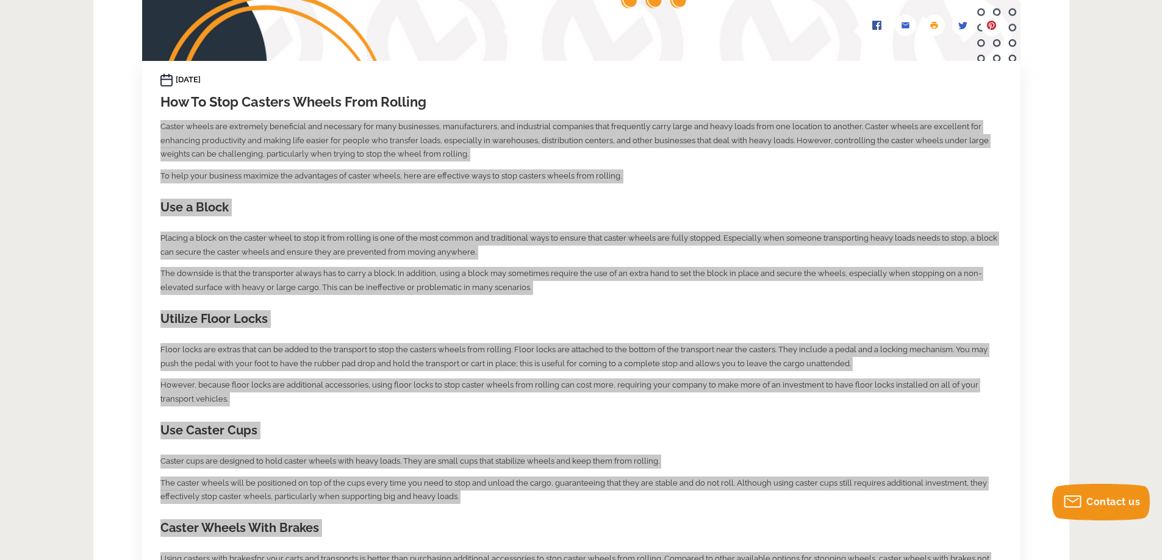
scroll to position [324, 0]
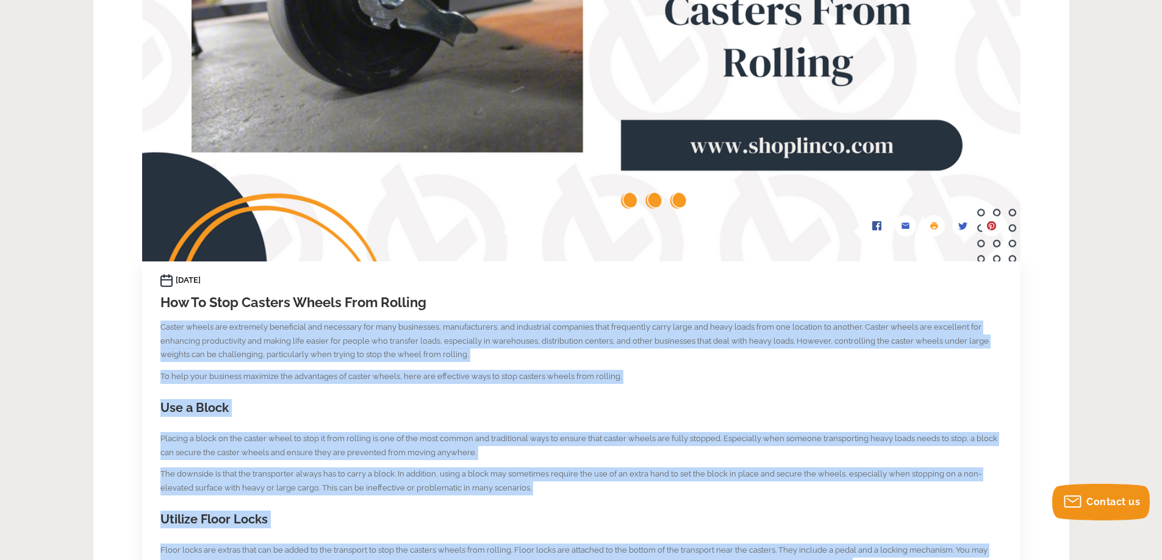
click at [443, 274] on div "27th Mar 2023" at bounding box center [580, 280] width 841 height 13
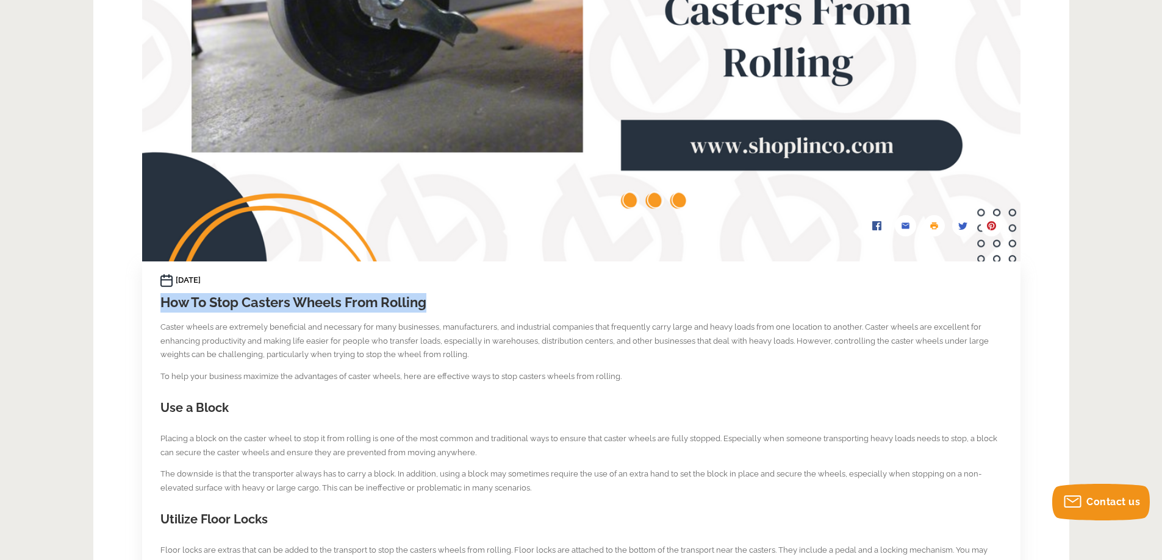
drag, startPoint x: 430, startPoint y: 304, endPoint x: 162, endPoint y: 310, distance: 267.8
click at [162, 310] on h1 "How To Stop Casters Wheels From Rolling" at bounding box center [580, 303] width 841 height 20
copy h1 "How To Stop Casters Wheels From Rolling"
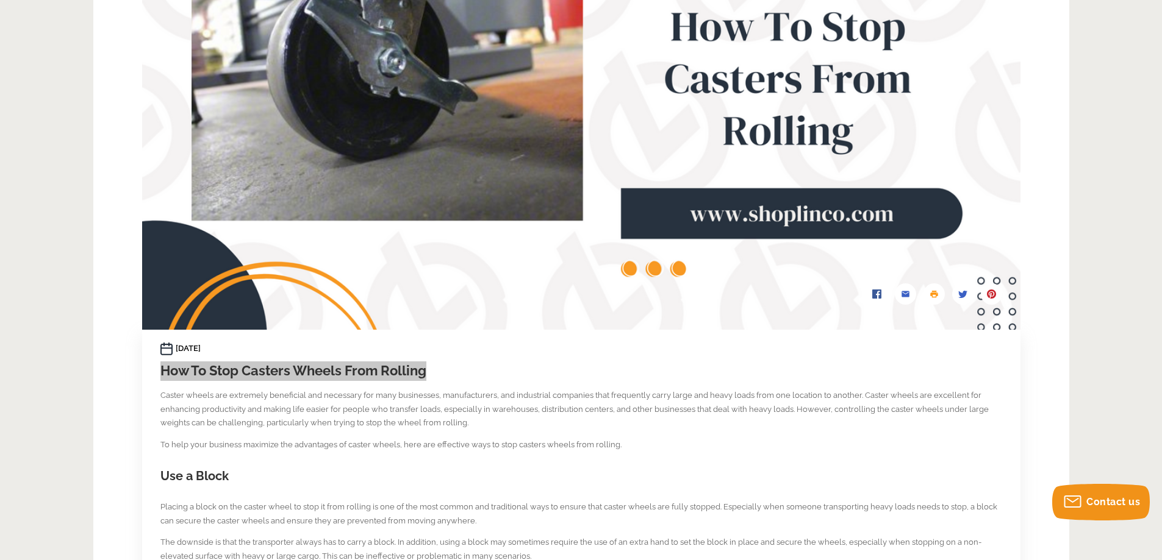
scroll to position [141, 0]
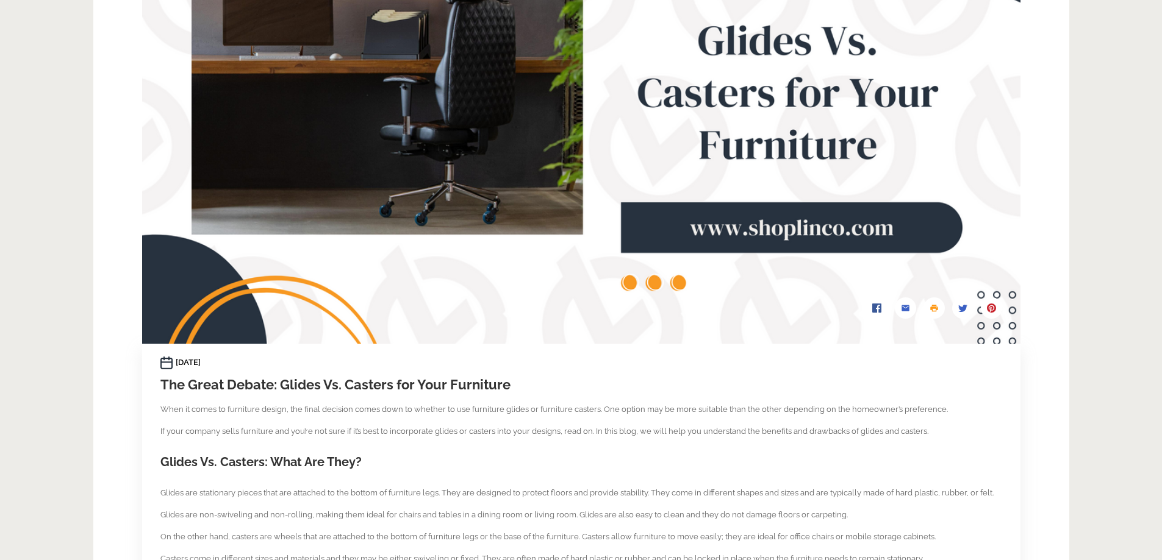
scroll to position [244, 0]
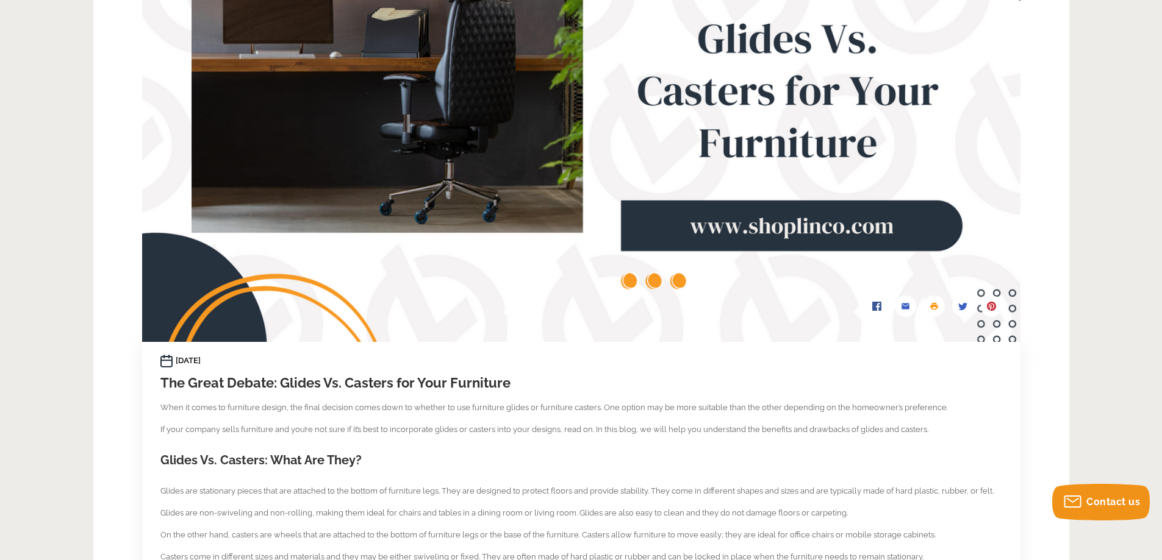
click at [443, 465] on h2 "Glides Vs. Casters: What Are They?" at bounding box center [580, 461] width 841 height 18
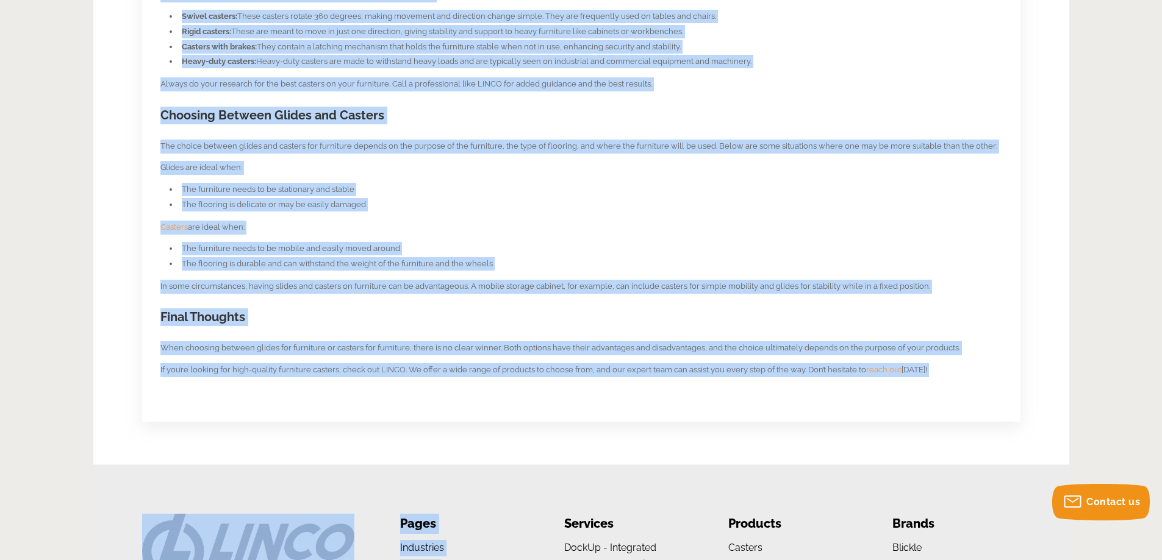
scroll to position [1130, 0]
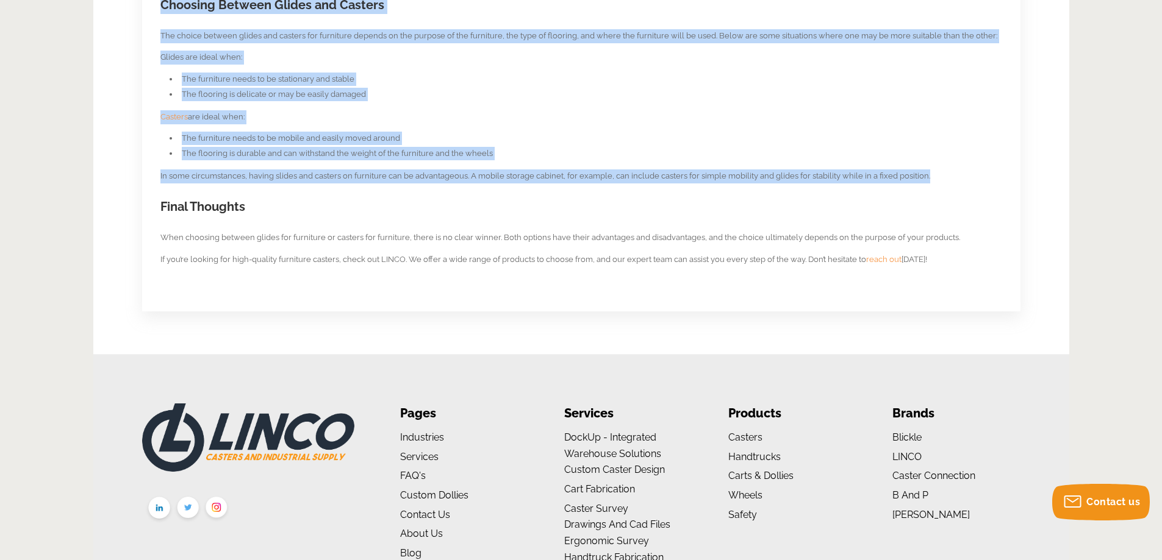
drag, startPoint x: 161, startPoint y: 409, endPoint x: 951, endPoint y: 177, distance: 822.9
copy section "When it comes to furniture design, the final decision comes down to whether to …"
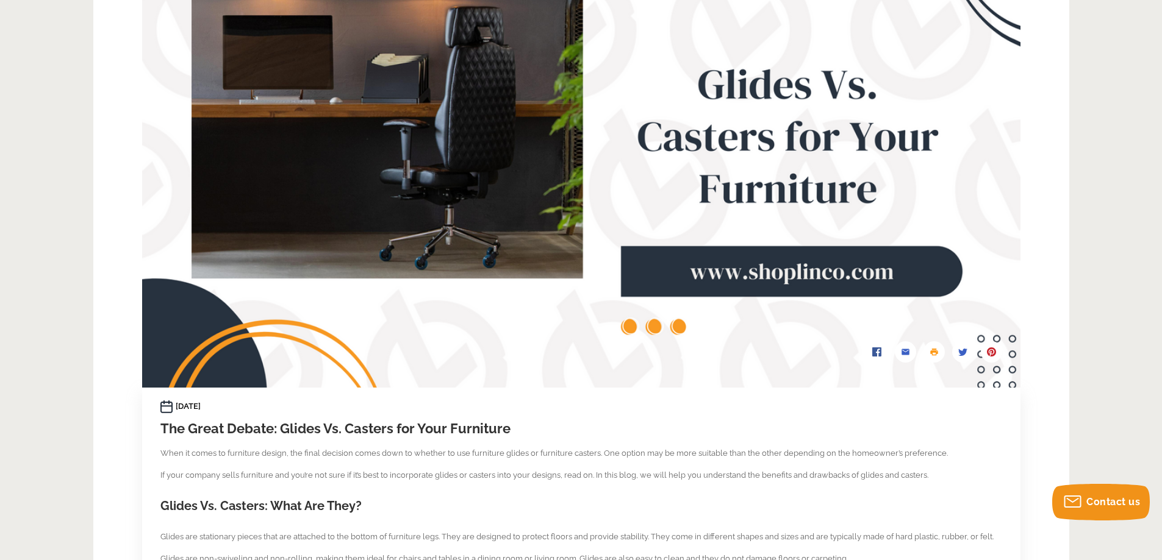
scroll to position [305, 0]
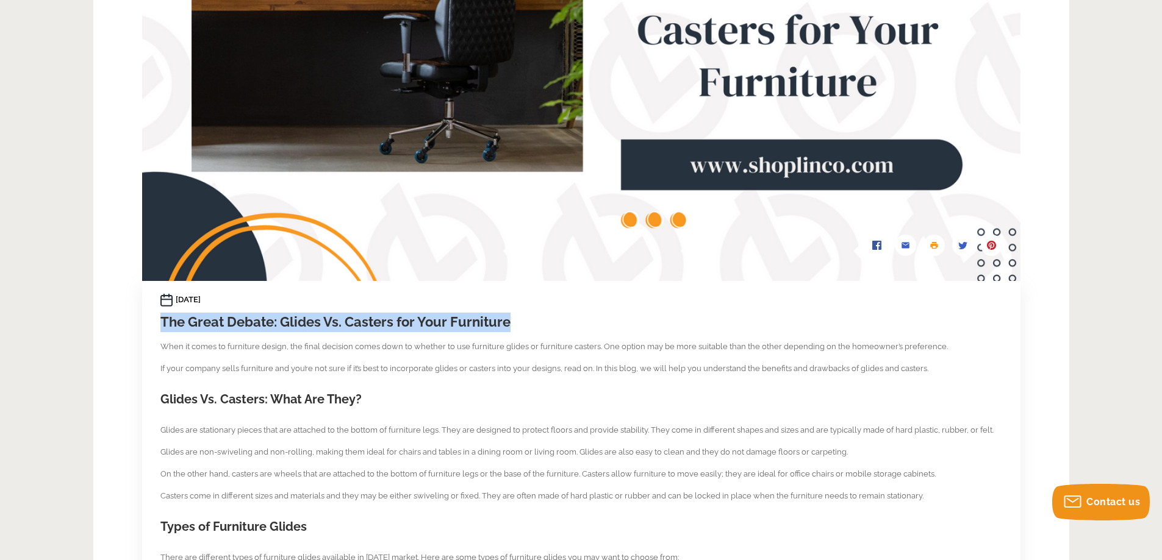
drag, startPoint x: 513, startPoint y: 323, endPoint x: 162, endPoint y: 321, distance: 351.2
click at [162, 321] on h1 "The Great Debate: Glides Vs. Casters for Your Furniture" at bounding box center [580, 323] width 841 height 20
copy h1 "The Great Debate: Glides Vs. Casters for Your Furniture"
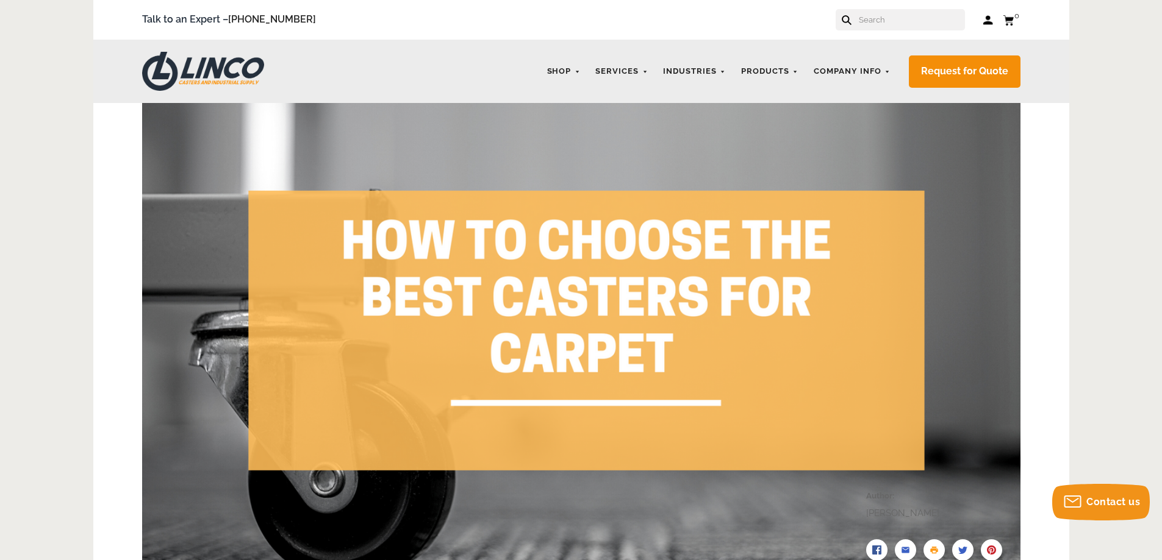
scroll to position [366, 0]
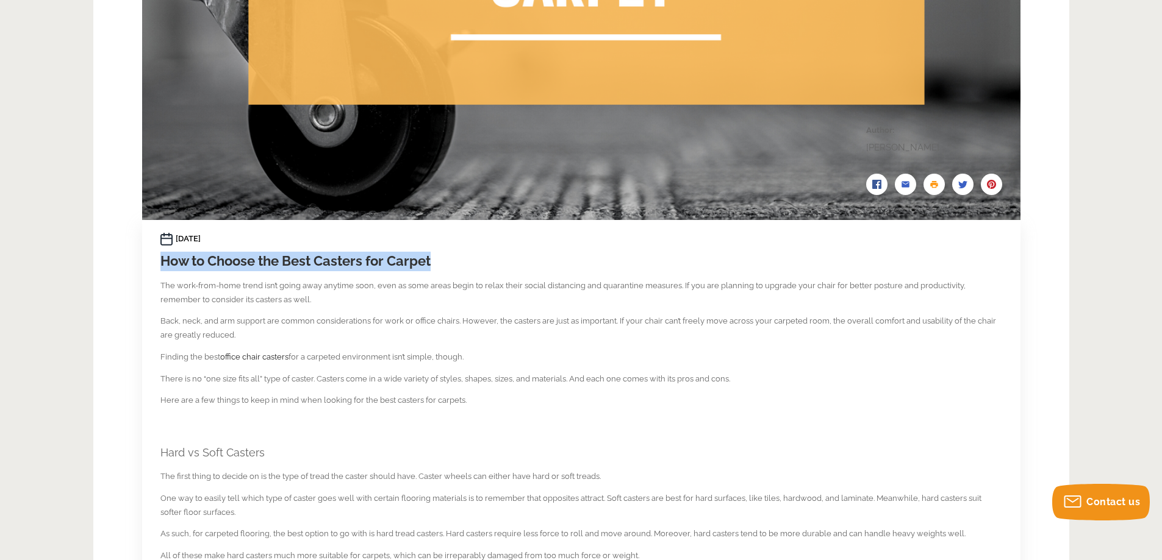
drag, startPoint x: 444, startPoint y: 262, endPoint x: 157, endPoint y: 264, distance: 286.6
copy h1 "How to Choose the Best Casters for Carpet"
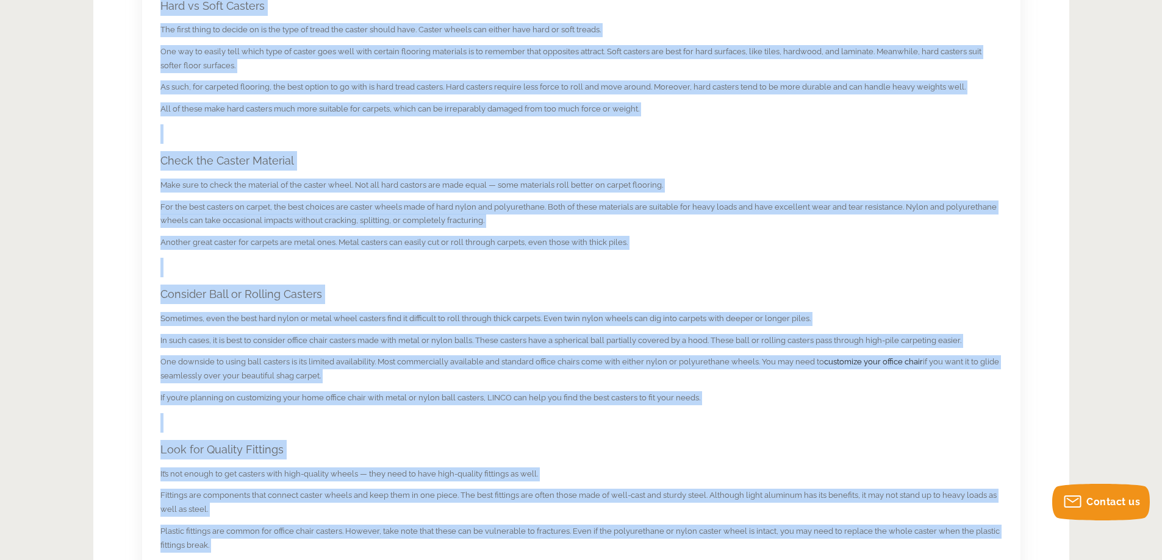
scroll to position [502, 0]
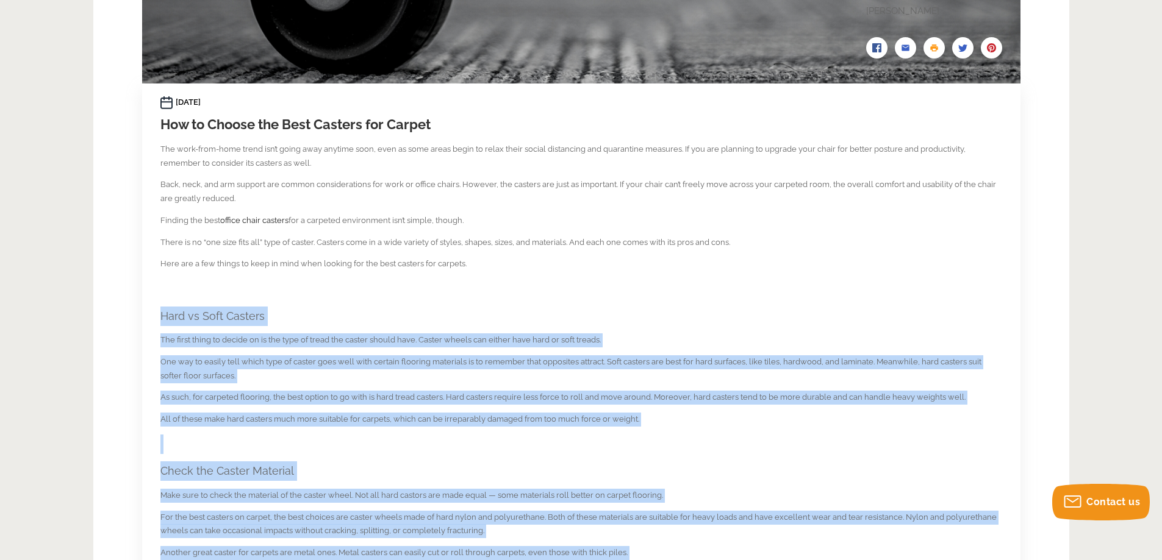
drag, startPoint x: 846, startPoint y: 347, endPoint x: 162, endPoint y: 313, distance: 685.6
copy section "Hard vs Soft Casters The first thing to decide on is the type of tread the cast…"
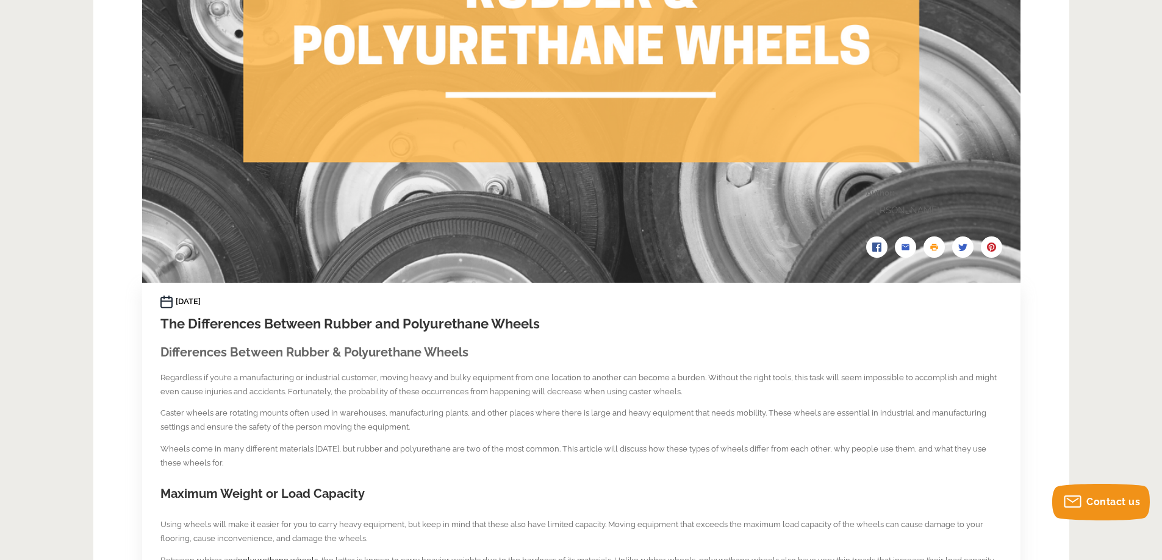
scroll to position [305, 0]
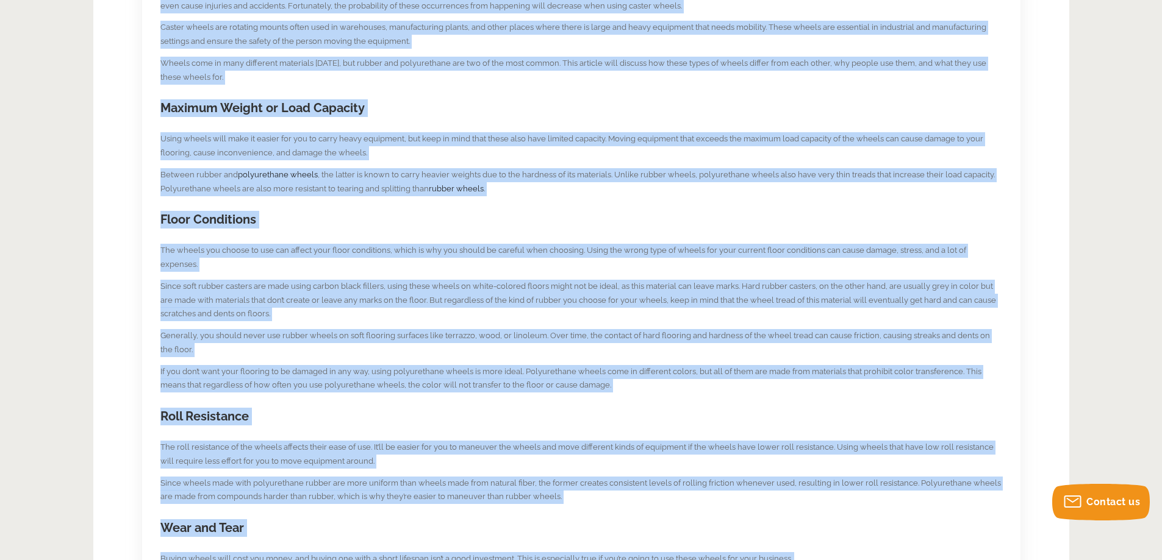
scroll to position [1022, 0]
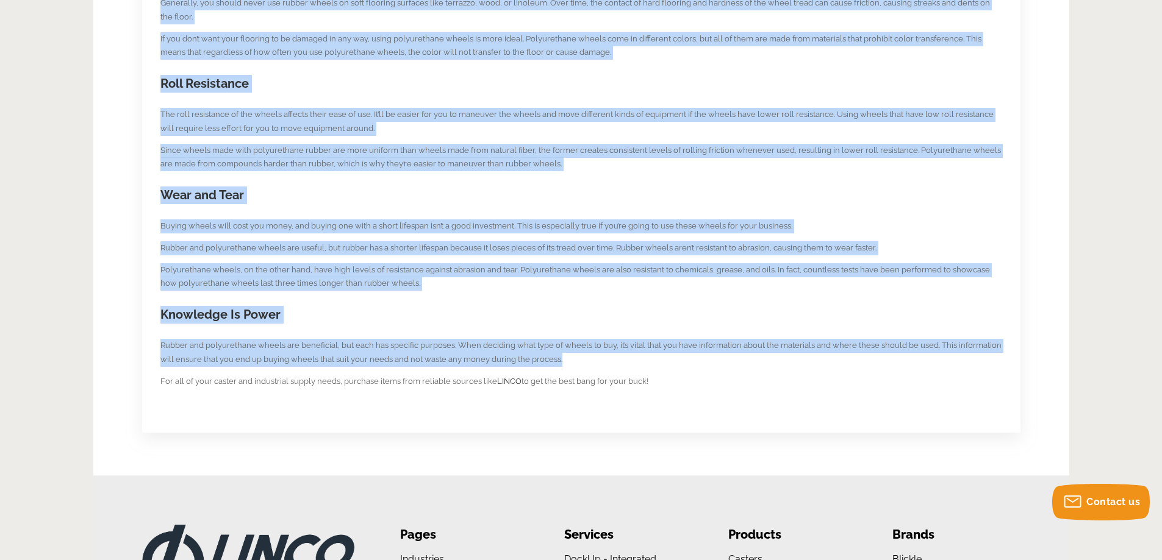
drag, startPoint x: 161, startPoint y: 348, endPoint x: 592, endPoint y: 341, distance: 431.1
copy section "Differences Between Rubber & Polyurethane Wheels Regardless if you’re a manufac…"
click at [613, 306] on h2 "Knowledge Is Power" at bounding box center [580, 315] width 841 height 18
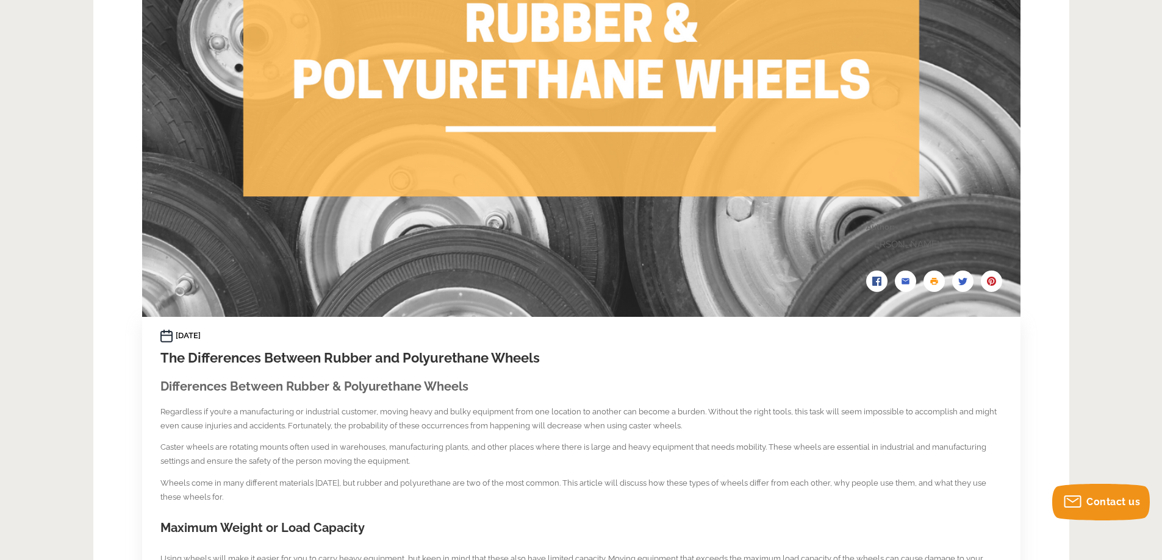
scroll to position [290, 0]
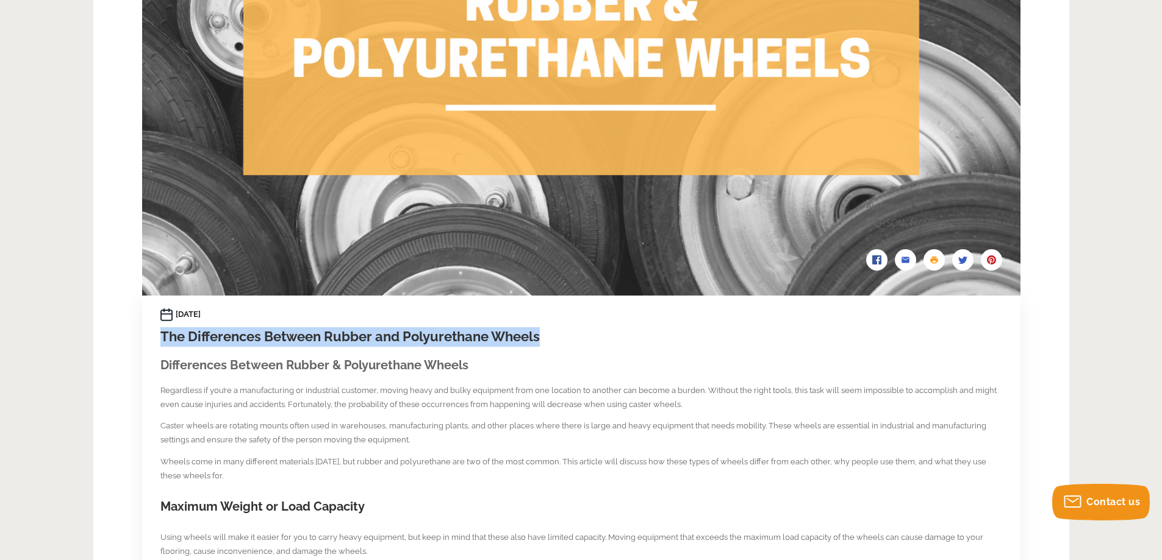
drag, startPoint x: 550, startPoint y: 337, endPoint x: 163, endPoint y: 345, distance: 386.7
click at [163, 345] on h1 "The Differences Between Rubber and Polyurethane Wheels" at bounding box center [580, 337] width 841 height 20
copy h1 "The Differences Between Rubber and Polyurethane Wheels"
